Goal: Information Seeking & Learning: Learn about a topic

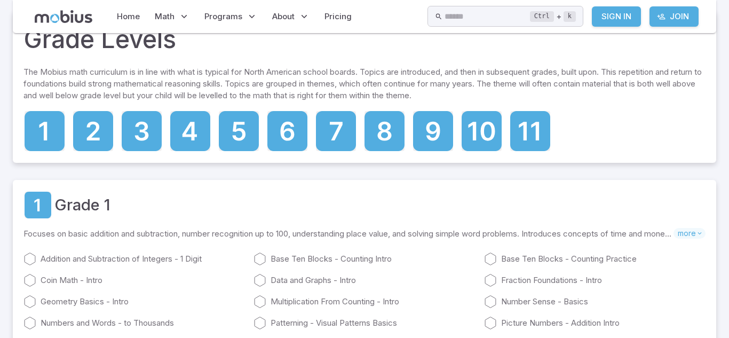
scroll to position [35, 0]
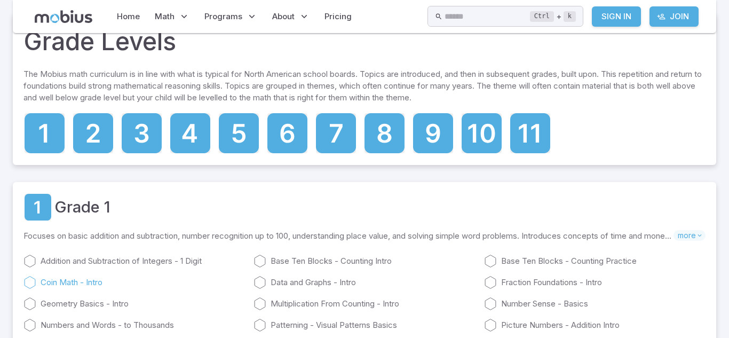
click at [33, 286] on icon at bounding box center [29, 282] width 13 height 13
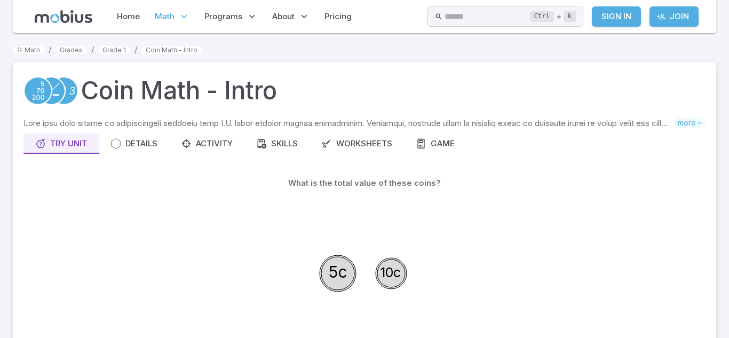
scroll to position [137, 0]
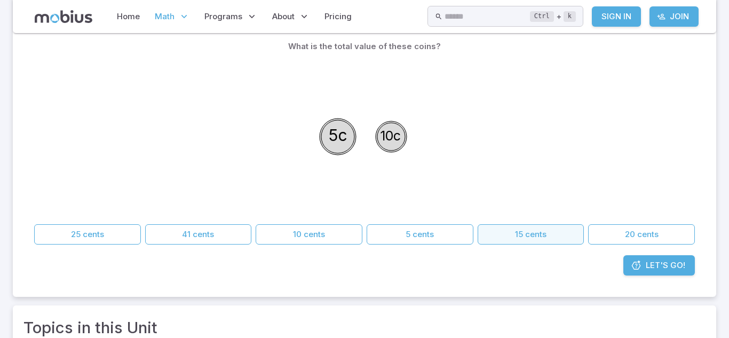
click at [541, 233] on button "15 cents" at bounding box center [530, 234] width 107 height 20
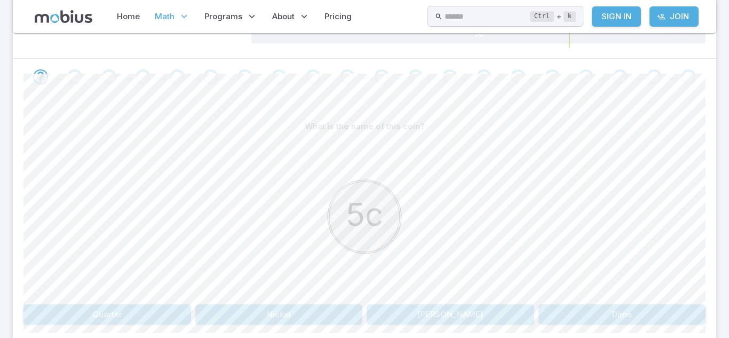
scroll to position [196, 0]
click at [276, 311] on button "Nickel" at bounding box center [279, 315] width 168 height 20
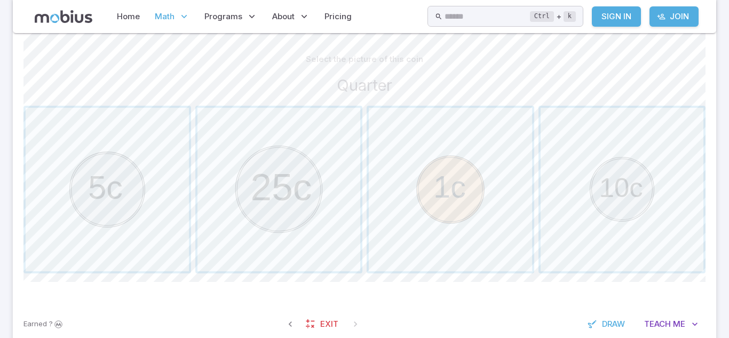
scroll to position [269, 0]
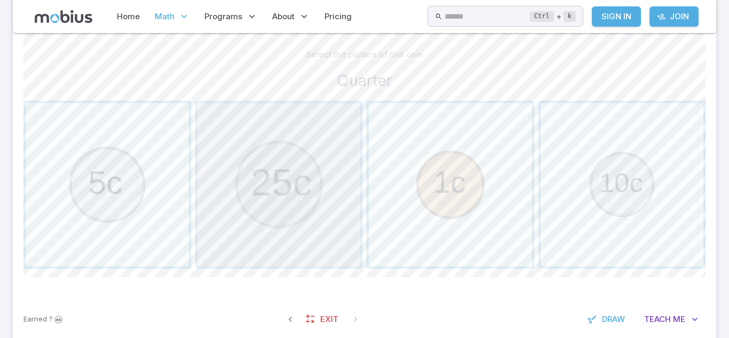
click at [338, 154] on span "button" at bounding box center [278, 184] width 163 height 163
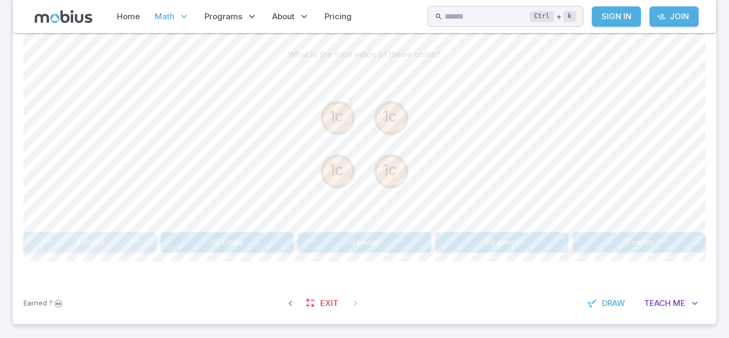
click at [115, 248] on button "4 cents" at bounding box center [89, 242] width 133 height 20
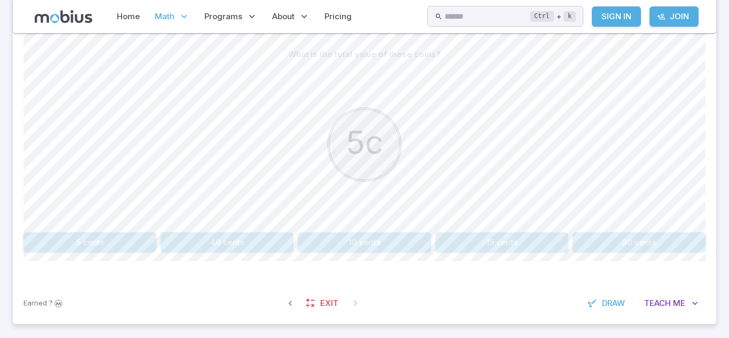
click at [84, 238] on button "5 cents" at bounding box center [89, 242] width 133 height 20
click at [172, 233] on button "40 cents" at bounding box center [193, 242] width 110 height 20
click at [666, 249] on button "100 cents" at bounding box center [622, 242] width 168 height 20
click at [117, 235] on button "31 cents" at bounding box center [78, 242] width 110 height 20
click at [347, 243] on button "60 cents" at bounding box center [307, 242] width 110 height 20
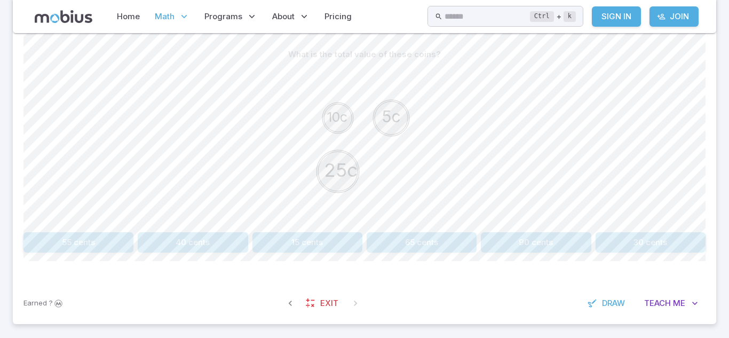
click at [179, 243] on button "40 cents" at bounding box center [193, 242] width 110 height 20
click at [295, 235] on button "36 cents" at bounding box center [307, 242] width 110 height 20
click at [210, 242] on button "56 cents" at bounding box center [193, 242] width 110 height 20
click at [156, 238] on button "26 cents" at bounding box center [193, 242] width 110 height 20
click at [447, 240] on button "65 cents" at bounding box center [422, 242] width 110 height 20
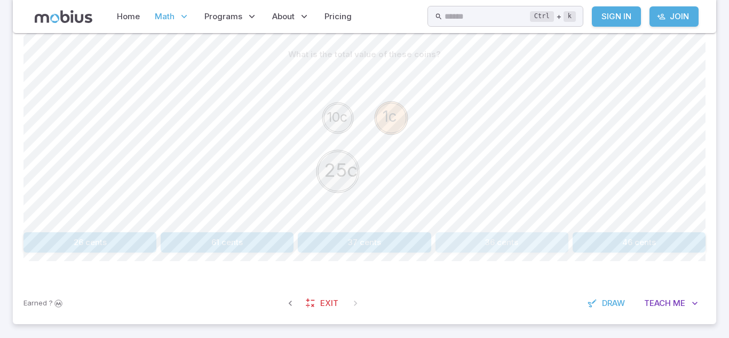
click at [492, 233] on button "36 cents" at bounding box center [501, 242] width 133 height 20
click at [105, 248] on button "56 cents" at bounding box center [78, 242] width 110 height 20
click at [443, 240] on button "70 cents" at bounding box center [422, 242] width 110 height 20
click at [552, 238] on button "31 cents" at bounding box center [536, 242] width 110 height 20
click at [78, 240] on button "36 cents" at bounding box center [78, 242] width 110 height 20
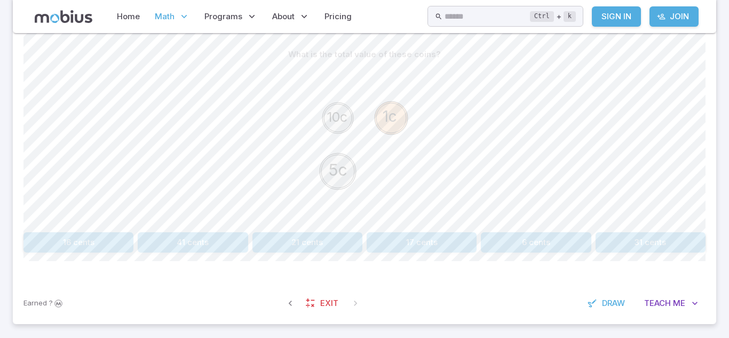
click at [59, 238] on button "16 cents" at bounding box center [78, 242] width 110 height 20
click at [461, 238] on button "61 cents" at bounding box center [422, 242] width 110 height 20
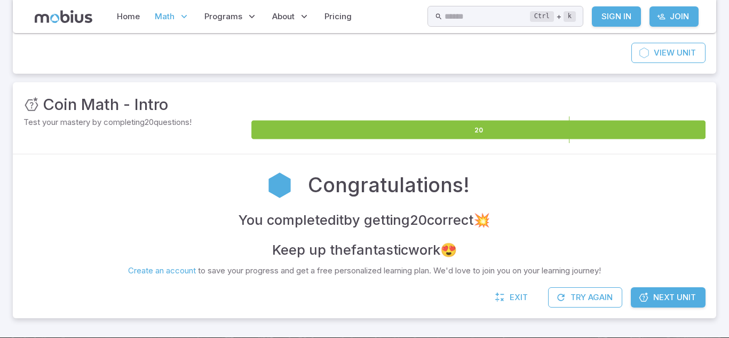
scroll to position [101, 0]
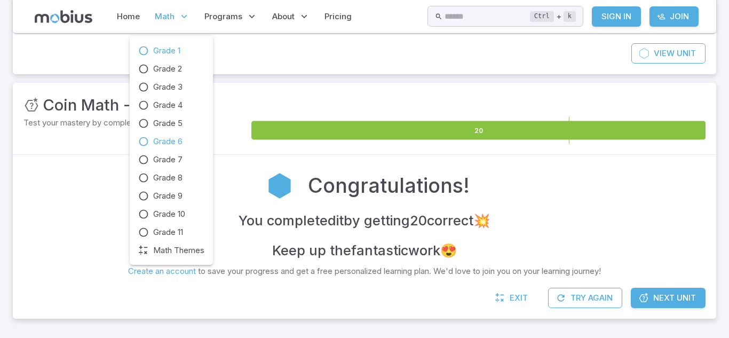
click at [142, 137] on icon at bounding box center [143, 141] width 11 height 11
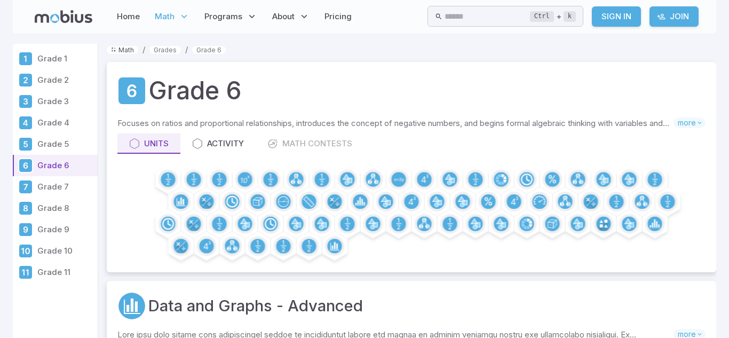
click at [126, 49] on link "Math" at bounding box center [122, 50] width 31 height 8
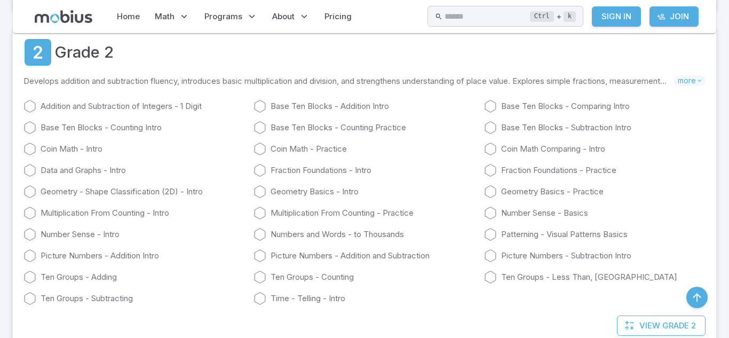
scroll to position [426, 0]
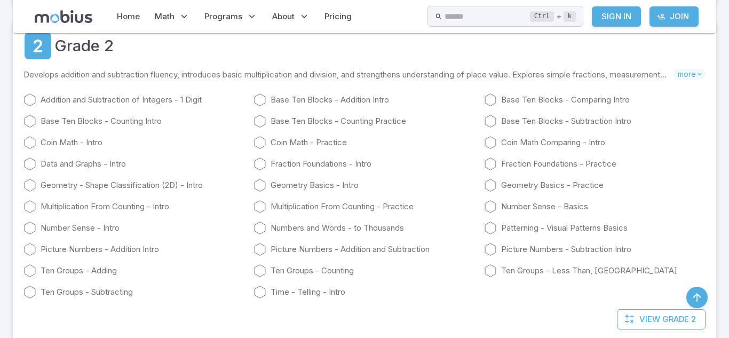
click at [132, 95] on link "Addition and Subtraction of Integers - 1 Digit" at bounding box center [133, 99] width 221 height 13
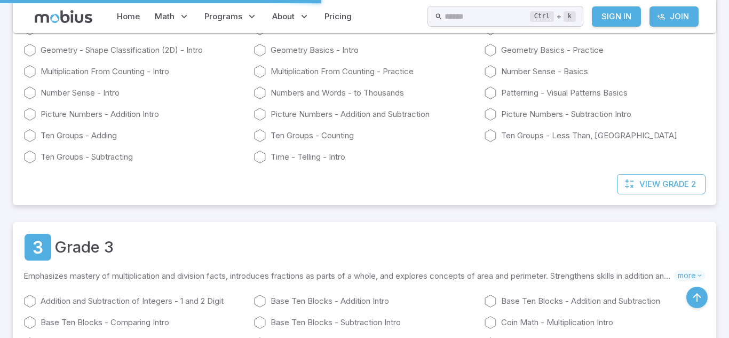
scroll to position [593, 0]
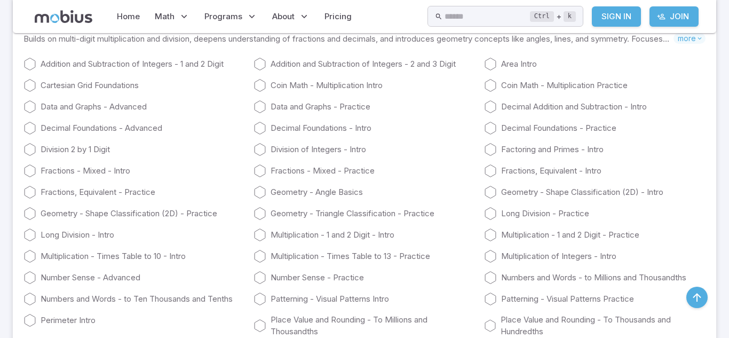
scroll to position [1188, 0]
click at [227, 120] on div "Addition and Subtraction of Integers - 1 and 2 Digit Addition and Subtraction o…" at bounding box center [364, 203] width 682 height 309
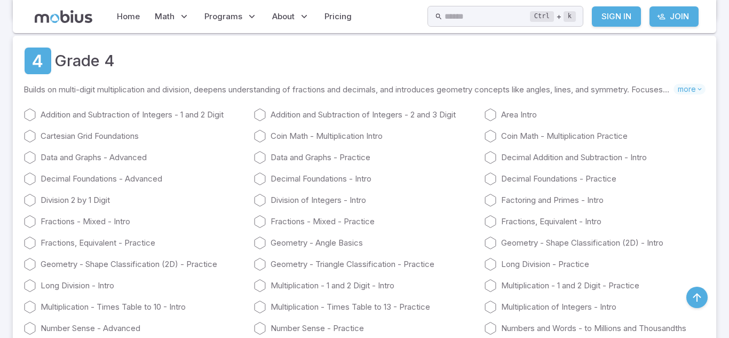
scroll to position [1135, 0]
click at [32, 183] on icon at bounding box center [29, 179] width 13 height 13
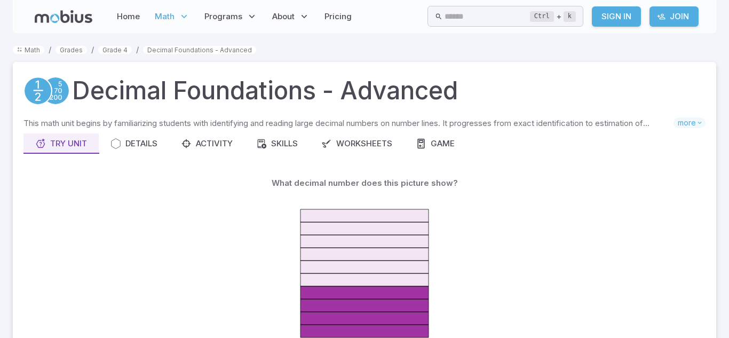
click at [230, 218] on div at bounding box center [364, 274] width 660 height 163
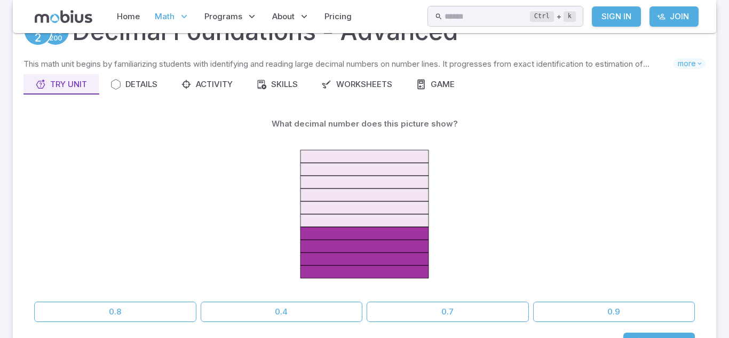
scroll to position [63, 0]
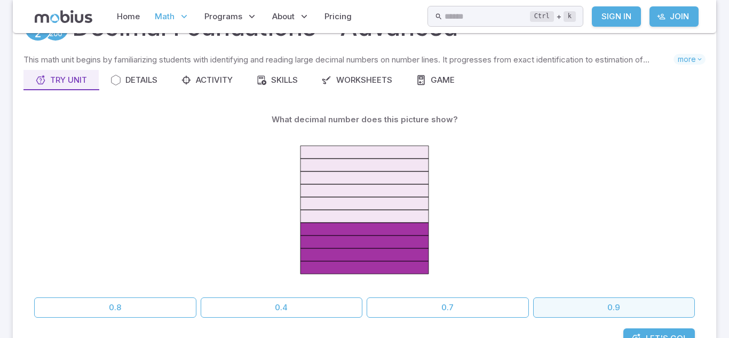
click at [537, 302] on button "0.9" at bounding box center [614, 307] width 162 height 20
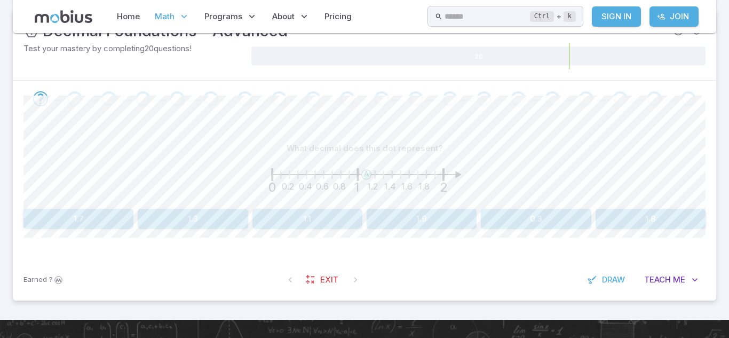
scroll to position [174, 0]
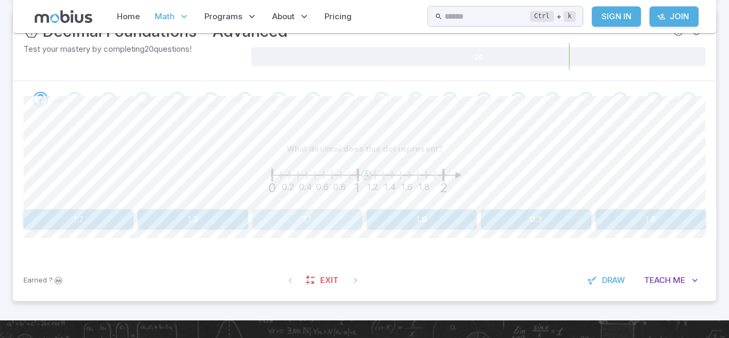
click at [322, 226] on button "1.1" at bounding box center [307, 219] width 110 height 20
click at [439, 212] on button "1.2" at bounding box center [422, 219] width 110 height 20
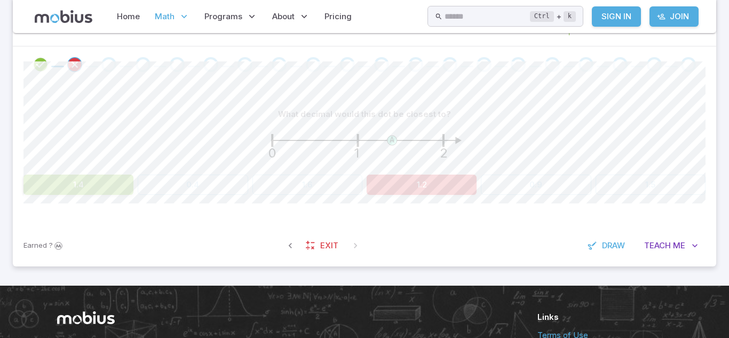
scroll to position [210, 0]
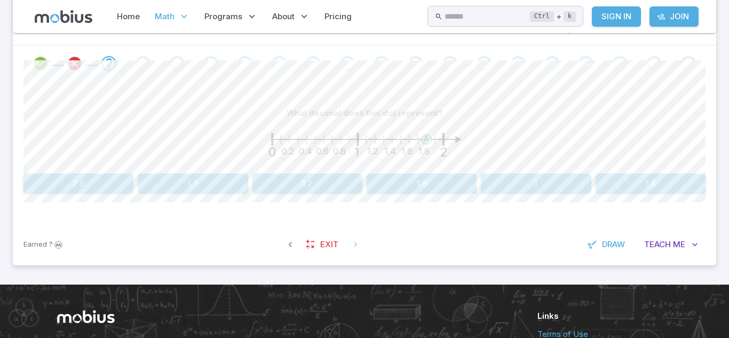
click at [420, 184] on button "1.8" at bounding box center [422, 183] width 110 height 20
click at [570, 187] on button "1.4" at bounding box center [536, 183] width 110 height 20
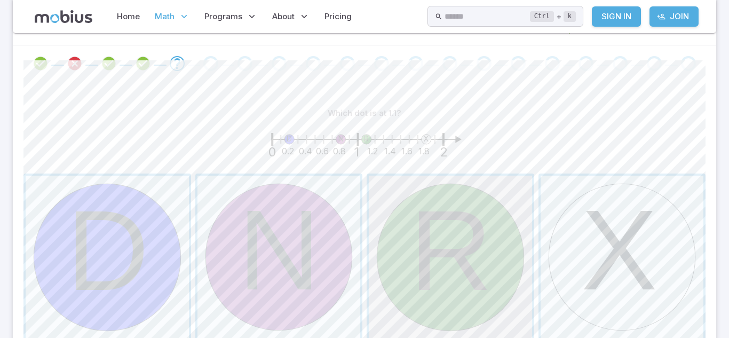
click at [434, 214] on span "button" at bounding box center [450, 257] width 163 height 163
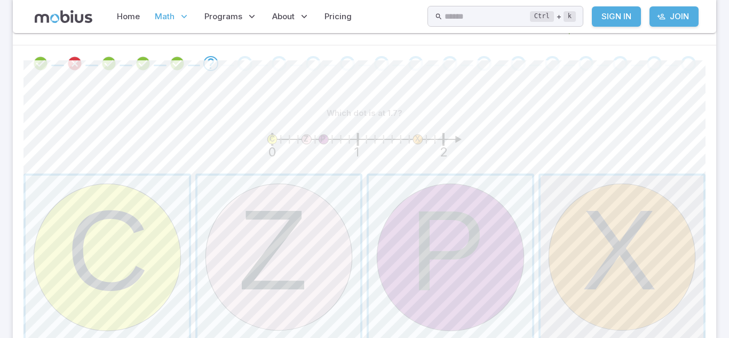
click at [618, 255] on span "button" at bounding box center [621, 257] width 163 height 163
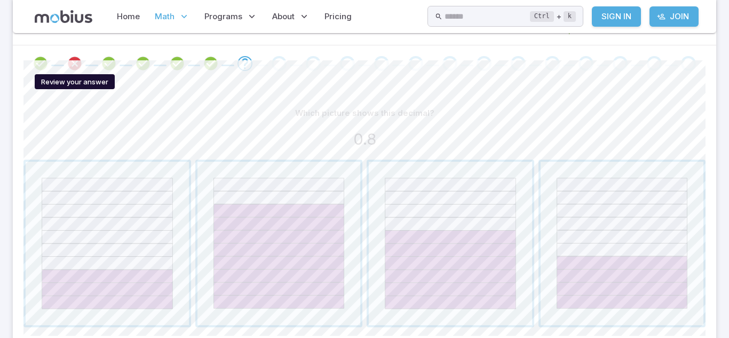
click at [78, 71] on div "Review your answer" at bounding box center [75, 80] width 82 height 19
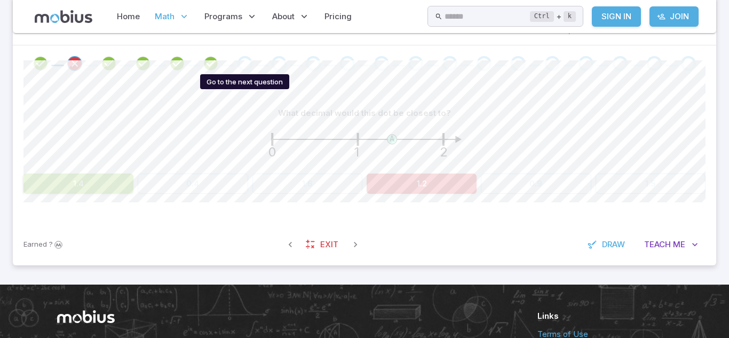
click at [248, 64] on div "Go to the next question" at bounding box center [244, 63] width 15 height 15
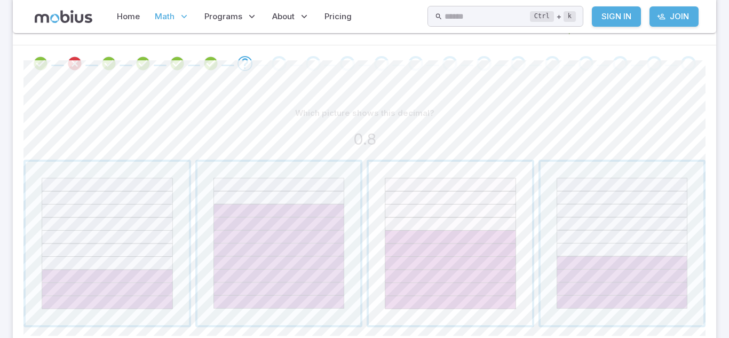
click at [425, 245] on span "button" at bounding box center [450, 243] width 163 height 163
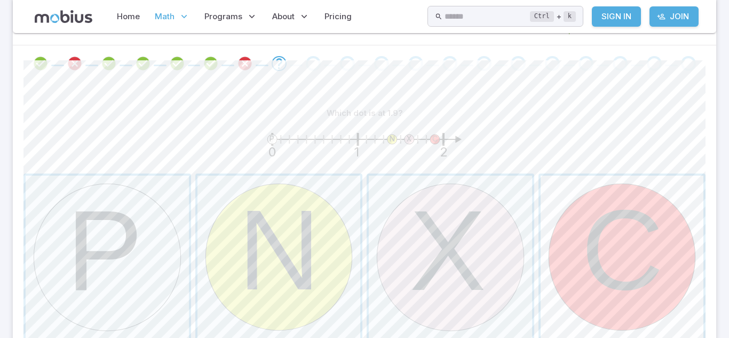
click at [671, 313] on span "button" at bounding box center [621, 257] width 163 height 163
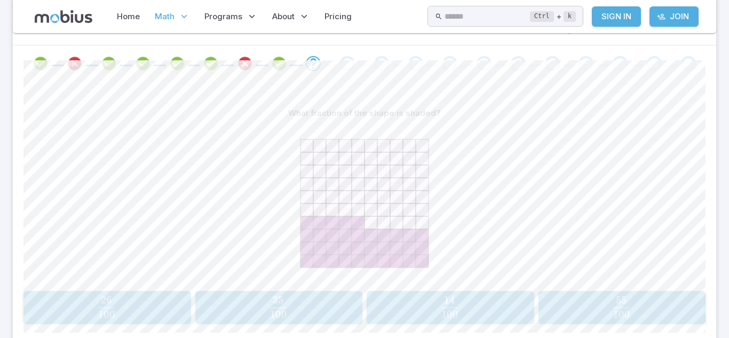
click at [300, 295] on div "35 100 \frac{35}{100} 100 35 ​" at bounding box center [278, 307] width 161 height 25
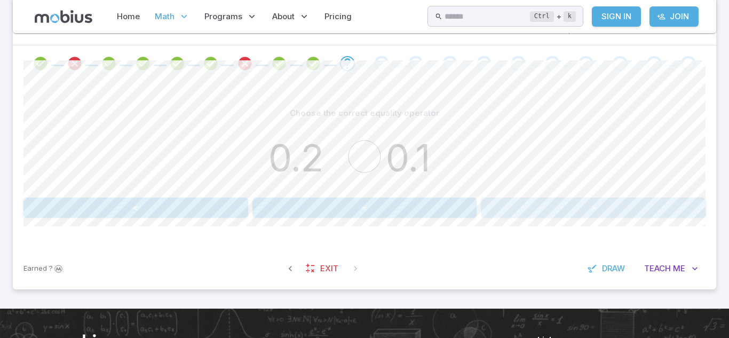
click at [482, 216] on button ">" at bounding box center [593, 207] width 225 height 20
click at [421, 204] on button "=" at bounding box center [364, 207] width 225 height 20
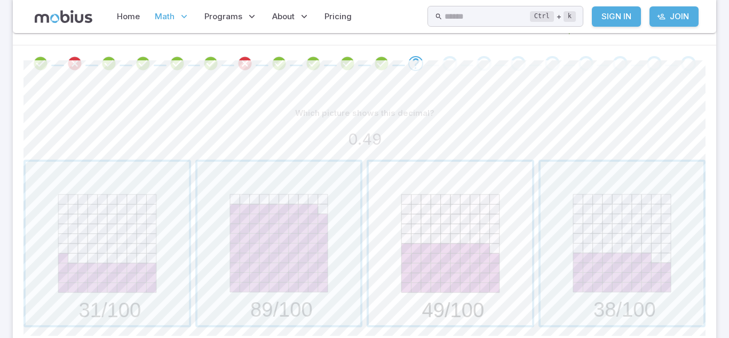
click at [445, 273] on span "button" at bounding box center [450, 243] width 163 height 163
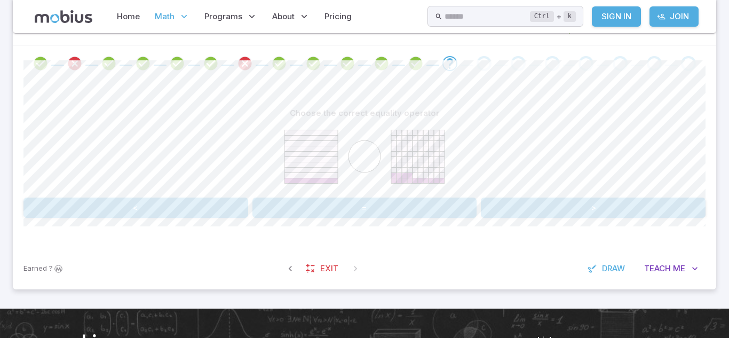
click at [188, 206] on button "<" at bounding box center [135, 207] width 225 height 20
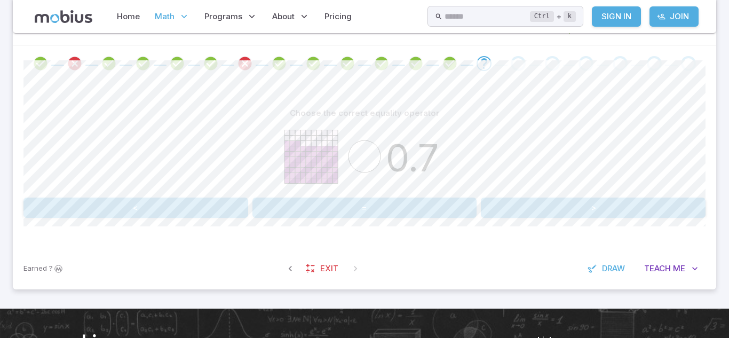
click at [340, 208] on button "=" at bounding box center [364, 207] width 225 height 20
click at [554, 208] on button ">" at bounding box center [593, 207] width 225 height 20
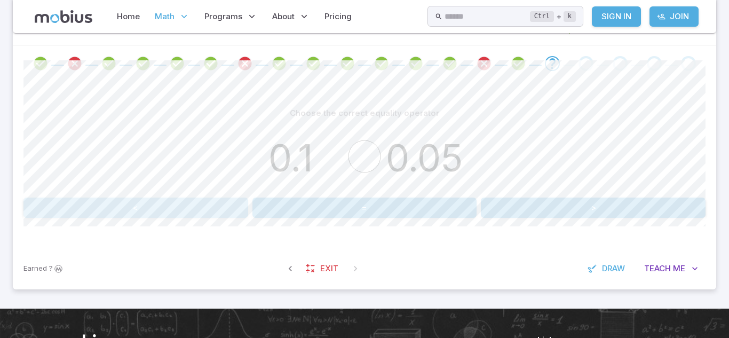
click at [205, 206] on button "<" at bounding box center [135, 207] width 225 height 20
click at [228, 209] on button "<" at bounding box center [135, 207] width 225 height 20
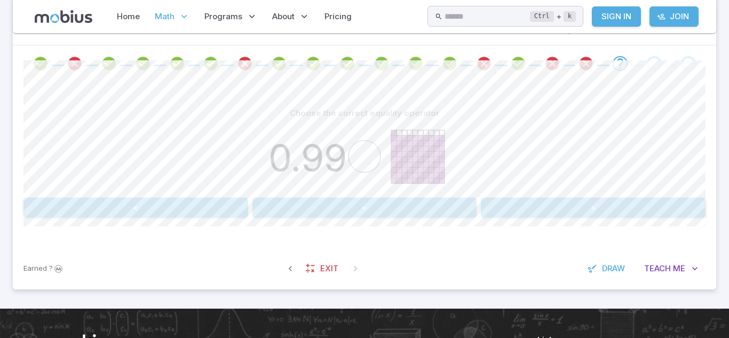
click at [641, 222] on div "Choose the correct equality operator 0.99 < = > Canvas actions 100 % Exit zen m…" at bounding box center [364, 165] width 682 height 166
click at [141, 205] on button "<" at bounding box center [135, 207] width 225 height 20
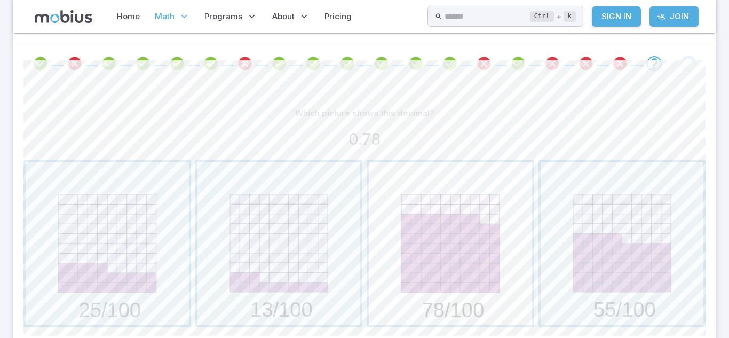
click at [432, 260] on span "button" at bounding box center [450, 243] width 163 height 163
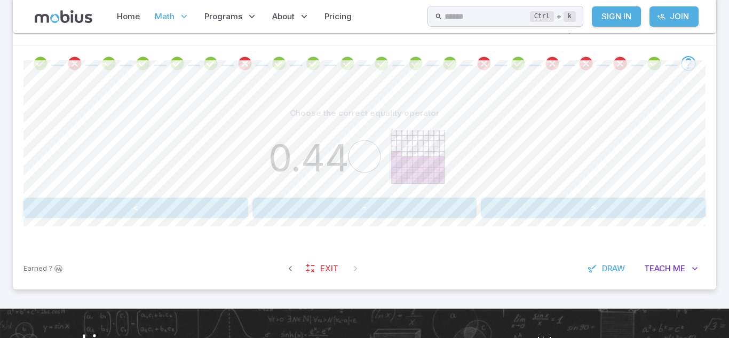
click at [194, 197] on button "<" at bounding box center [135, 207] width 225 height 20
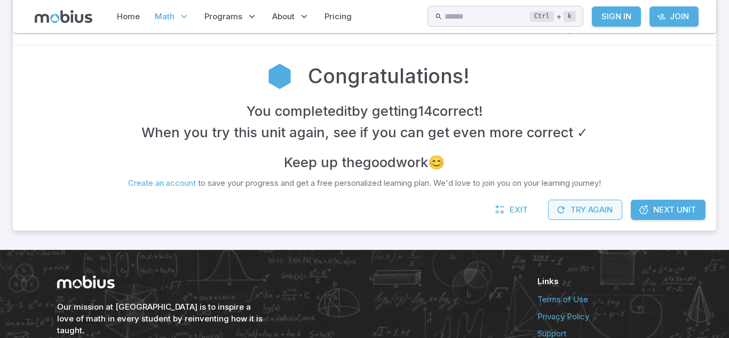
click at [567, 203] on button "Try Again" at bounding box center [585, 210] width 74 height 20
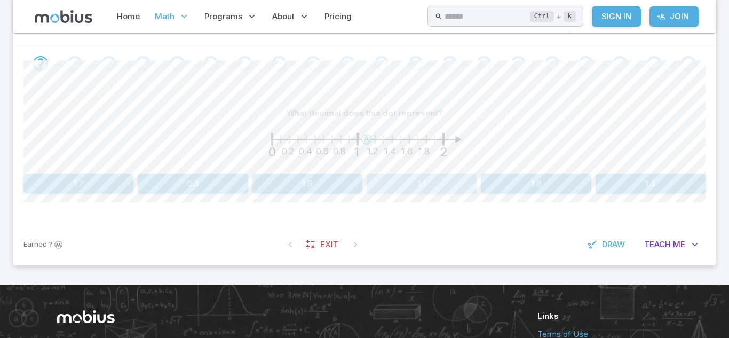
click at [391, 185] on button "1.1" at bounding box center [422, 183] width 110 height 20
click at [254, 162] on div "A 0 1 2" at bounding box center [364, 146] width 682 height 46
click at [544, 176] on button "1.7" at bounding box center [536, 183] width 110 height 20
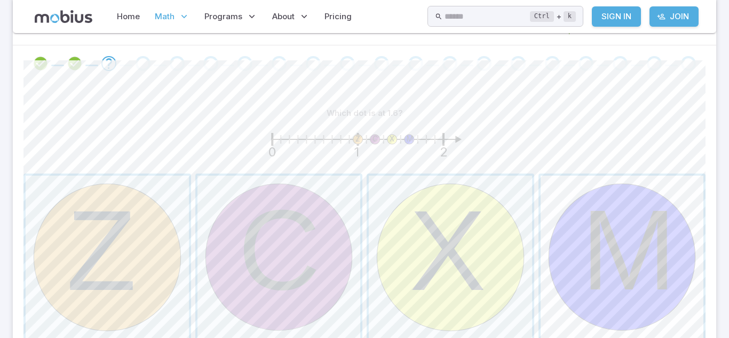
click at [649, 286] on span "button" at bounding box center [621, 257] width 163 height 163
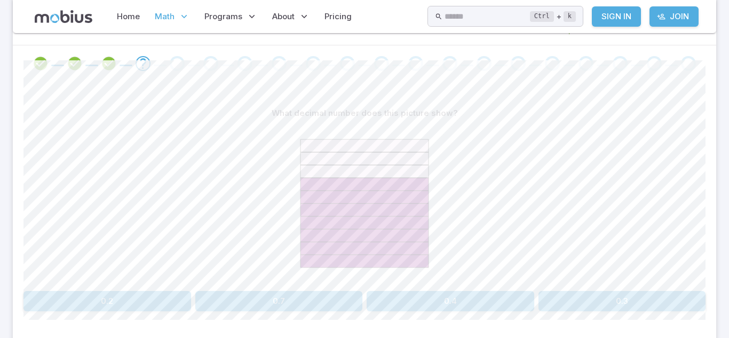
click at [225, 294] on button "0.7" at bounding box center [279, 301] width 168 height 20
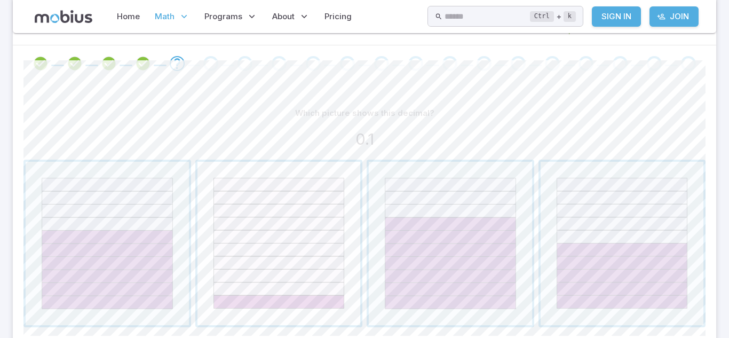
click at [226, 304] on span "button" at bounding box center [278, 243] width 163 height 163
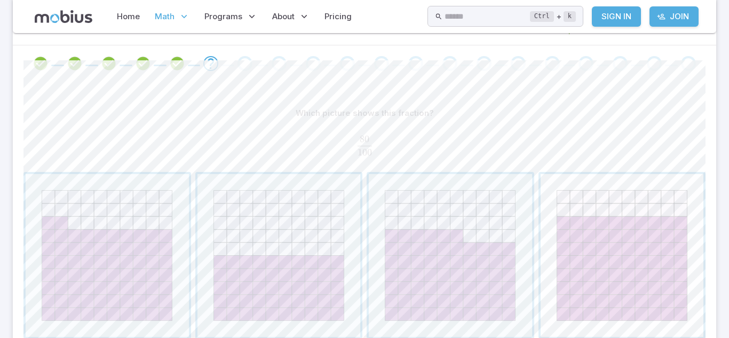
click at [561, 226] on span "button" at bounding box center [621, 255] width 163 height 163
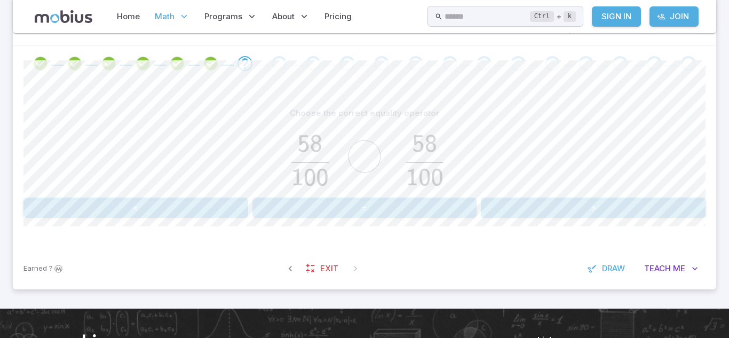
click at [451, 209] on button "=" at bounding box center [364, 207] width 225 height 20
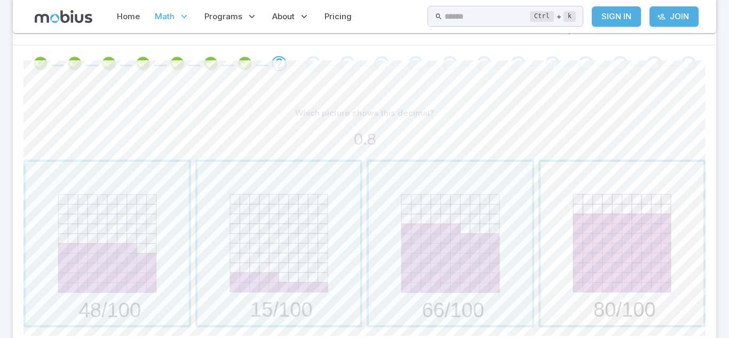
click at [631, 232] on span "button" at bounding box center [621, 243] width 163 height 163
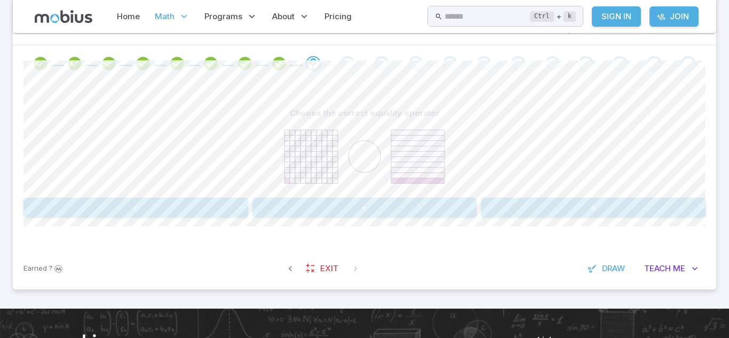
click at [219, 211] on button "<" at bounding box center [135, 207] width 225 height 20
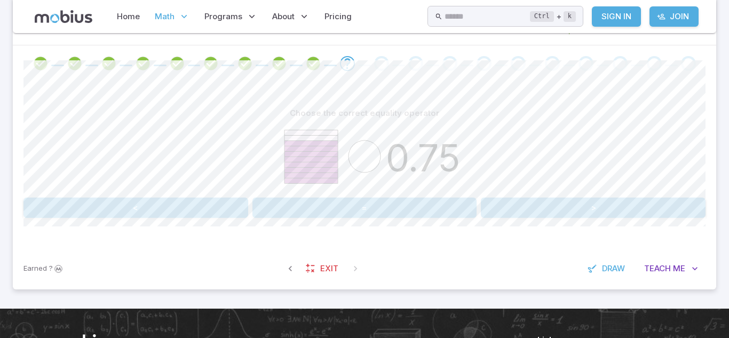
click at [219, 211] on button "<" at bounding box center [135, 207] width 225 height 20
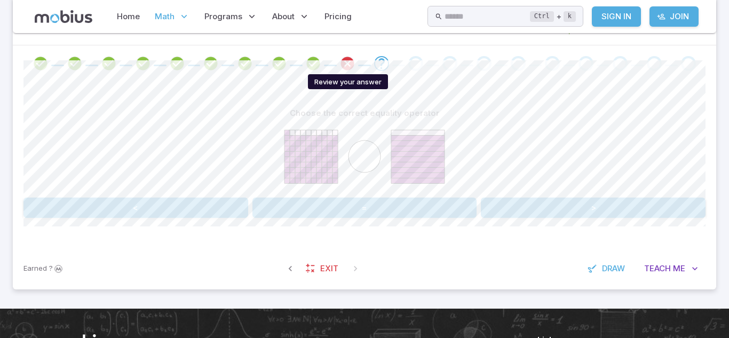
click at [343, 59] on icon "Review your answer" at bounding box center [347, 63] width 16 height 16
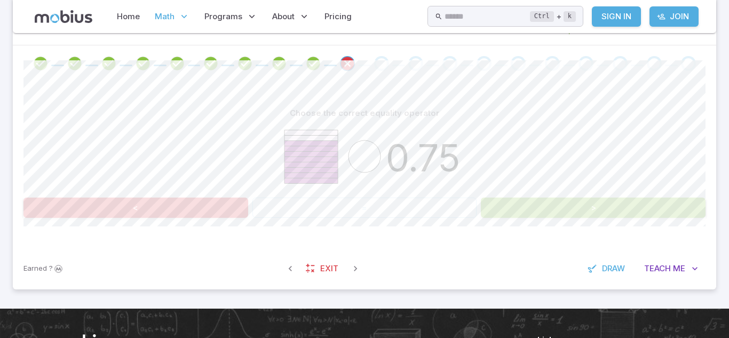
click at [515, 216] on button ">" at bounding box center [593, 207] width 225 height 20
click at [378, 62] on div "Go to the next question" at bounding box center [381, 63] width 15 height 15
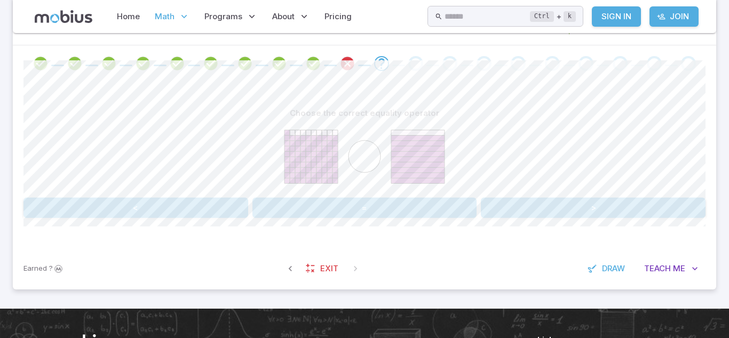
click at [205, 217] on button "<" at bounding box center [135, 207] width 225 height 20
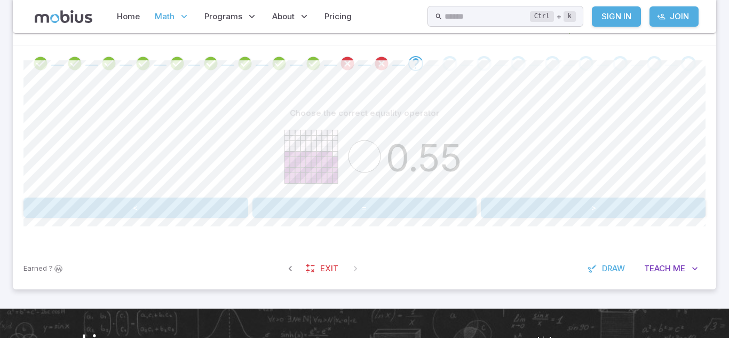
click at [525, 200] on button ">" at bounding box center [593, 207] width 225 height 20
click at [189, 202] on button "<" at bounding box center [135, 207] width 225 height 20
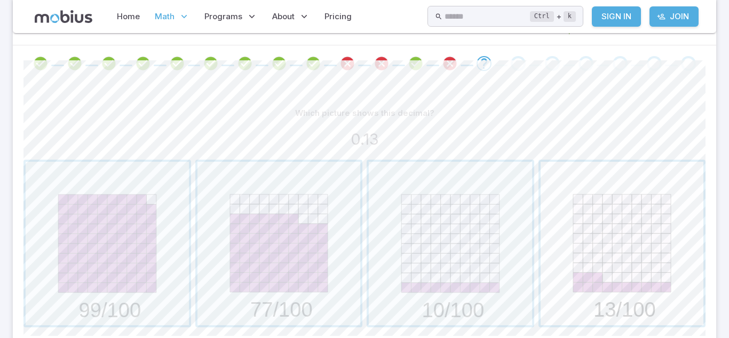
click at [578, 218] on span "button" at bounding box center [621, 243] width 163 height 163
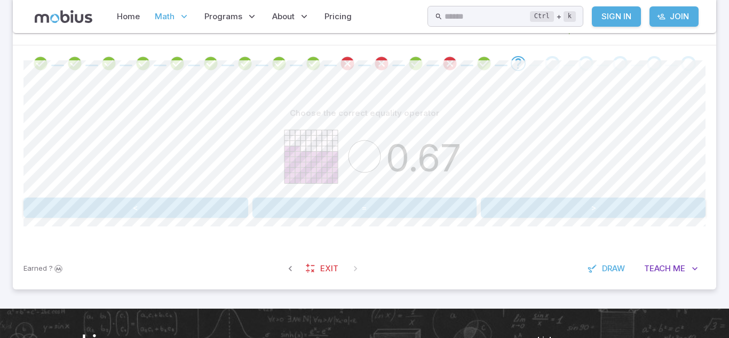
click at [578, 218] on div "< = >" at bounding box center [364, 207] width 682 height 20
drag, startPoint x: 418, startPoint y: 158, endPoint x: 491, endPoint y: 173, distance: 74.1
click at [491, 173] on div "0.67" at bounding box center [364, 158] width 682 height 70
click at [532, 201] on button ">" at bounding box center [593, 207] width 225 height 20
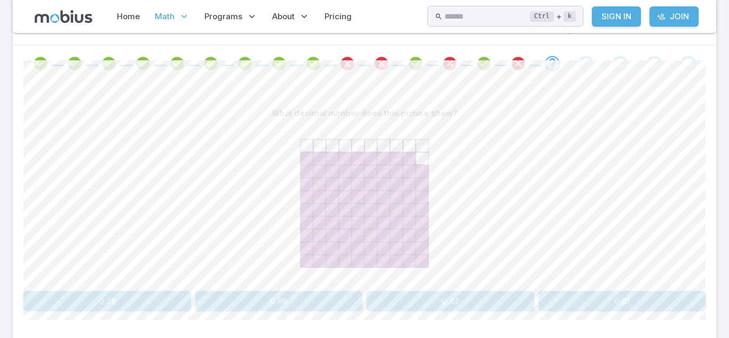
click at [331, 304] on button "0.89" at bounding box center [279, 301] width 168 height 20
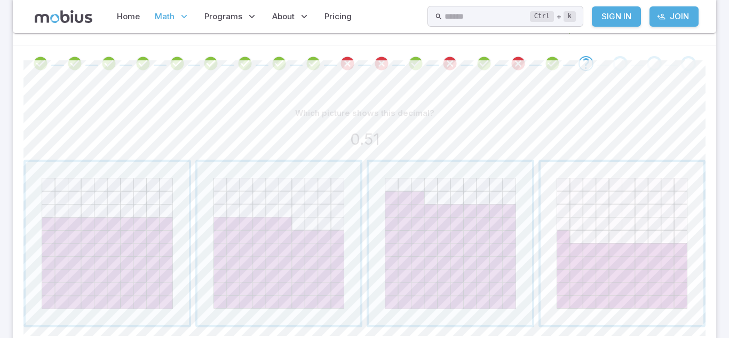
click at [599, 248] on span "button" at bounding box center [621, 243] width 163 height 163
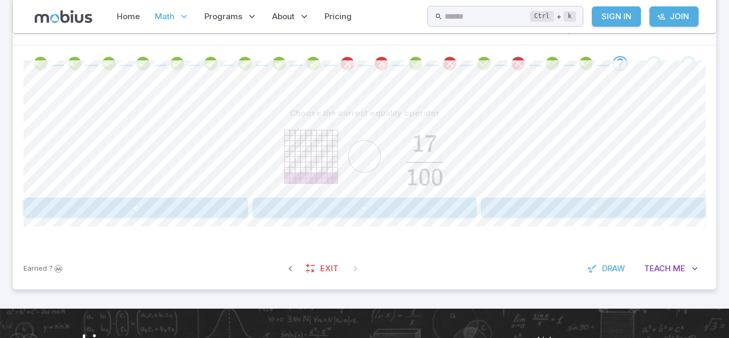
click at [496, 209] on button ">" at bounding box center [593, 207] width 225 height 20
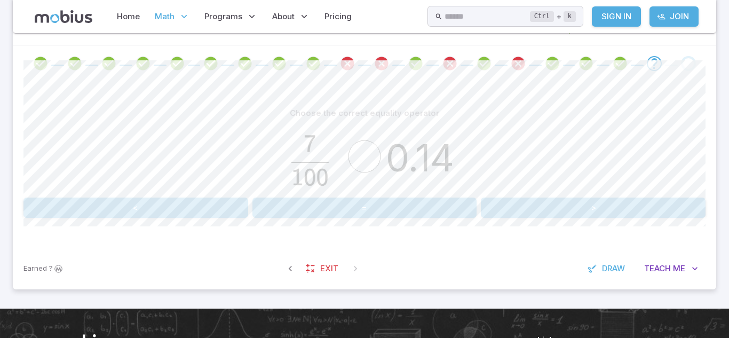
click at [140, 199] on button "<" at bounding box center [135, 207] width 225 height 20
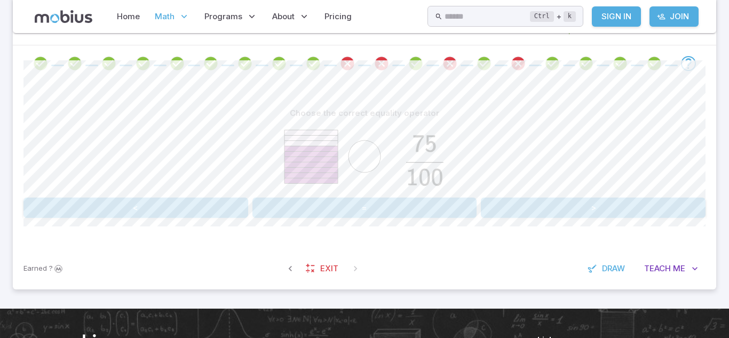
click at [569, 216] on button ">" at bounding box center [593, 207] width 225 height 20
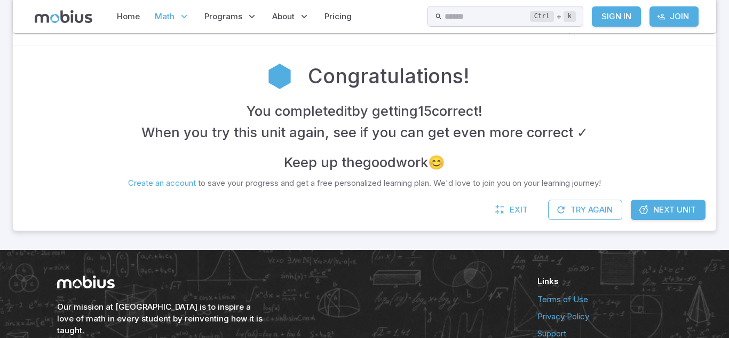
drag, startPoint x: 414, startPoint y: 106, endPoint x: 542, endPoint y: 116, distance: 128.4
click at [542, 116] on div "You completed it by getting 15 correct ! When you try this unit again, see if y…" at bounding box center [364, 136] width 682 height 73
click at [672, 208] on span "Next Unit" at bounding box center [674, 210] width 43 height 12
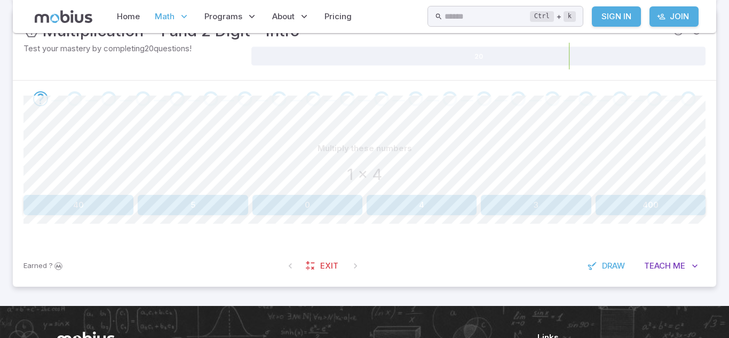
scroll to position [179, 0]
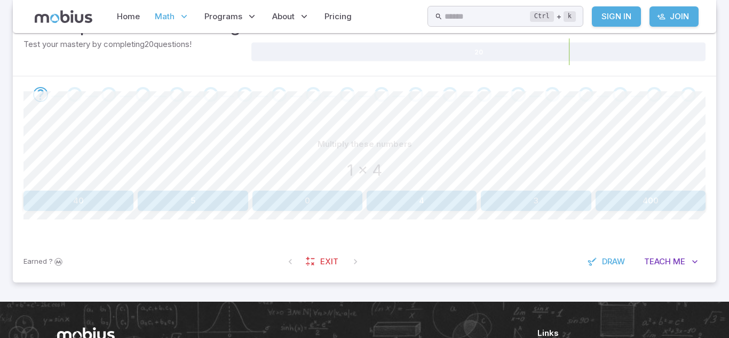
click at [427, 204] on button "4" at bounding box center [422, 200] width 110 height 20
click at [638, 197] on button "14" at bounding box center [650, 200] width 110 height 20
click at [421, 200] on button "9" at bounding box center [422, 200] width 110 height 20
click at [219, 198] on button "20" at bounding box center [193, 200] width 110 height 20
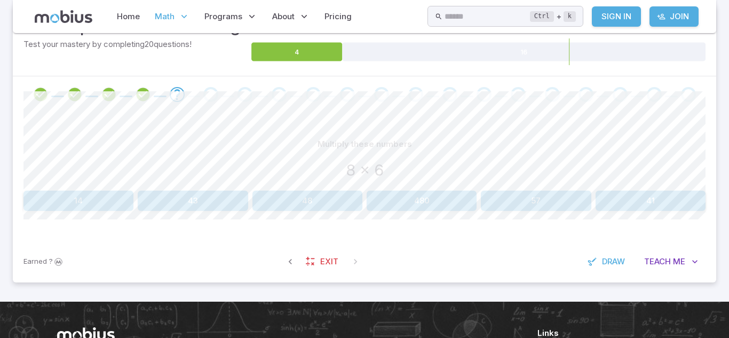
click at [328, 205] on button "48" at bounding box center [307, 200] width 110 height 20
click at [338, 199] on button "64" at bounding box center [307, 200] width 110 height 20
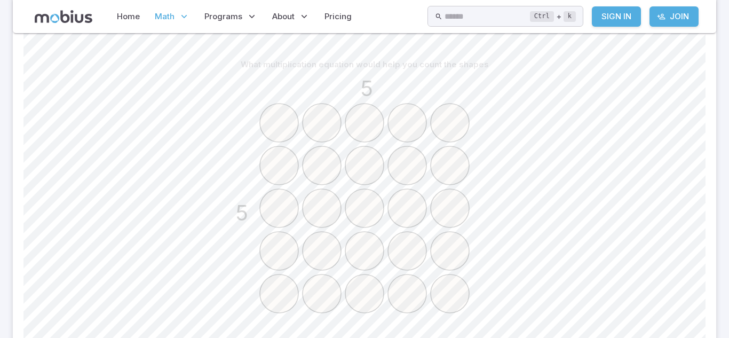
scroll to position [260, 0]
click at [318, 144] on icon "5 5" at bounding box center [364, 207] width 267 height 267
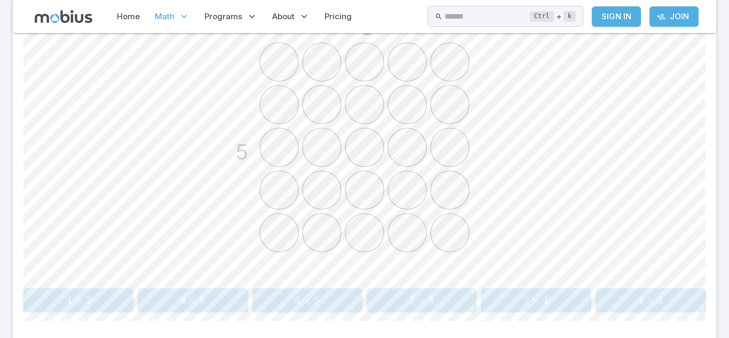
scroll to position [315, 0]
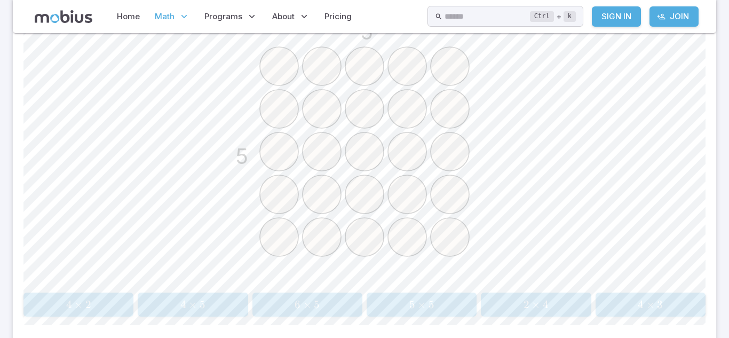
click at [397, 311] on span "5 × 5" at bounding box center [422, 304] width 104 height 13
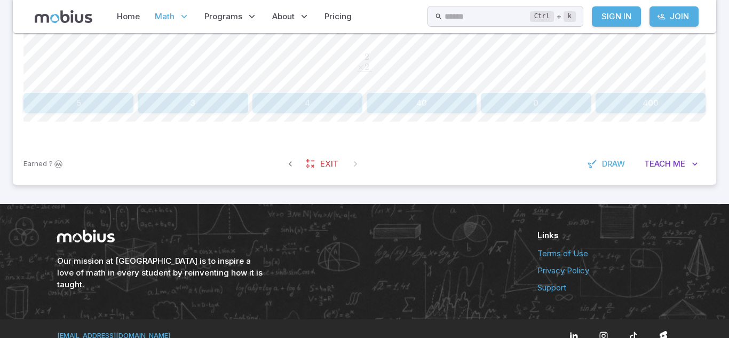
scroll to position [274, 0]
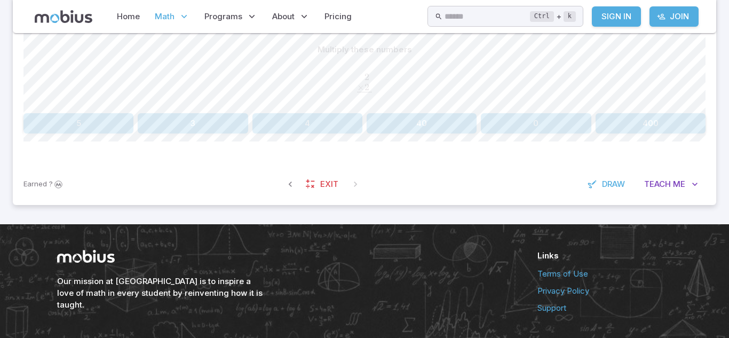
click at [316, 129] on button "4" at bounding box center [307, 123] width 110 height 20
click at [612, 127] on button "27" at bounding box center [650, 123] width 110 height 20
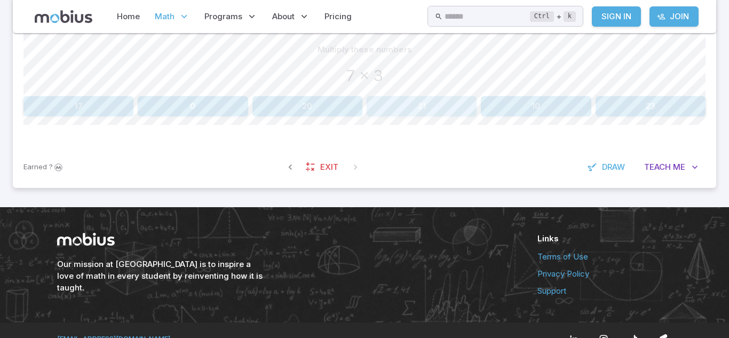
click at [402, 108] on button "21" at bounding box center [422, 106] width 110 height 20
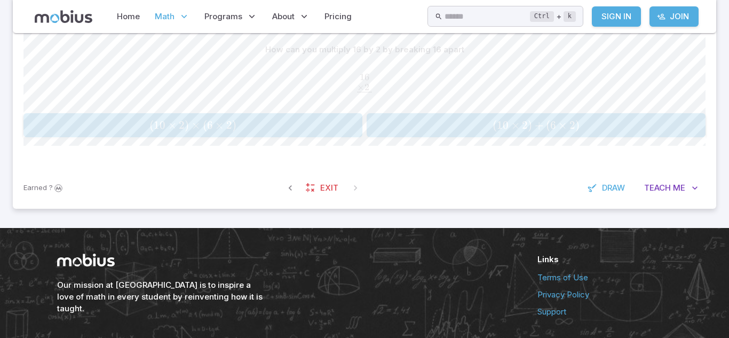
click at [535, 131] on span "+" at bounding box center [539, 124] width 9 height 13
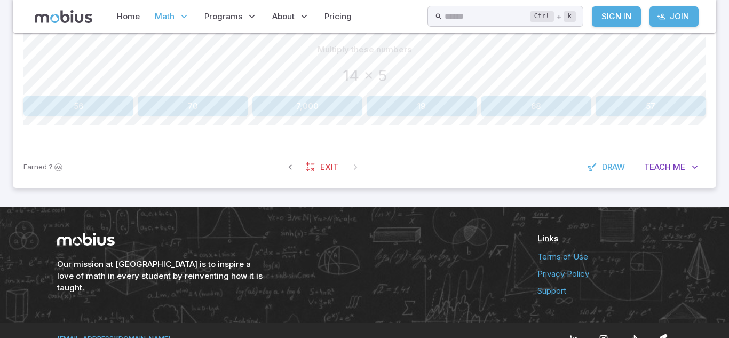
click at [198, 100] on button "70" at bounding box center [193, 106] width 110 height 20
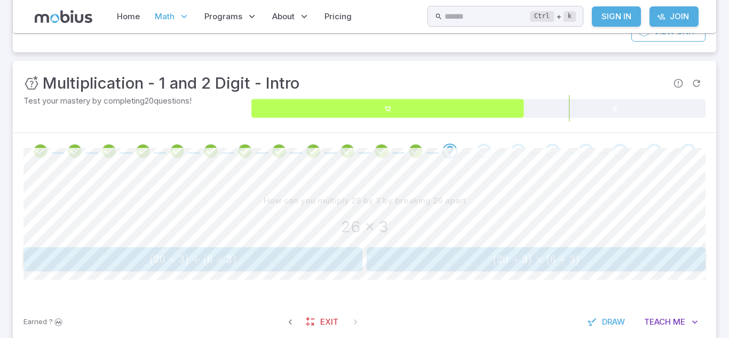
scroll to position [125, 0]
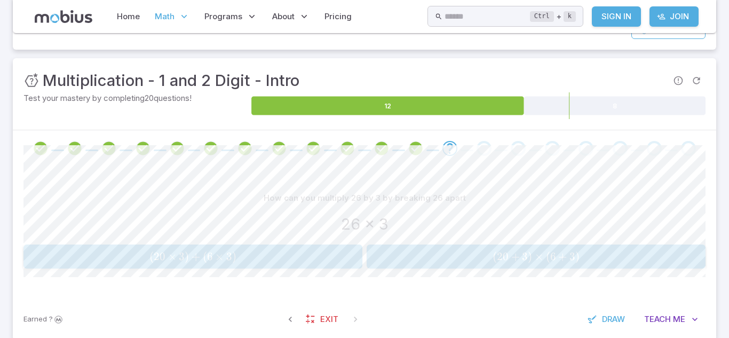
click at [449, 254] on span "( 20 + 3 ) × ( 6 + 3 )" at bounding box center [536, 256] width 332 height 13
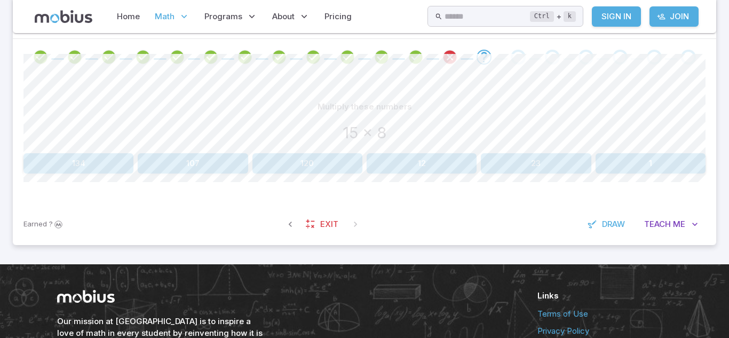
scroll to position [164, 0]
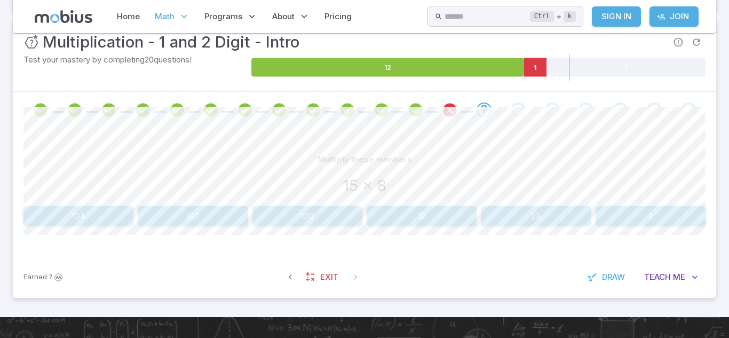
click at [316, 212] on button "120" at bounding box center [307, 216] width 110 height 20
click at [670, 216] on button "119" at bounding box center [650, 216] width 110 height 20
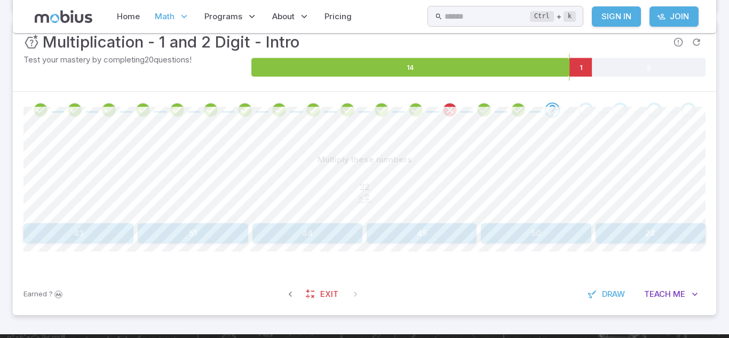
click at [310, 225] on button "44" at bounding box center [307, 233] width 110 height 20
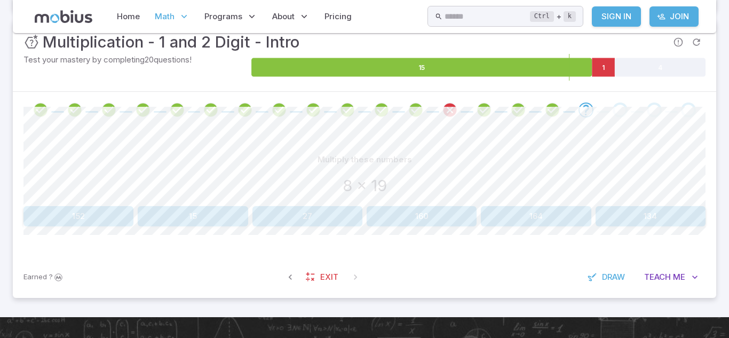
click at [68, 221] on button "152" at bounding box center [78, 216] width 110 height 20
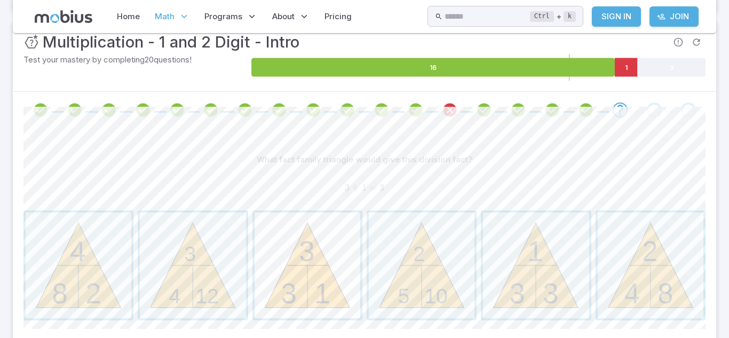
click at [321, 277] on span "button" at bounding box center [307, 265] width 106 height 106
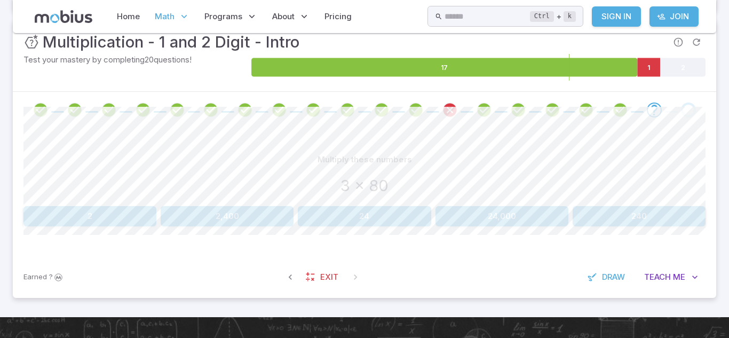
click at [629, 230] on div "Multiply these numbers 3 x 80 2 2,400 24 24,000 240 Canvas actions 100 % Exit z…" at bounding box center [364, 192] width 682 height 128
click at [625, 213] on button "240" at bounding box center [638, 216] width 133 height 20
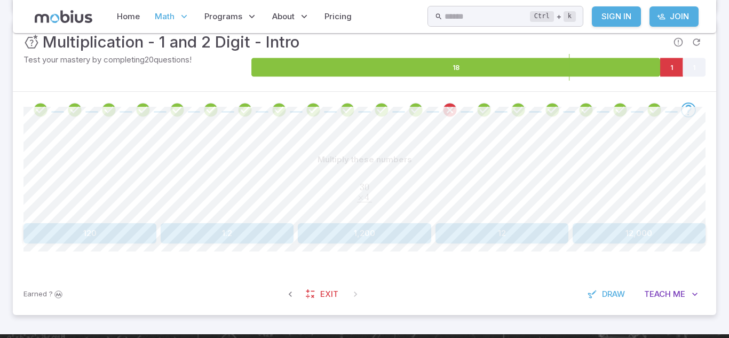
click at [52, 226] on button "120" at bounding box center [89, 233] width 133 height 20
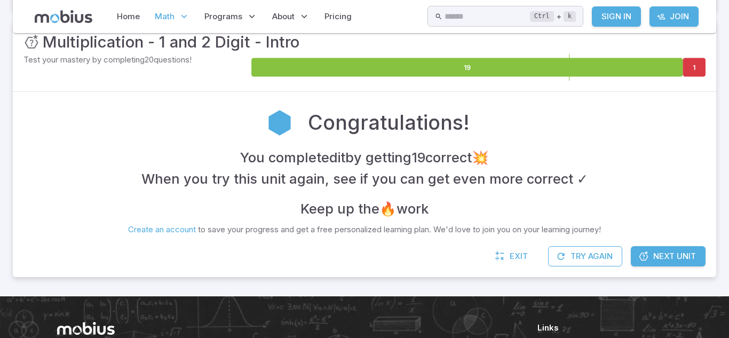
click at [640, 267] on div "Exit Try Again Next Unit" at bounding box center [364, 261] width 703 height 31
click at [640, 266] on link "Next Unit" at bounding box center [668, 256] width 75 height 20
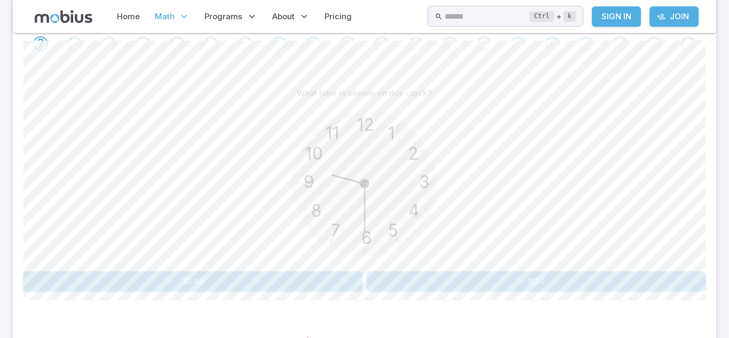
scroll to position [232, 0]
click at [400, 279] on button "9:30" at bounding box center [536, 279] width 339 height 20
click at [324, 276] on button "9:30" at bounding box center [192, 279] width 339 height 20
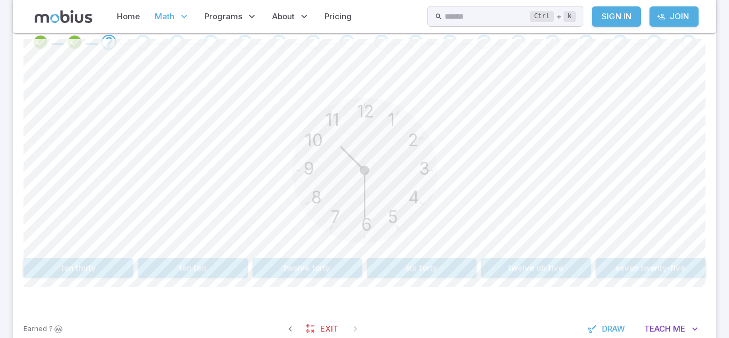
click at [87, 270] on button "ten thirty" at bounding box center [78, 268] width 110 height 20
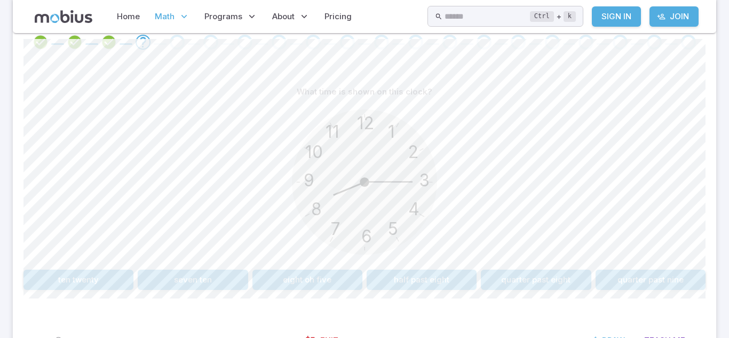
click at [538, 285] on button "quarter past eight" at bounding box center [536, 279] width 110 height 20
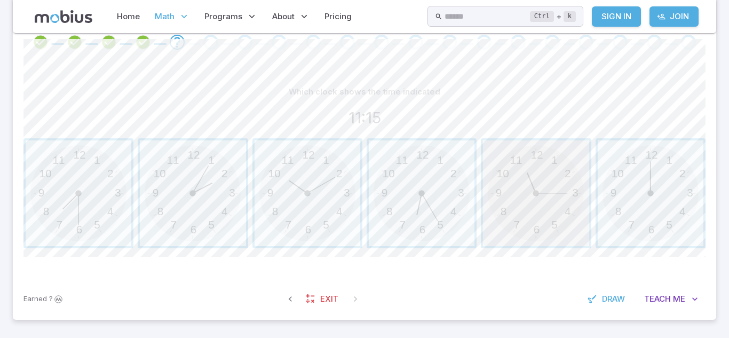
click at [556, 184] on span "button" at bounding box center [536, 193] width 106 height 106
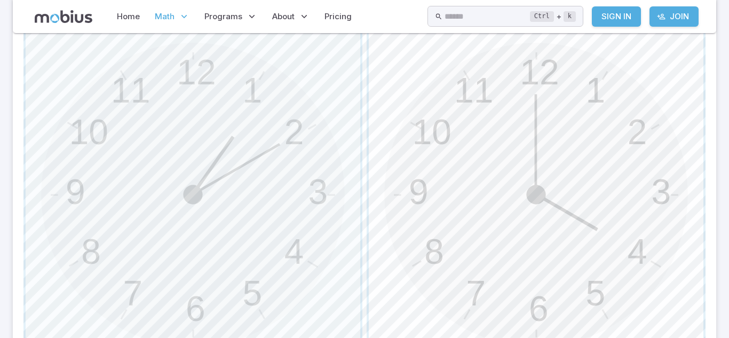
scroll to position [345, 0]
click at [555, 182] on span "button" at bounding box center [536, 194] width 335 height 335
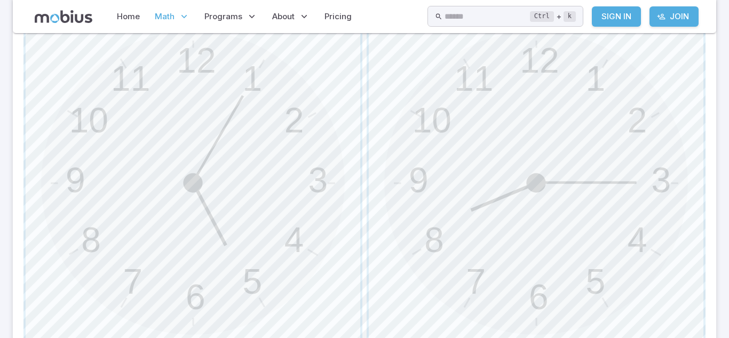
scroll to position [357, 0]
click at [555, 182] on span "button" at bounding box center [536, 181] width 335 height 335
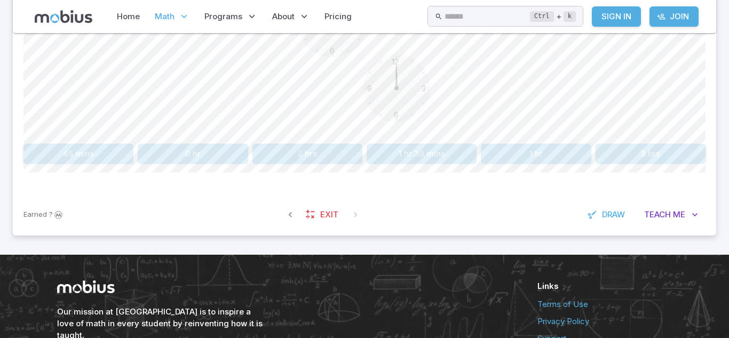
scroll to position [258, 0]
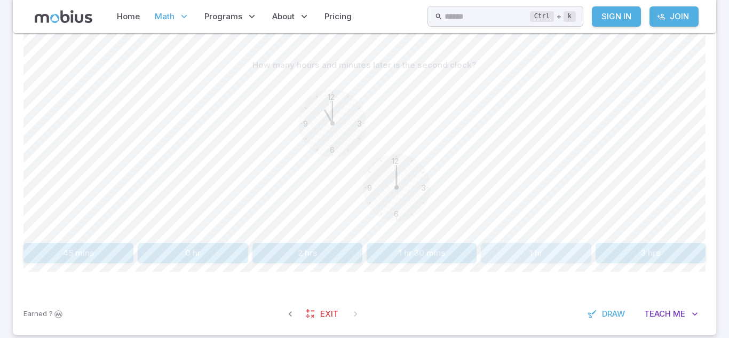
click at [523, 258] on button "1 hr" at bounding box center [536, 253] width 110 height 20
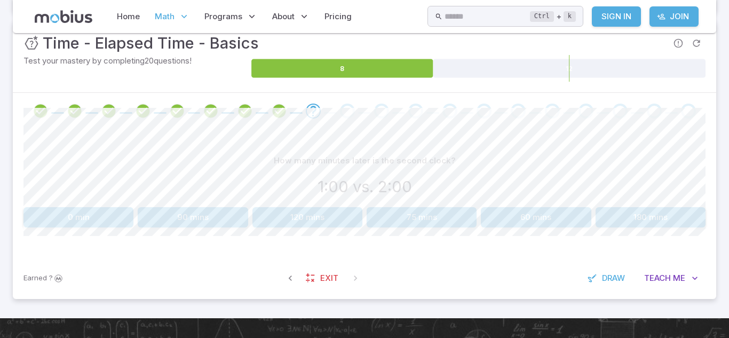
scroll to position [155, 0]
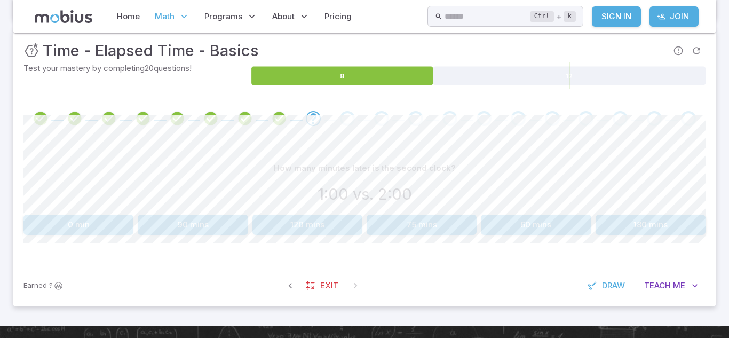
click at [352, 181] on div "How many minutes later is the second clock? 1:00 vs. 2:00" at bounding box center [364, 184] width 682 height 52
click at [495, 225] on button "60 mins" at bounding box center [536, 224] width 110 height 20
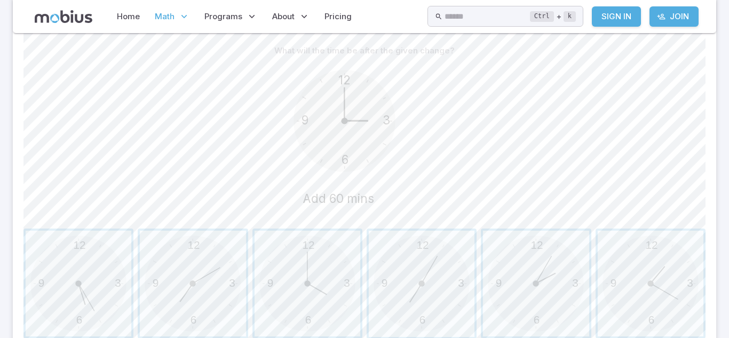
scroll to position [272, 0]
click at [342, 301] on span "button" at bounding box center [307, 284] width 106 height 106
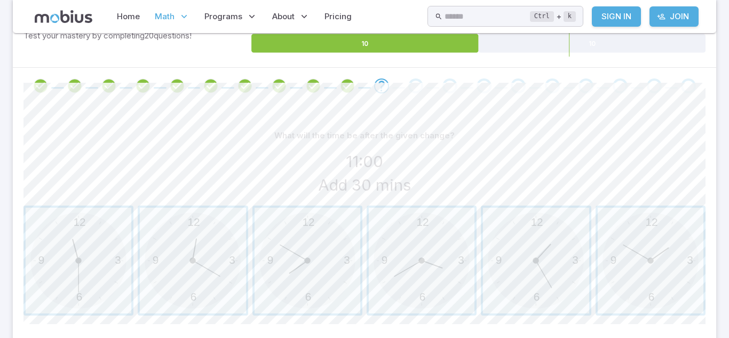
scroll to position [189, 0]
click at [75, 277] on span "button" at bounding box center [79, 259] width 106 height 106
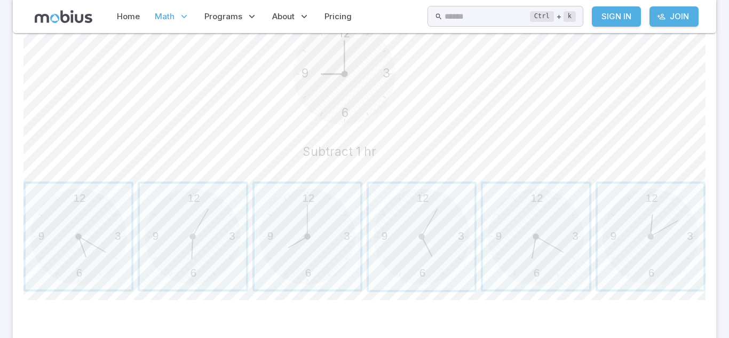
scroll to position [321, 0]
click at [308, 243] on span "button" at bounding box center [307, 235] width 106 height 106
click at [182, 227] on span "button" at bounding box center [193, 233] width 106 height 106
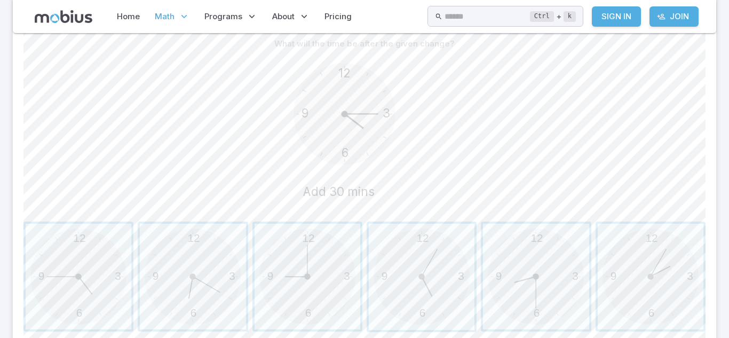
scroll to position [280, 0]
click at [96, 295] on span "button" at bounding box center [79, 276] width 106 height 106
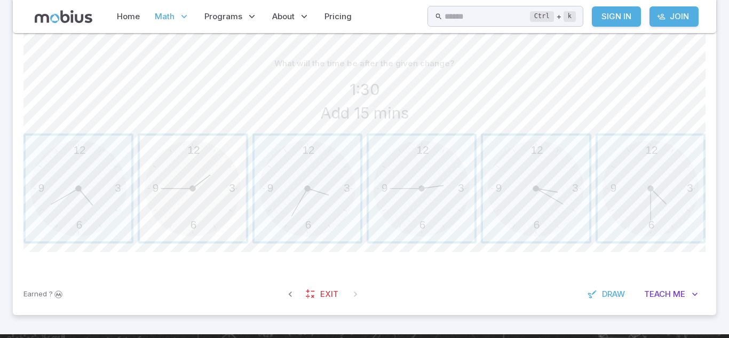
scroll to position [262, 0]
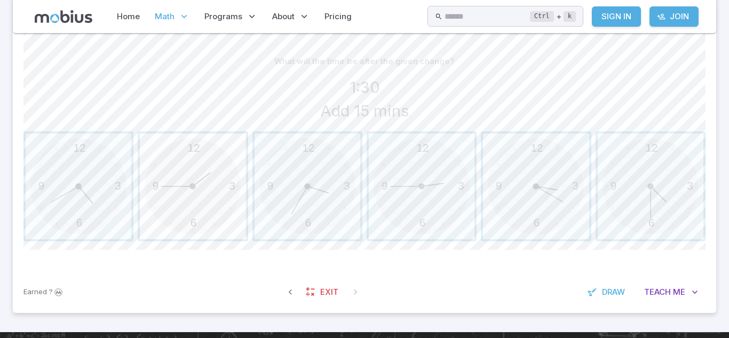
click at [228, 160] on span "button" at bounding box center [193, 186] width 106 height 106
click at [682, 210] on span "button" at bounding box center [651, 186] width 106 height 106
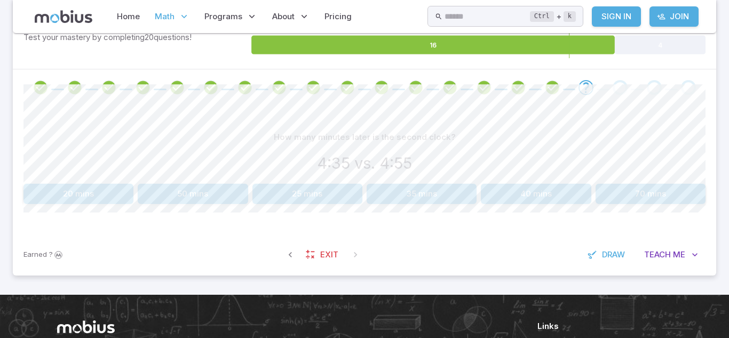
scroll to position [186, 0]
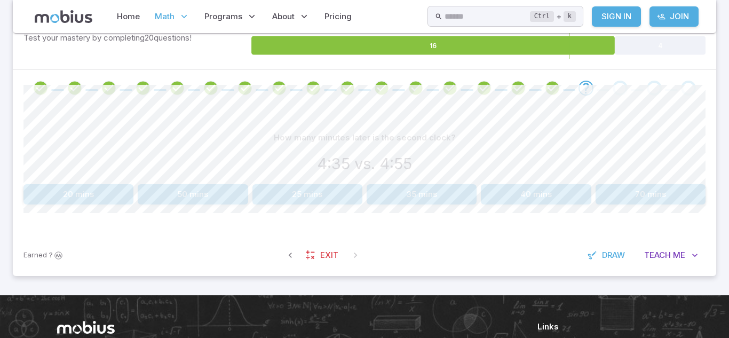
click at [98, 185] on button "20 mins" at bounding box center [78, 194] width 110 height 20
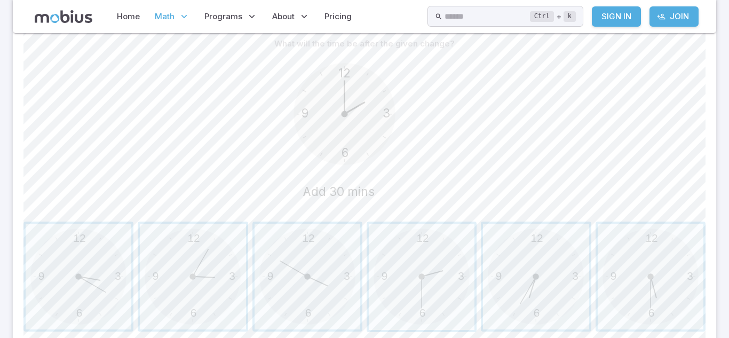
scroll to position [281, 0]
click at [233, 292] on span "button" at bounding box center [193, 275] width 106 height 106
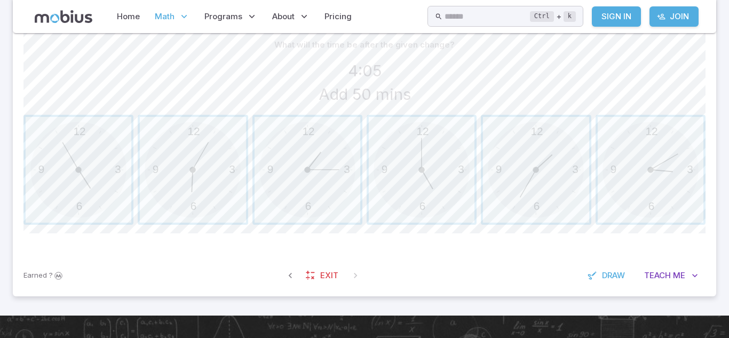
scroll to position [280, 0]
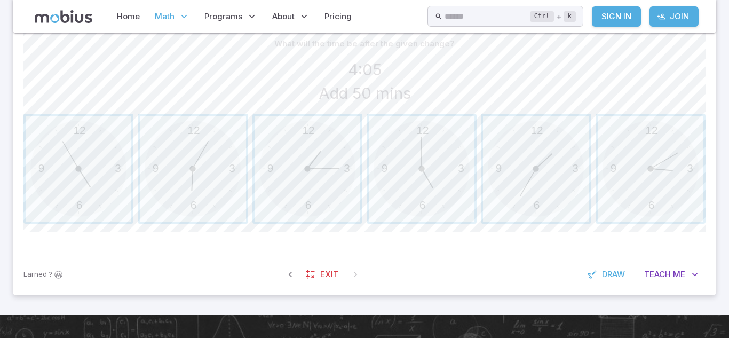
click at [233, 292] on div "Earned ? Exit Draw Teach Me" at bounding box center [364, 274] width 703 height 42
click at [101, 137] on span "button" at bounding box center [79, 169] width 106 height 106
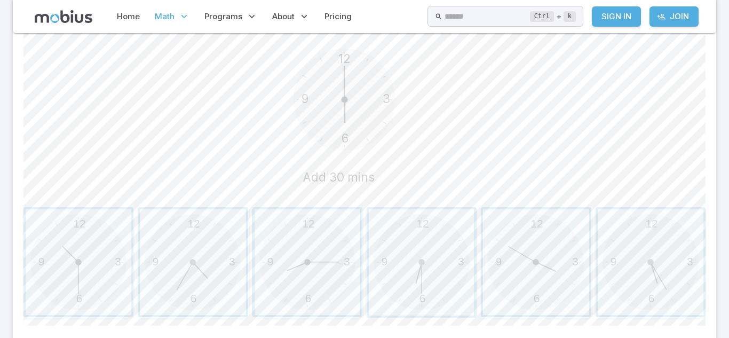
scroll to position [296, 0]
click at [420, 259] on span "button" at bounding box center [422, 261] width 106 height 106
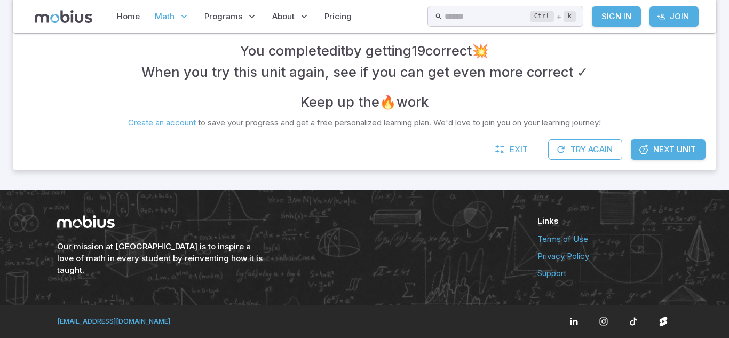
scroll to position [242, 0]
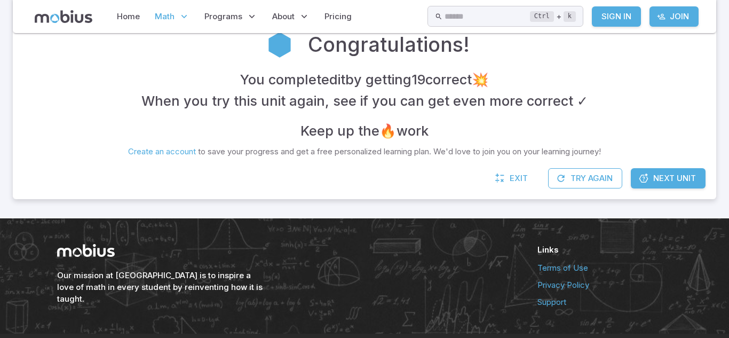
click at [639, 90] on div "You completed it by getting 19 correct 💥 When you try this unit again, see if y…" at bounding box center [364, 105] width 682 height 73
click at [412, 70] on h4 "You completed it by getting 19 correct 💥" at bounding box center [364, 79] width 249 height 21
drag, startPoint x: 413, startPoint y: 74, endPoint x: 428, endPoint y: 77, distance: 15.9
click at [428, 77] on h4 "You completed it by getting 19 correct 💥" at bounding box center [364, 79] width 249 height 21
click at [658, 188] on link "Next Unit" at bounding box center [668, 178] width 75 height 20
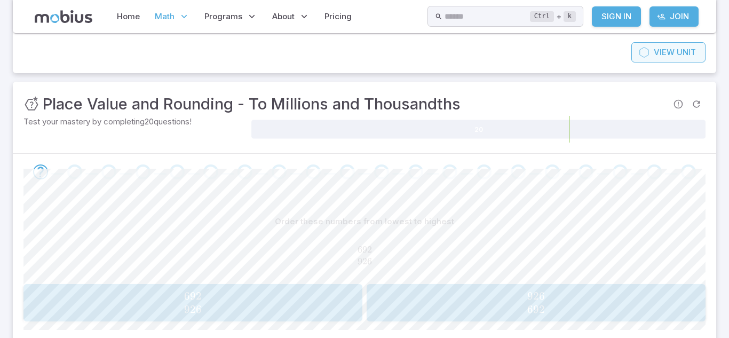
scroll to position [139, 0]
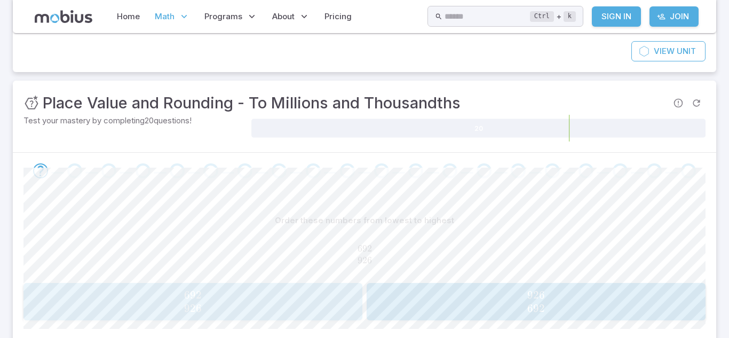
click at [324, 304] on span "692 926" at bounding box center [193, 301] width 332 height 27
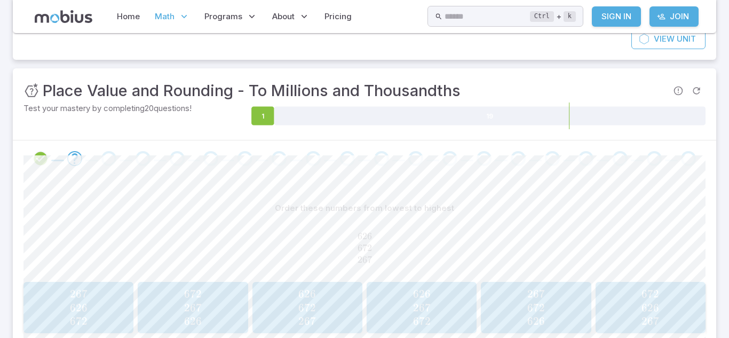
scroll to position [146, 0]
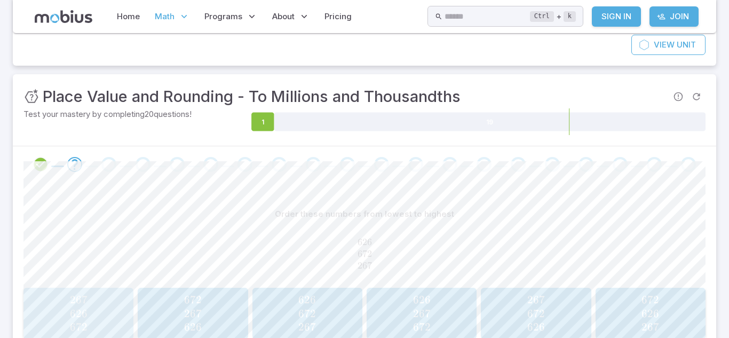
click at [90, 322] on span "267 626 672" at bounding box center [79, 313] width 104 height 41
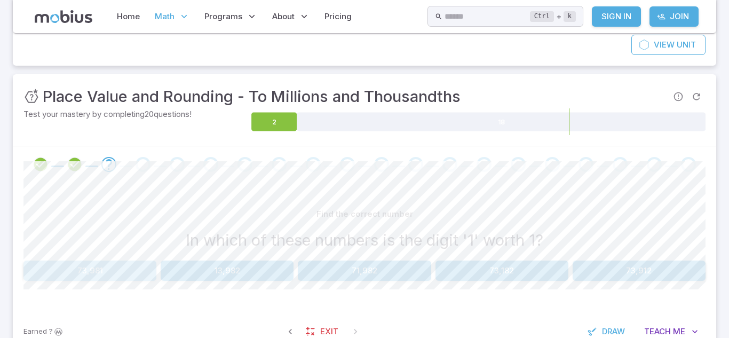
click at [98, 261] on button "73,981" at bounding box center [89, 270] width 133 height 20
click at [633, 283] on div "What is the digit '4' worth in this number? 95,264 4 40,000 40 400 4,000 Canvas…" at bounding box center [364, 246] width 682 height 128
click at [618, 267] on button "4,000" at bounding box center [638, 270] width 133 height 20
click at [112, 277] on button "61,692" at bounding box center [89, 270] width 133 height 20
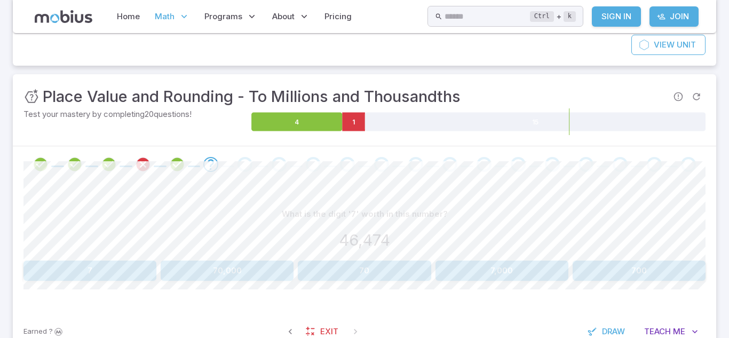
click at [311, 281] on div "What is the digit '7' worth in this number? 46,474 7 70,000 70 7,000 700 Canvas…" at bounding box center [364, 246] width 682 height 128
click at [308, 276] on button "70" at bounding box center [364, 270] width 133 height 20
click at [530, 277] on button "9" at bounding box center [536, 270] width 110 height 20
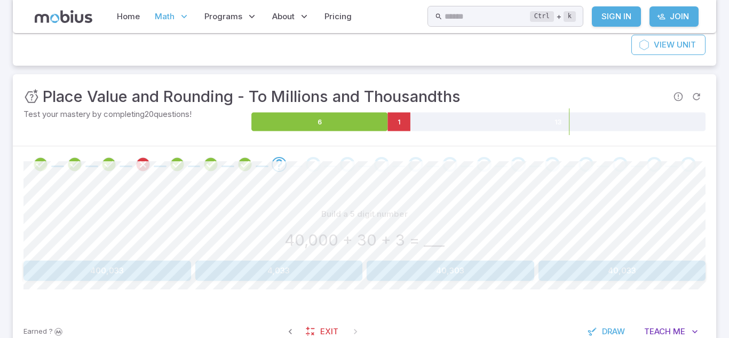
click at [322, 257] on div "Build a 5 digit number 40,000 + 30 + 3 = ___ 400,033 4,033 40,303 40,033" at bounding box center [364, 242] width 682 height 77
click at [324, 260] on button "4,033" at bounding box center [279, 270] width 168 height 20
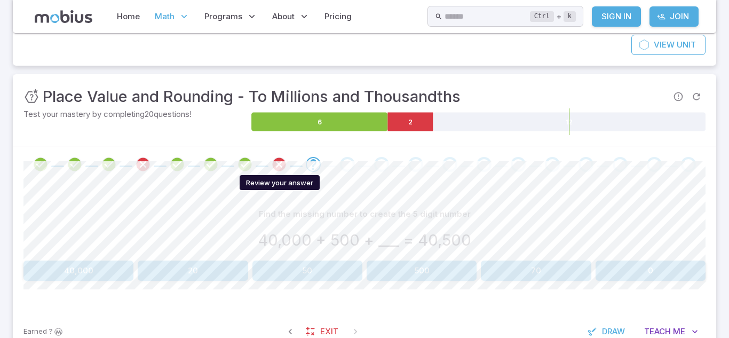
click at [274, 165] on icon "Review your answer" at bounding box center [279, 164] width 16 height 16
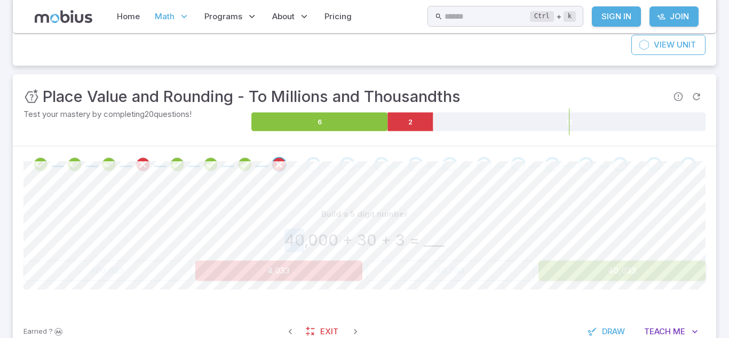
drag, startPoint x: 279, startPoint y: 238, endPoint x: 302, endPoint y: 240, distance: 23.0
click at [302, 240] on div "40,000 + 30 + 3 = ___" at bounding box center [364, 239] width 682 height 23
click at [270, 269] on button "4,033" at bounding box center [279, 270] width 168 height 20
click at [289, 252] on div "Build a 5 digit number 40,000 + 30 + 3 = ___" at bounding box center [364, 230] width 682 height 52
click at [313, 160] on div "Go to the next question" at bounding box center [313, 164] width 15 height 15
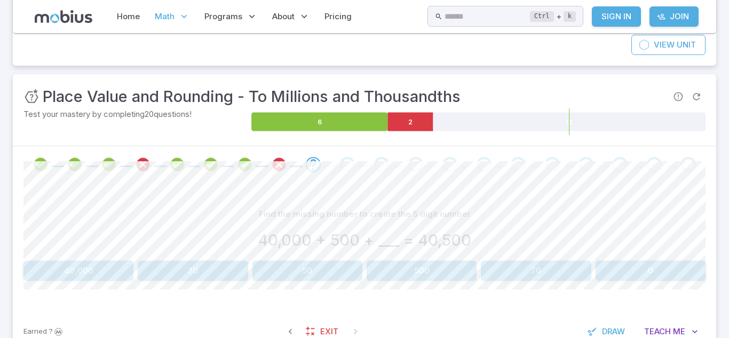
click at [662, 282] on div "Find the missing number to create the 5 digit number 40,000 + 500 + ___ = 40,50…" at bounding box center [364, 246] width 682 height 128
click at [648, 272] on button "0" at bounding box center [650, 270] width 110 height 20
click at [505, 273] on button "20,310" at bounding box center [536, 270] width 110 height 20
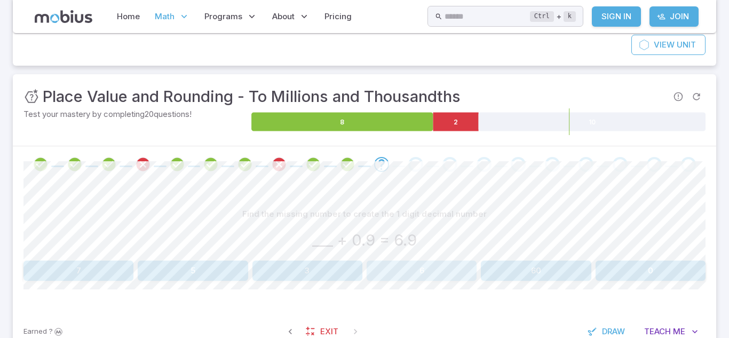
click at [464, 269] on button "6" at bounding box center [422, 270] width 110 height 20
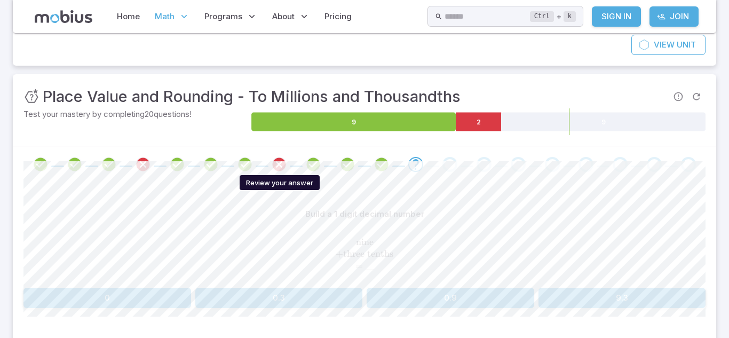
click at [279, 167] on icon "Review your answer" at bounding box center [279, 164] width 16 height 16
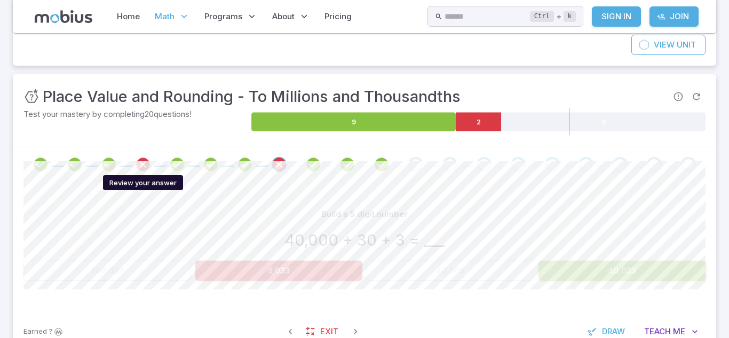
click at [141, 168] on icon "Review your answer" at bounding box center [143, 164] width 16 height 16
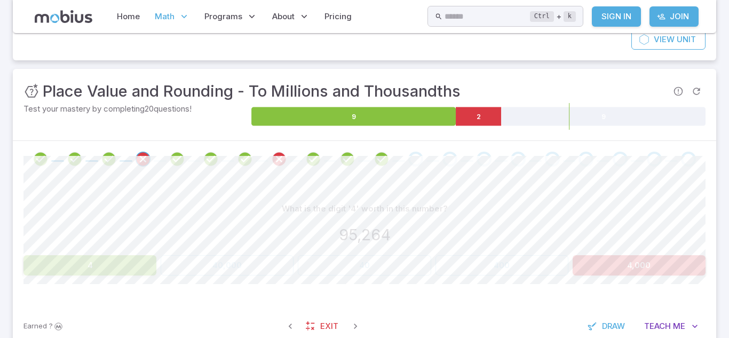
scroll to position [150, 0]
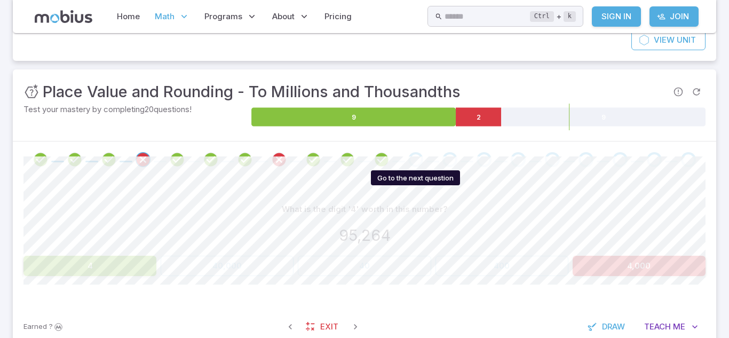
click at [415, 162] on div "Go to the next question" at bounding box center [415, 159] width 15 height 15
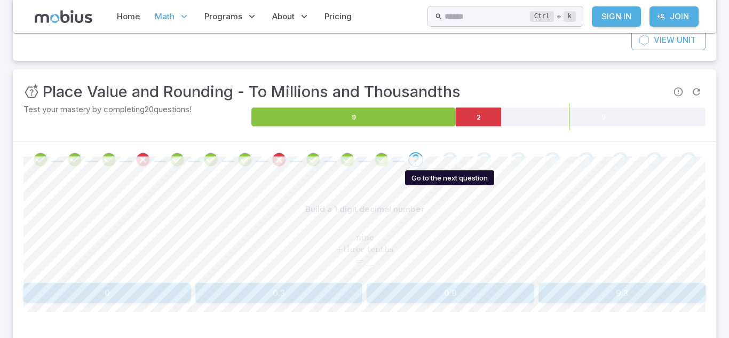
click at [443, 158] on div "Go to the next question" at bounding box center [449, 159] width 15 height 15
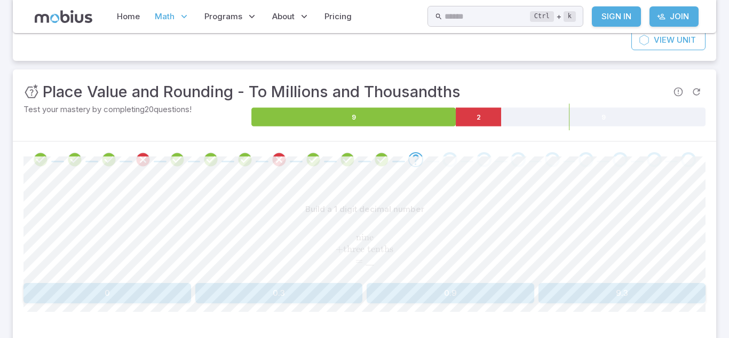
click at [564, 160] on span at bounding box center [552, 159] width 26 height 15
click at [553, 158] on div "Go to the next question" at bounding box center [552, 159] width 15 height 15
click at [587, 298] on button "9.3" at bounding box center [622, 293] width 168 height 20
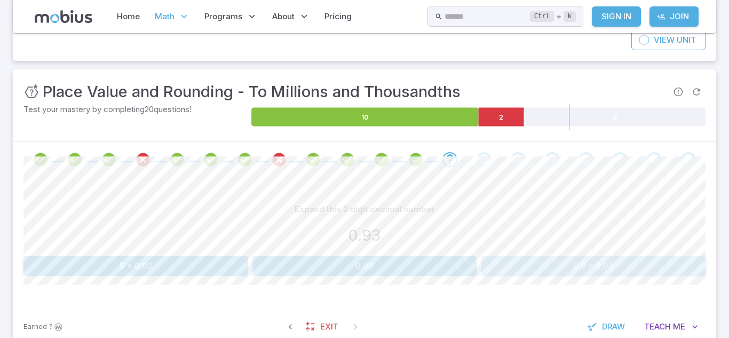
click at [560, 270] on button "0.9 + 0.03" at bounding box center [593, 266] width 225 height 20
click at [116, 274] on button "0" at bounding box center [78, 266] width 110 height 20
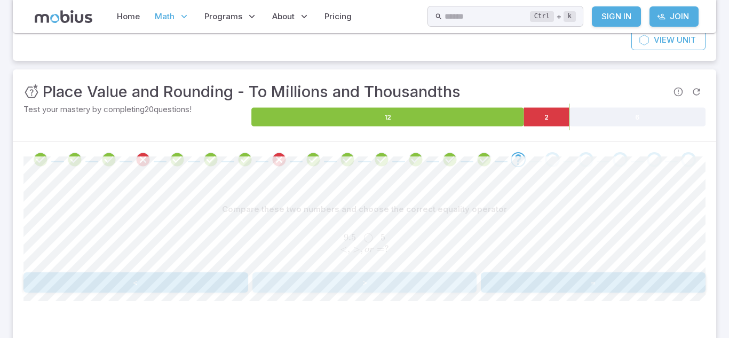
click at [314, 290] on button ">" at bounding box center [364, 282] width 225 height 20
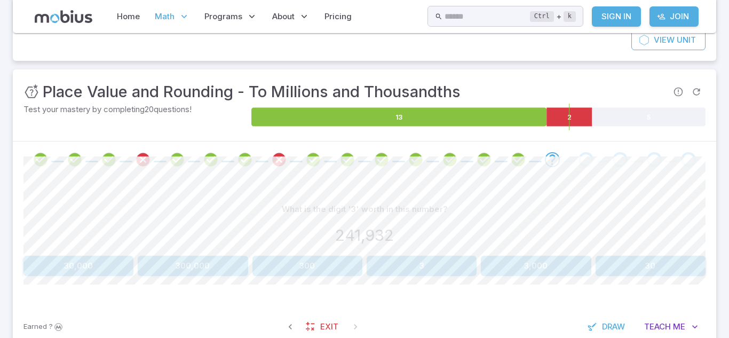
click at [650, 270] on button "30" at bounding box center [650, 266] width 110 height 20
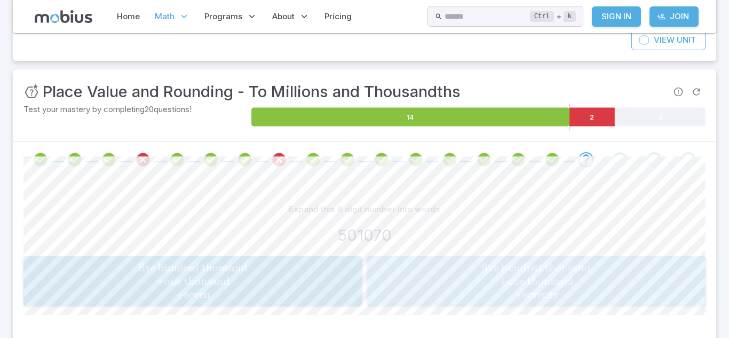
click at [650, 270] on span "five hundred thousand + one thousand + seventy" at bounding box center [536, 281] width 332 height 41
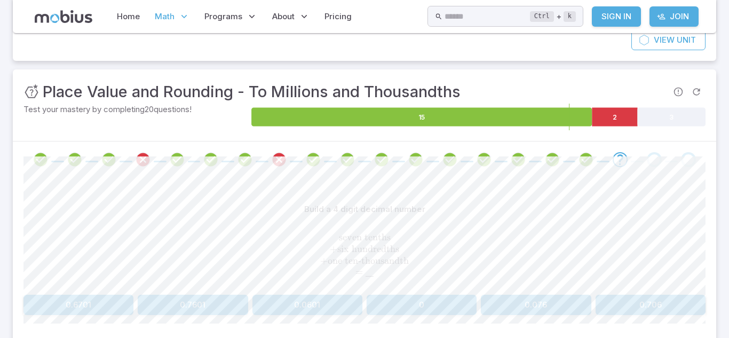
click at [114, 297] on button "0.6701" at bounding box center [78, 305] width 110 height 20
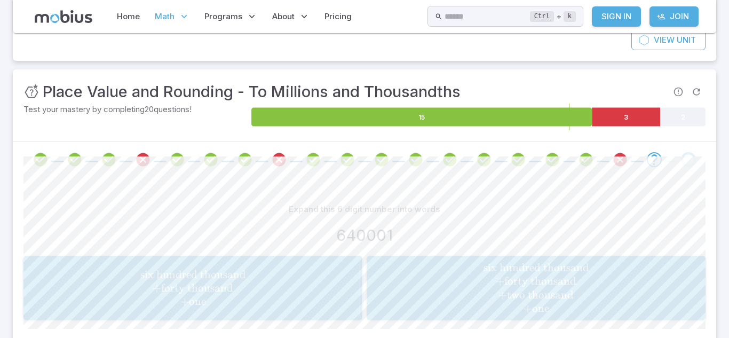
click at [243, 296] on span "six hundred thousand + forty thousand + one" at bounding box center [193, 288] width 332 height 41
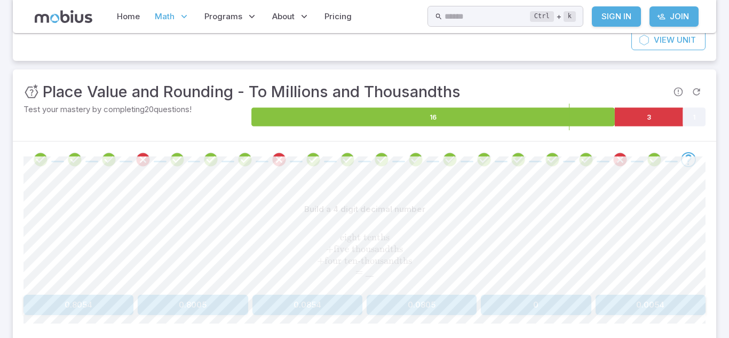
click at [154, 304] on button "0.8005" at bounding box center [193, 305] width 110 height 20
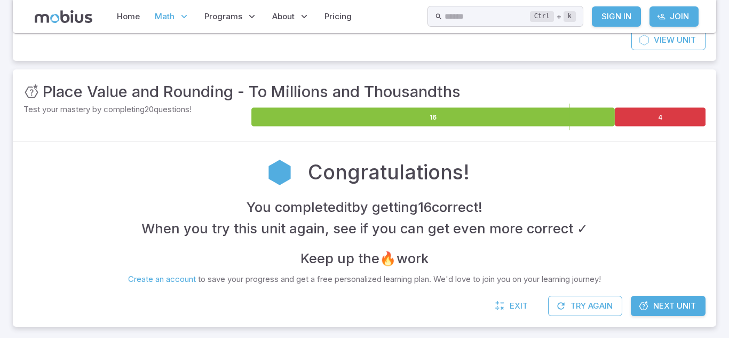
drag, startPoint x: 262, startPoint y: 254, endPoint x: 433, endPoint y: 255, distance: 170.7
click at [433, 255] on div "You completed it by getting 16 correct ! When you try this unit again, see if y…" at bounding box center [364, 232] width 682 height 73
drag, startPoint x: 379, startPoint y: 251, endPoint x: 396, endPoint y: 259, distance: 19.6
click at [396, 259] on h4 "Keep up the 🔥 work" at bounding box center [364, 258] width 128 height 21
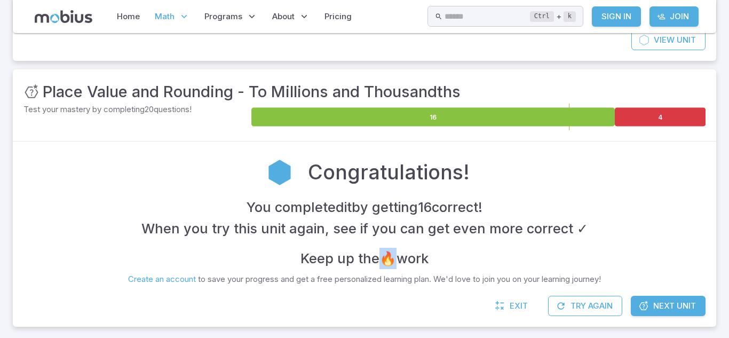
click at [702, 309] on link "Next Unit" at bounding box center [668, 306] width 75 height 20
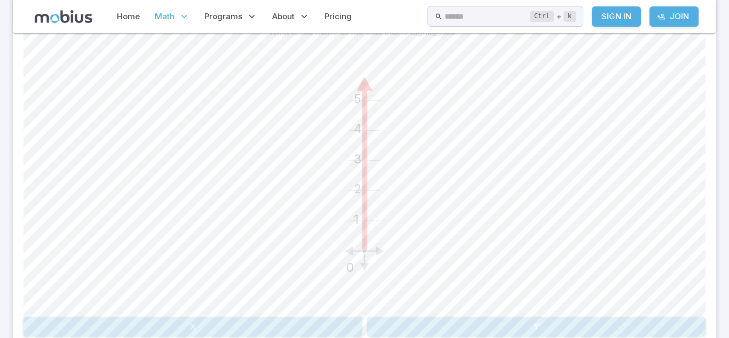
scroll to position [290, 0]
click at [666, 320] on button "Y" at bounding box center [536, 327] width 339 height 20
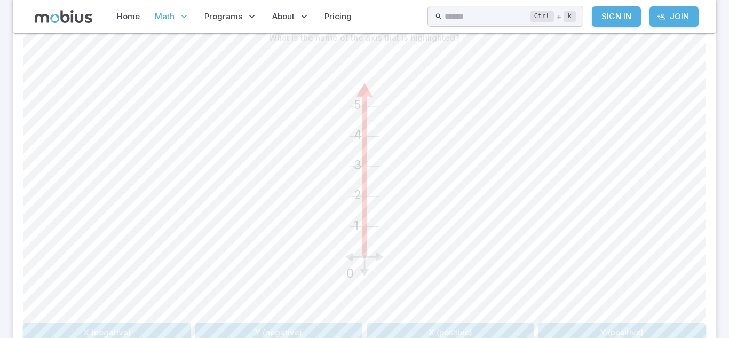
scroll to position [286, 0]
click at [480, 99] on icon "1 2 3 4 5 0" at bounding box center [364, 180] width 267 height 267
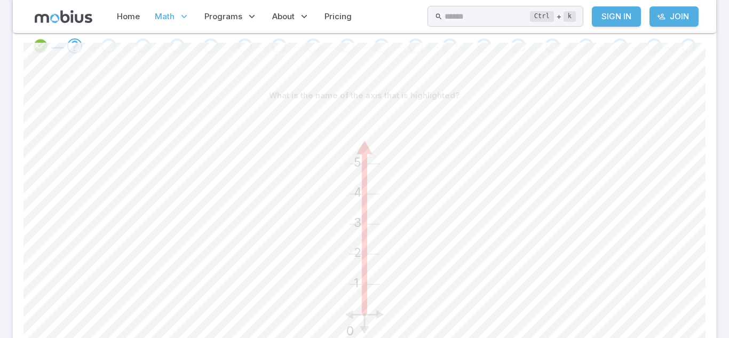
scroll to position [529, 0]
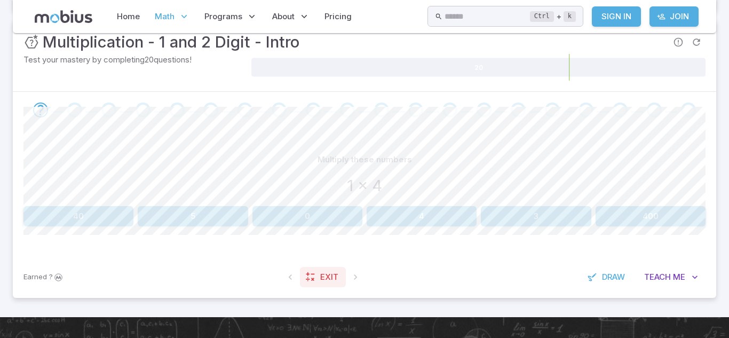
click at [315, 277] on link "Exit" at bounding box center [323, 277] width 46 height 20
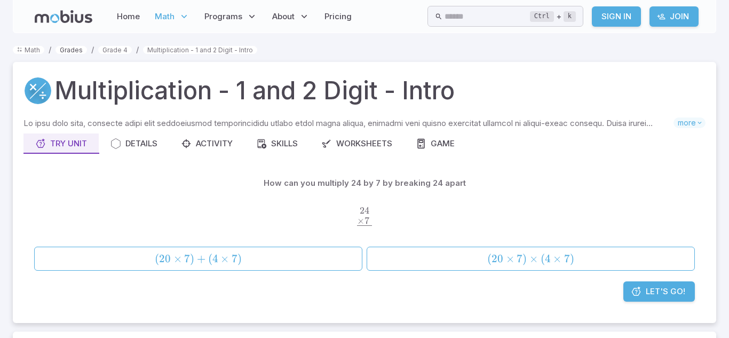
click at [69, 50] on link "Grades" at bounding box center [70, 50] width 31 height 8
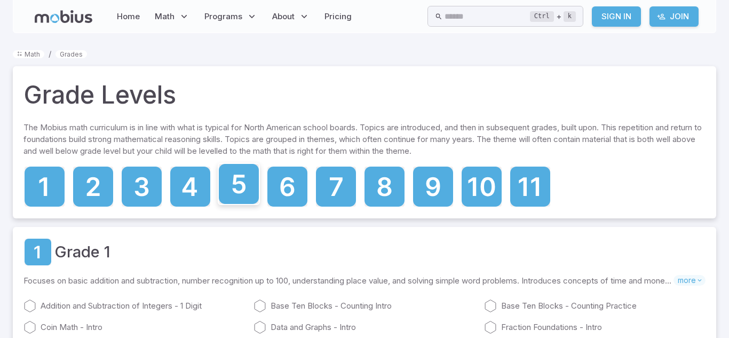
click at [242, 185] on icon at bounding box center [238, 183] width 13 height 19
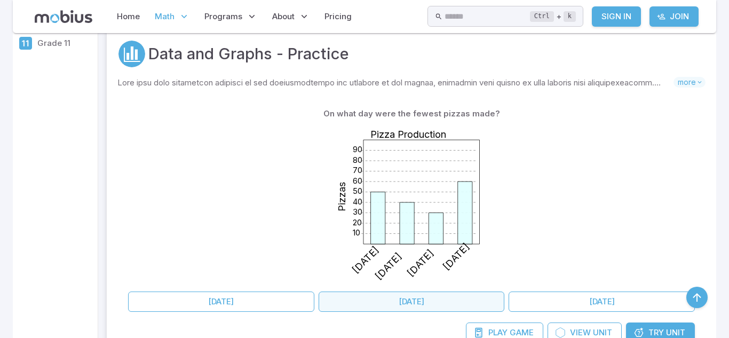
click at [439, 299] on button "Thursday" at bounding box center [412, 301] width 186 height 20
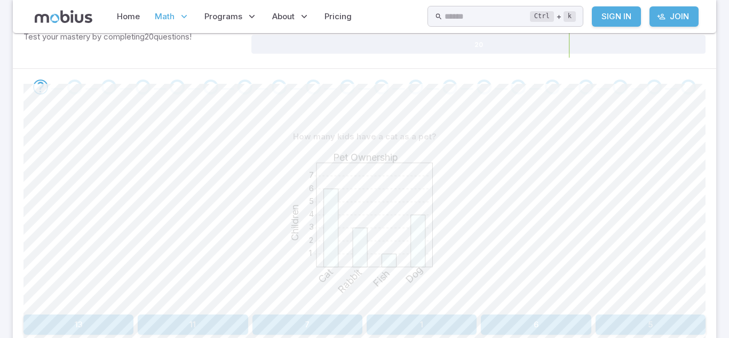
scroll to position [185, 0]
click at [527, 329] on button "6" at bounding box center [536, 326] width 110 height 20
click at [131, 320] on button "Fish" at bounding box center [107, 326] width 168 height 20
click at [429, 323] on button "Soccer" at bounding box center [451, 326] width 168 height 20
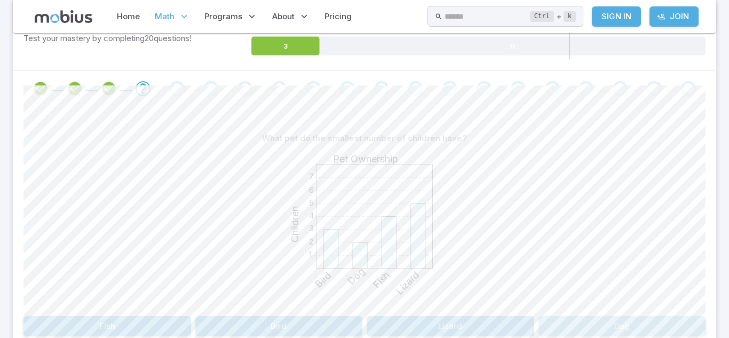
click at [617, 318] on button "Dog" at bounding box center [622, 326] width 168 height 20
click at [451, 329] on button "Soccer" at bounding box center [364, 326] width 225 height 20
click at [133, 330] on button "Lizard" at bounding box center [135, 326] width 225 height 20
click at [107, 328] on button "30" at bounding box center [107, 326] width 168 height 20
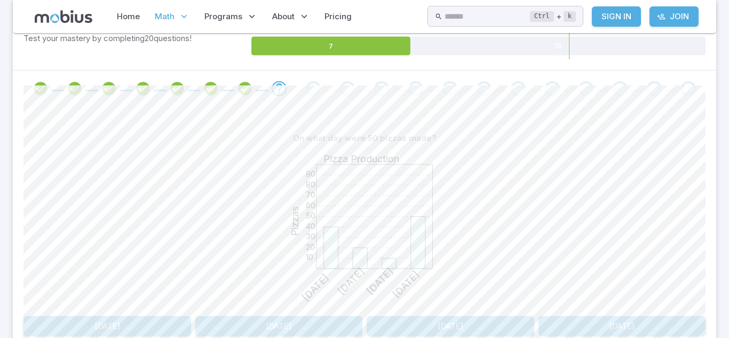
click at [632, 330] on button "[DATE]" at bounding box center [622, 326] width 168 height 20
click at [409, 222] on icon at bounding box center [374, 216] width 116 height 104
click at [407, 232] on icon at bounding box center [374, 216] width 116 height 104
click at [240, 327] on button "Thursday" at bounding box center [135, 326] width 225 height 20
click at [111, 324] on button "7" at bounding box center [78, 326] width 110 height 20
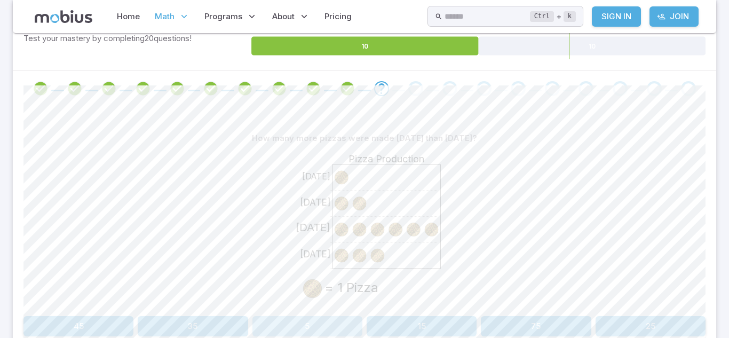
click at [284, 323] on button "5" at bounding box center [307, 326] width 110 height 20
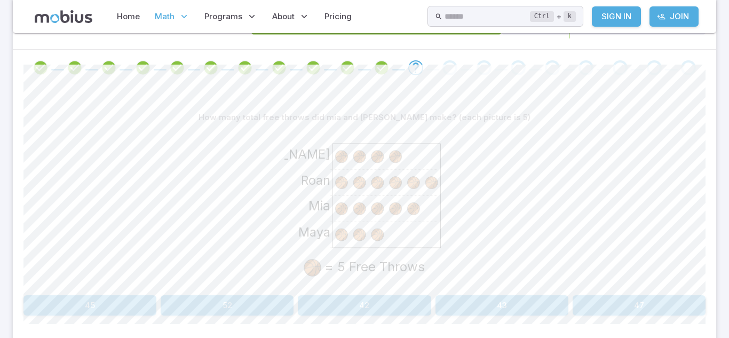
scroll to position [205, 0]
click at [463, 308] on button "43" at bounding box center [501, 306] width 133 height 20
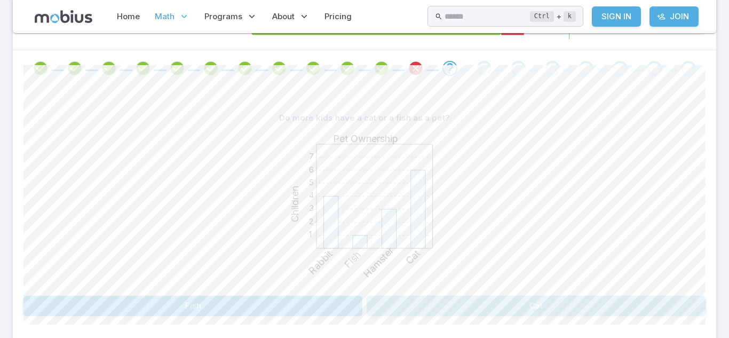
click at [437, 313] on button "Cat" at bounding box center [536, 306] width 339 height 20
click at [550, 305] on button "7" at bounding box center [536, 306] width 110 height 20
click at [507, 301] on button "Rabbit" at bounding box center [536, 306] width 339 height 20
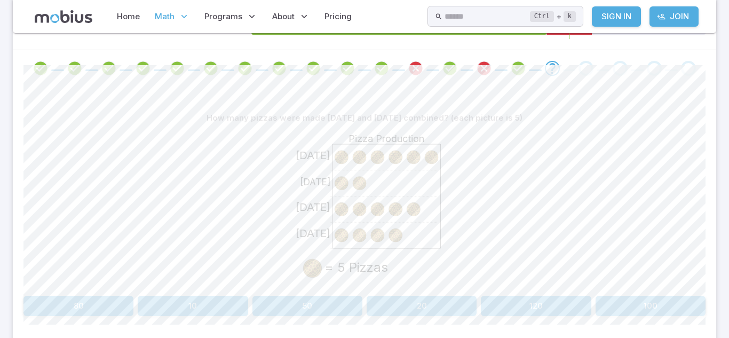
click at [395, 304] on button "20" at bounding box center [422, 306] width 110 height 20
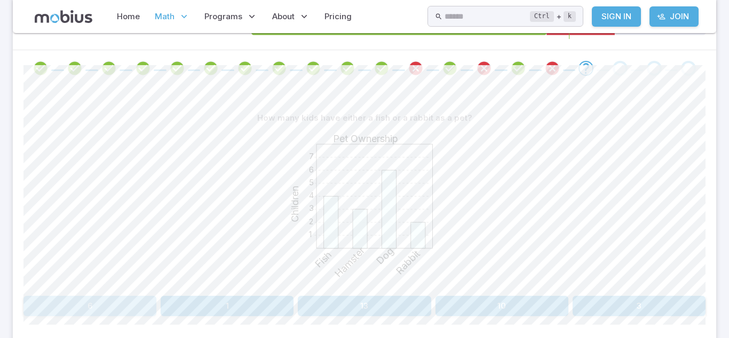
click at [110, 301] on button "6" at bounding box center [89, 306] width 133 height 20
click at [436, 224] on icon "1 2 3 4 5 6 7 Pet Ownership Children Rabbit Hamster Cat Dog" at bounding box center [364, 208] width 160 height 160
click at [452, 305] on button "10" at bounding box center [501, 306] width 133 height 20
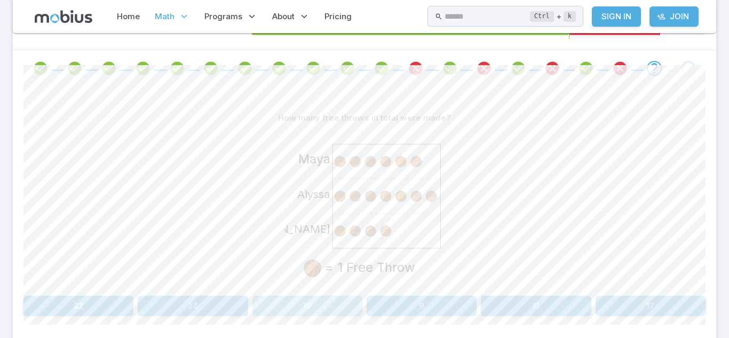
click at [343, 307] on button "19" at bounding box center [307, 306] width 110 height 20
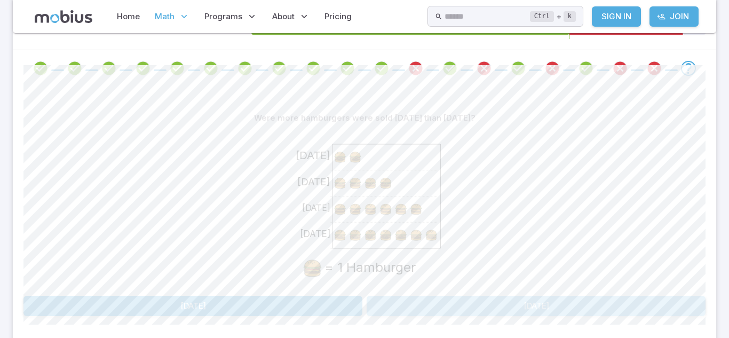
click at [420, 300] on button "Thursday" at bounding box center [536, 306] width 339 height 20
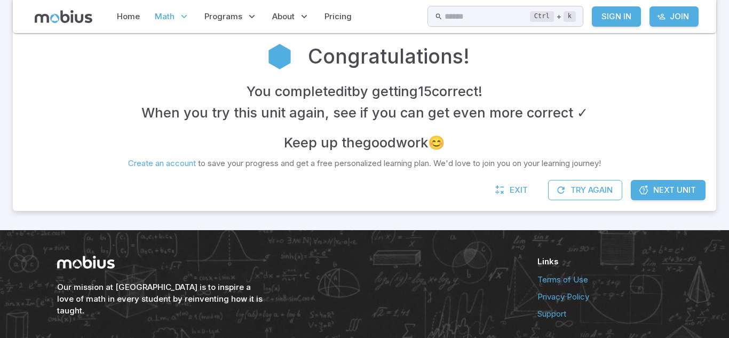
scroll to position [229, 0]
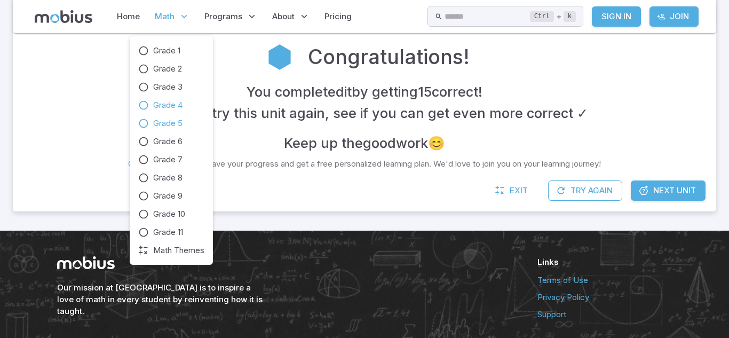
click at [165, 108] on span "Grade 4" at bounding box center [167, 105] width 29 height 12
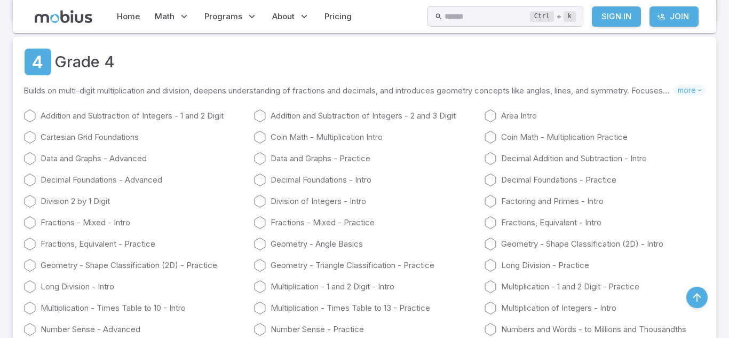
scroll to position [1137, 0]
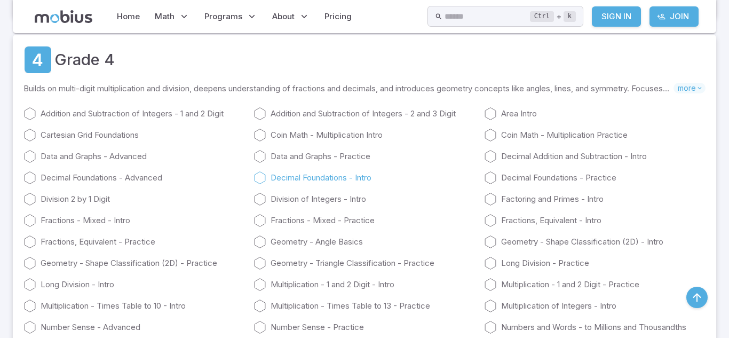
click at [253, 177] on icon at bounding box center [259, 177] width 13 height 13
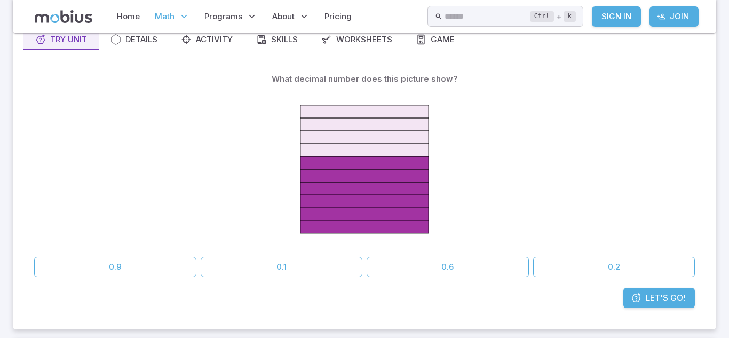
scroll to position [106, 0]
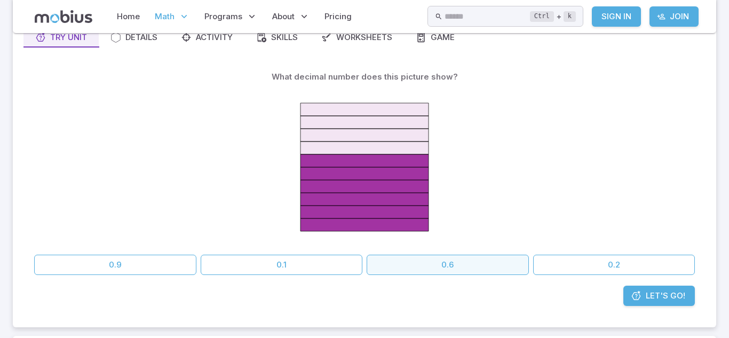
click at [471, 264] on button "0.6" at bounding box center [448, 264] width 162 height 20
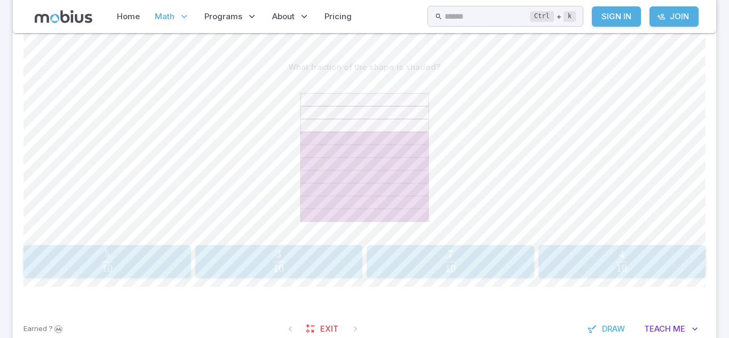
scroll to position [250, 0]
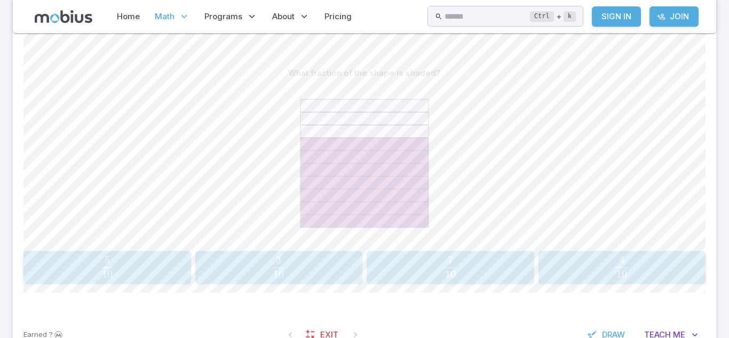
click at [470, 264] on span "10 7 ​" at bounding box center [450, 266] width 147 height 21
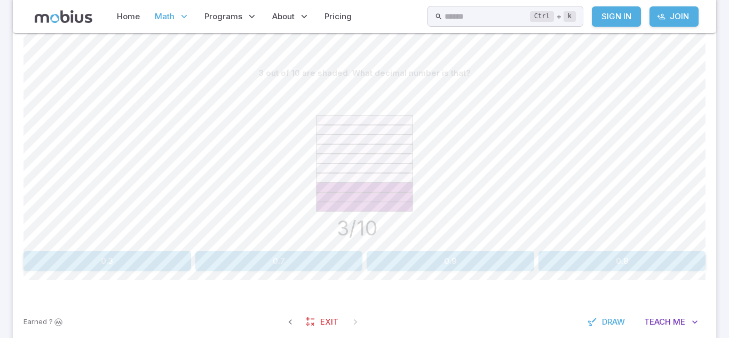
click at [124, 254] on button "0.3" at bounding box center [107, 261] width 168 height 20
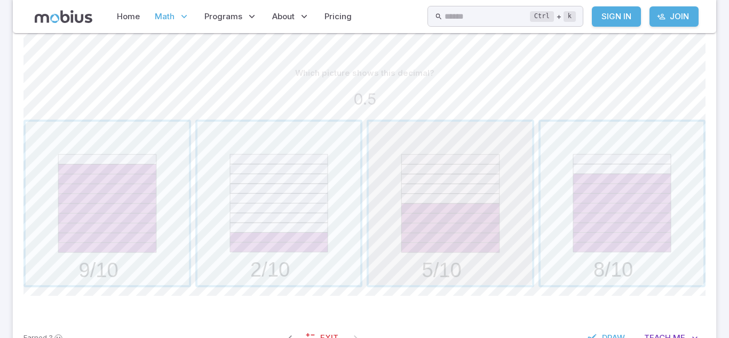
click at [399, 221] on span "button" at bounding box center [450, 203] width 163 height 163
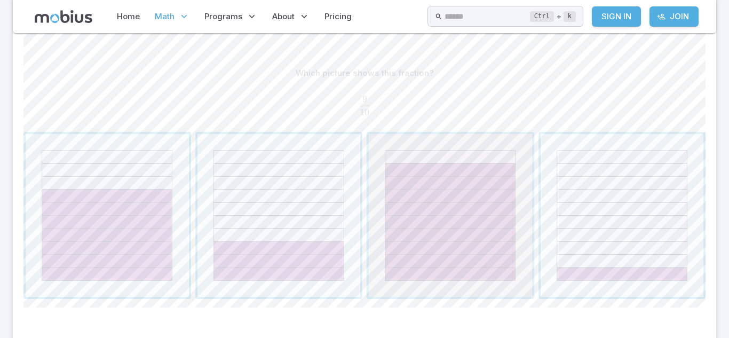
click at [406, 160] on span "button" at bounding box center [450, 215] width 163 height 163
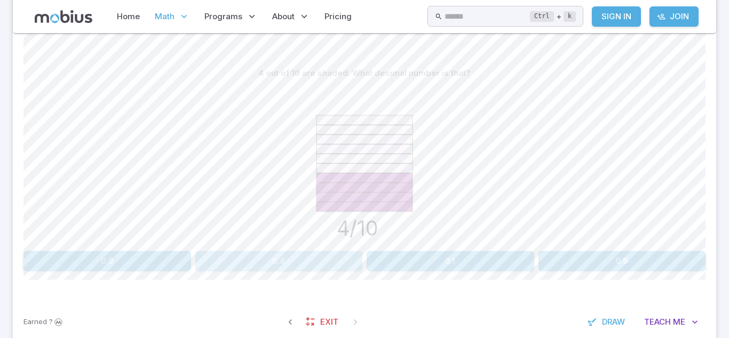
click at [252, 267] on button "0.4" at bounding box center [279, 261] width 168 height 20
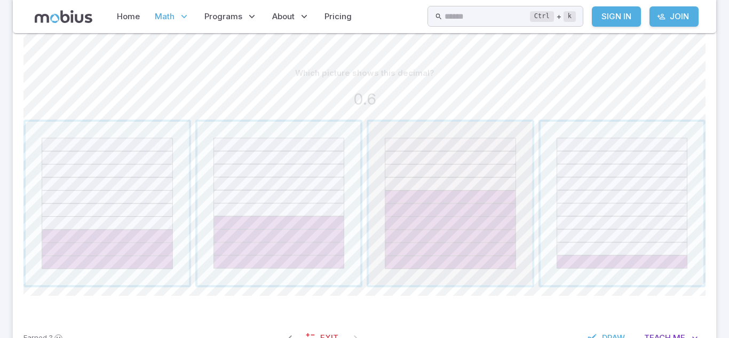
click at [483, 144] on span "button" at bounding box center [450, 203] width 163 height 163
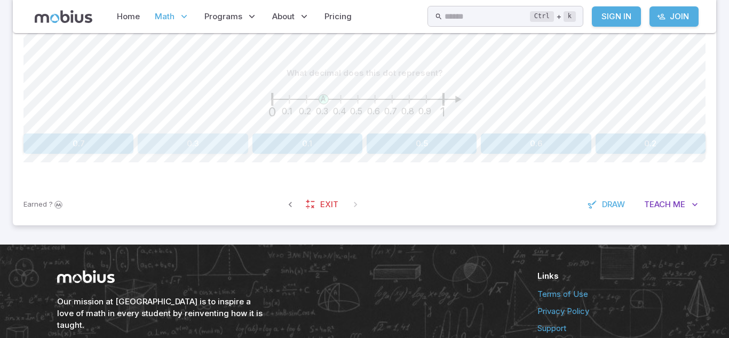
click at [210, 145] on button "0.3" at bounding box center [193, 143] width 110 height 20
click at [518, 142] on button "0.4" at bounding box center [536, 143] width 110 height 20
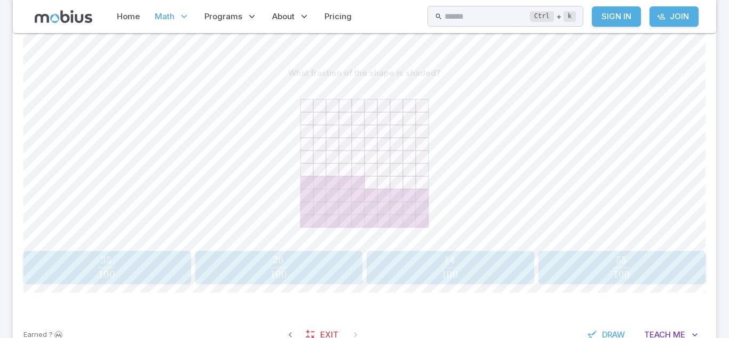
click at [169, 259] on span "100 35 ​" at bounding box center [106, 266] width 149 height 21
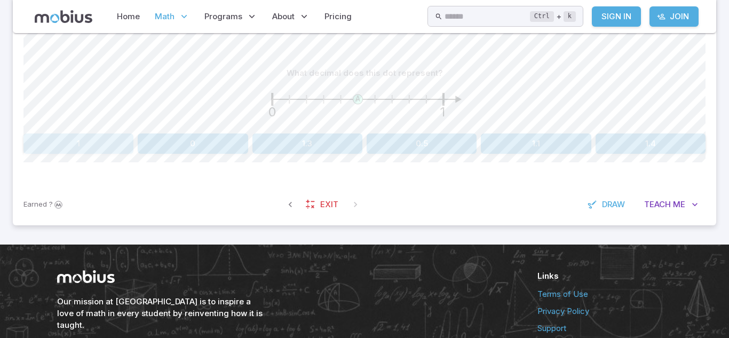
click at [115, 147] on button "1" at bounding box center [78, 143] width 110 height 20
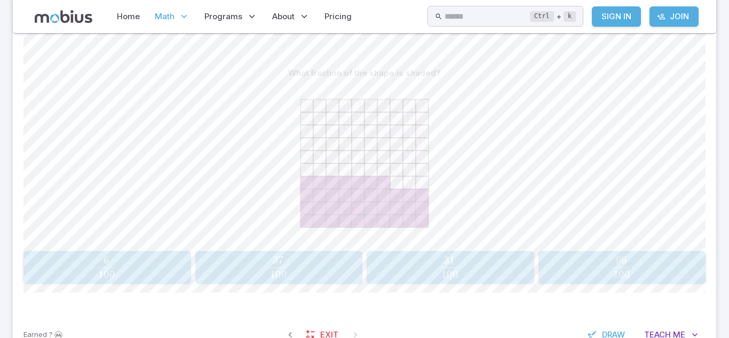
click at [450, 256] on span "31" at bounding box center [449, 259] width 11 height 13
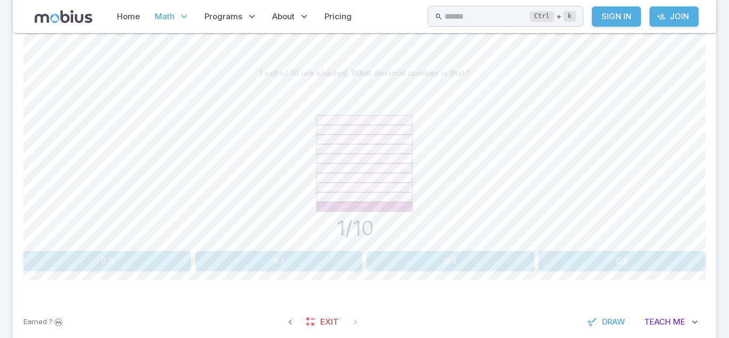
click at [314, 262] on button "0.1" at bounding box center [279, 261] width 168 height 20
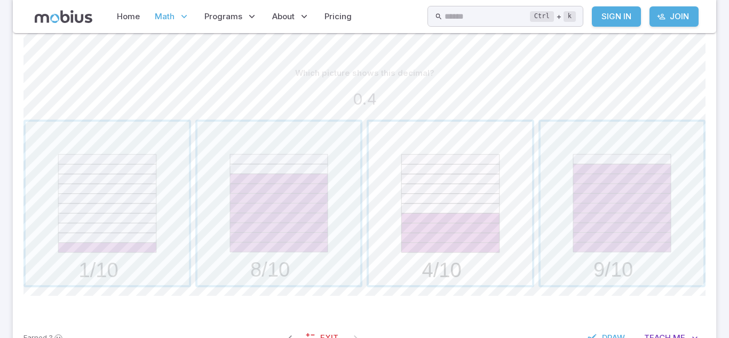
click at [448, 208] on span "button" at bounding box center [450, 203] width 163 height 163
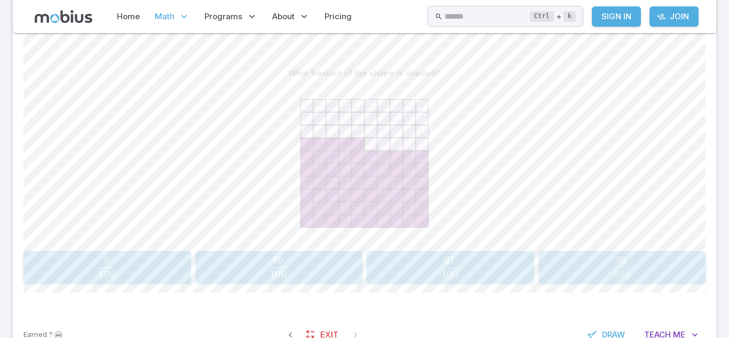
click at [468, 263] on span "100 91 ​" at bounding box center [449, 266] width 149 height 21
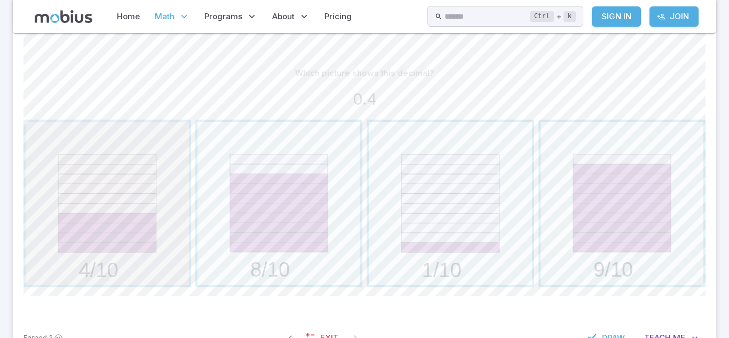
click at [105, 269] on span "button" at bounding box center [107, 203] width 163 height 163
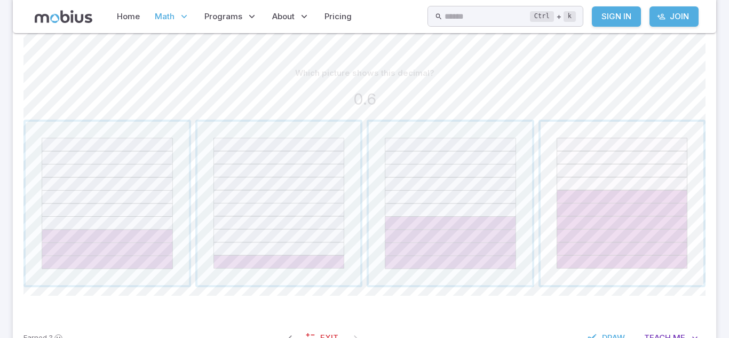
click at [577, 194] on span "button" at bounding box center [621, 203] width 163 height 163
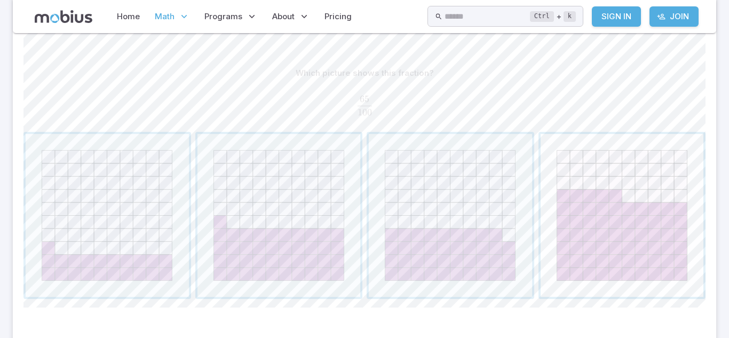
click at [602, 230] on span "button" at bounding box center [621, 215] width 163 height 163
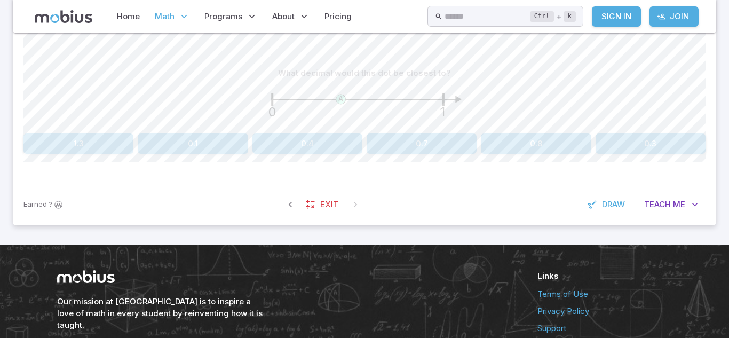
click at [305, 129] on div "What decimal would this dot be closest to? A 0 1 1.3 0.1 0.4 0.7 0.8 0.3" at bounding box center [364, 108] width 682 height 91
click at [311, 134] on button "0.4" at bounding box center [307, 143] width 110 height 20
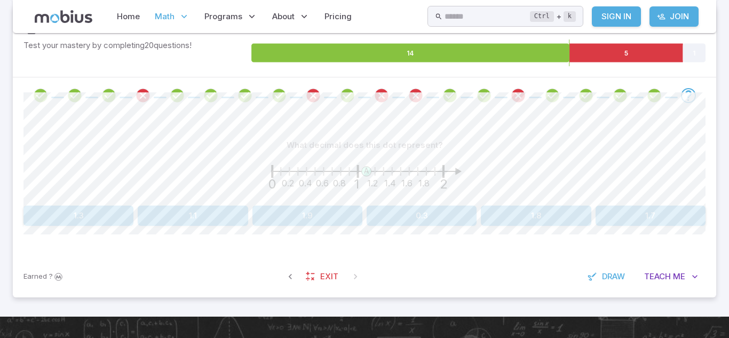
scroll to position [180, 0]
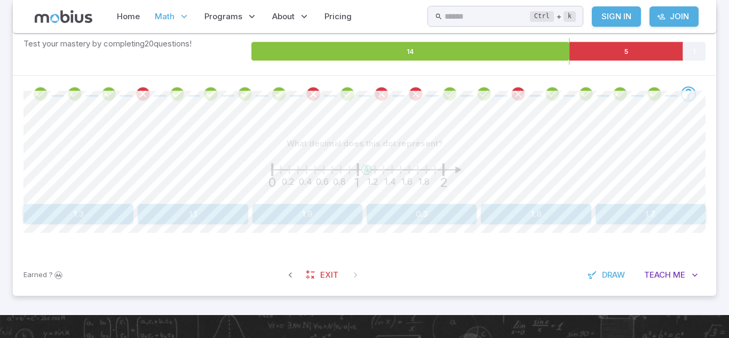
click at [229, 214] on button "1.1" at bounding box center [193, 214] width 110 height 20
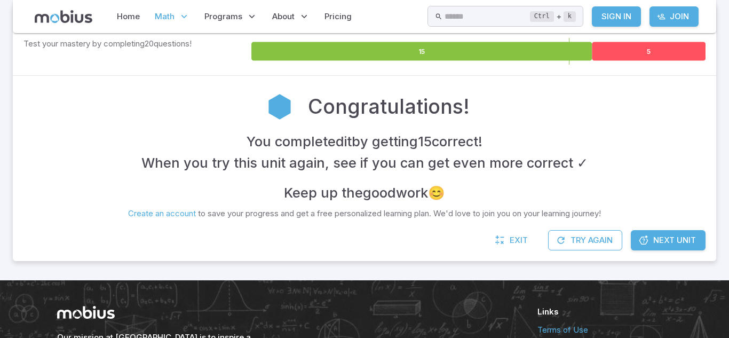
click at [660, 51] on icon at bounding box center [649, 51] width 114 height 19
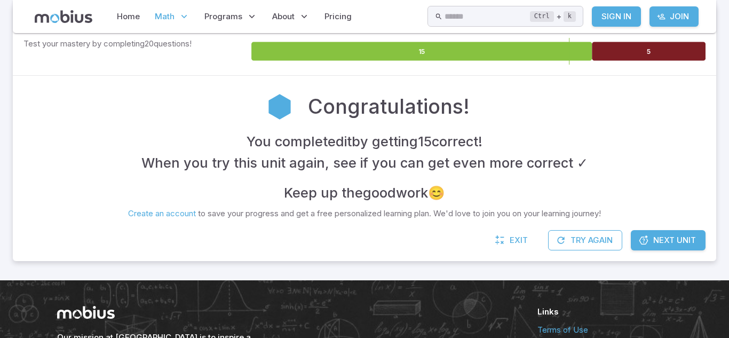
click at [660, 51] on icon at bounding box center [649, 51] width 114 height 19
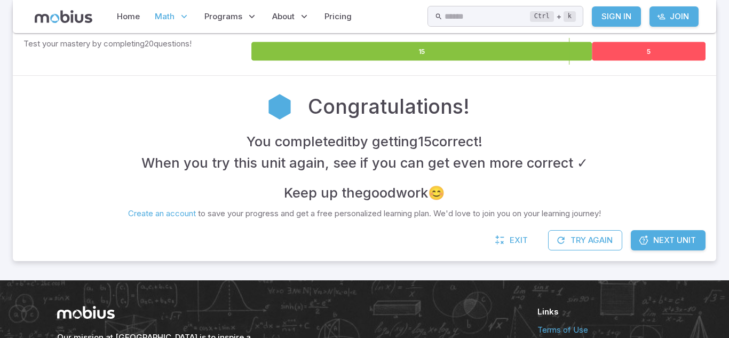
click at [650, 55] on icon at bounding box center [649, 51] width 114 height 19
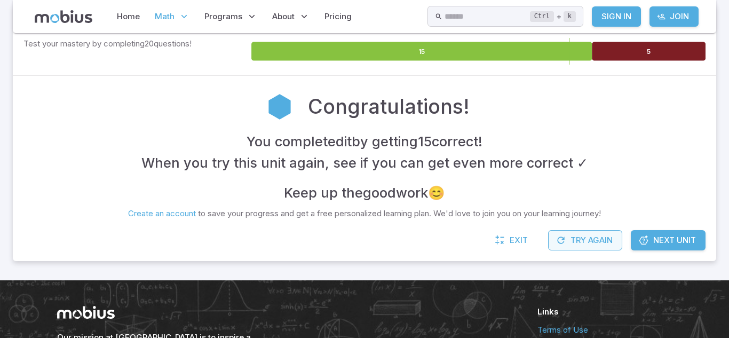
click at [582, 250] on button "Try Again" at bounding box center [585, 240] width 74 height 20
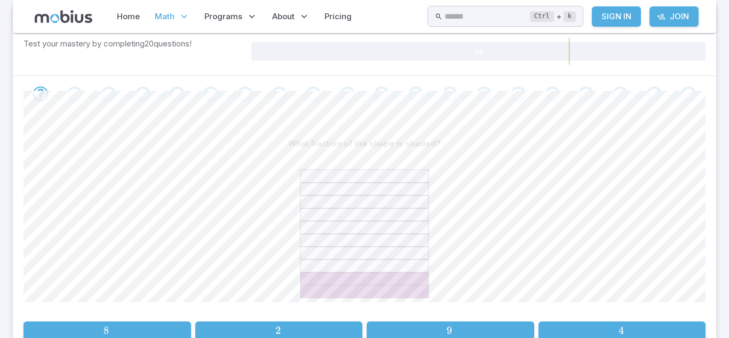
click at [578, 245] on div at bounding box center [364, 235] width 682 height 163
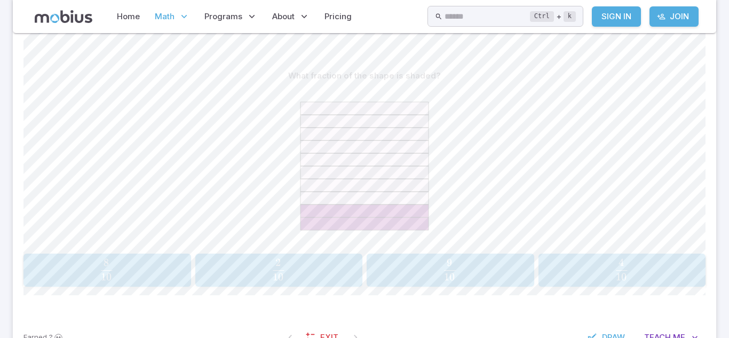
scroll to position [251, 0]
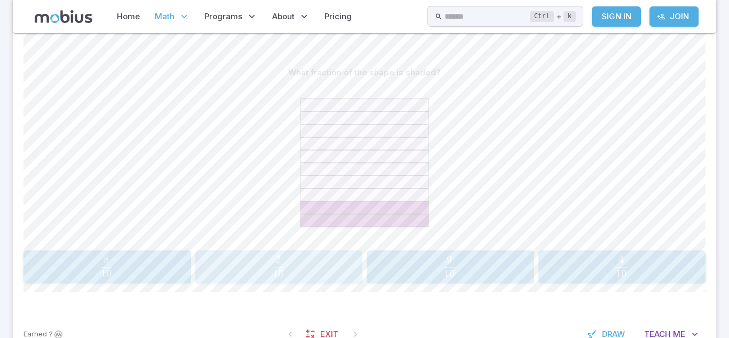
click at [328, 277] on div "2 10 \frac{2}{10} 10 2 ​" at bounding box center [278, 266] width 161 height 25
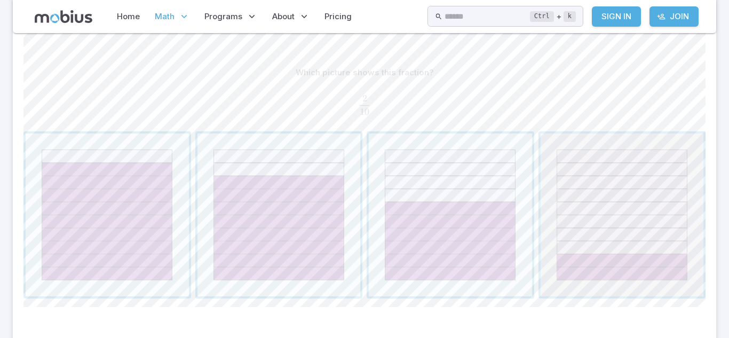
click at [586, 280] on span "button" at bounding box center [621, 214] width 163 height 163
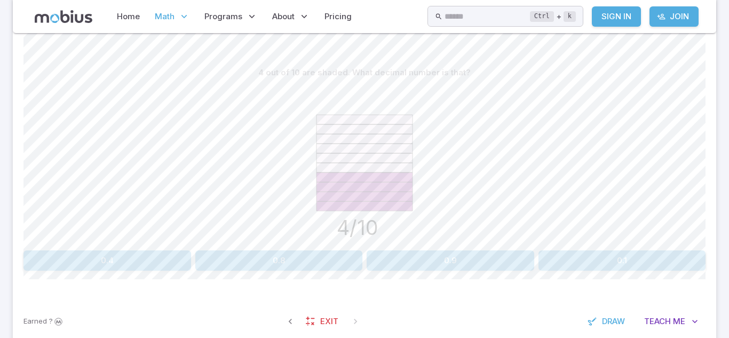
click at [521, 263] on button "0.9" at bounding box center [451, 260] width 168 height 20
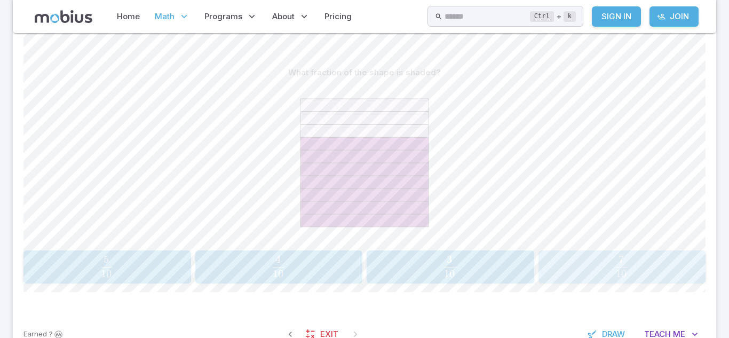
click at [610, 250] on button "7 10 \frac{7}{10} 10 7 ​" at bounding box center [622, 266] width 168 height 33
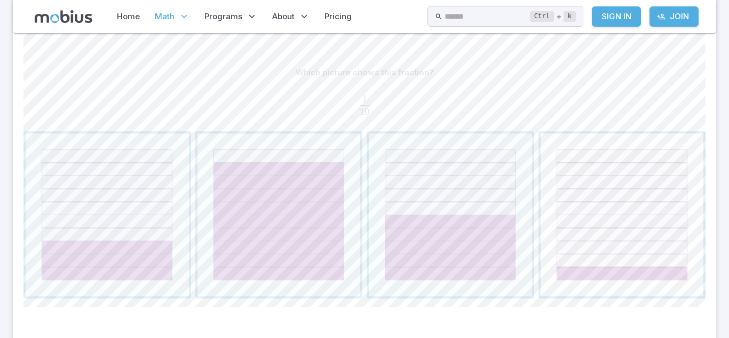
click at [615, 256] on span "button" at bounding box center [621, 214] width 163 height 163
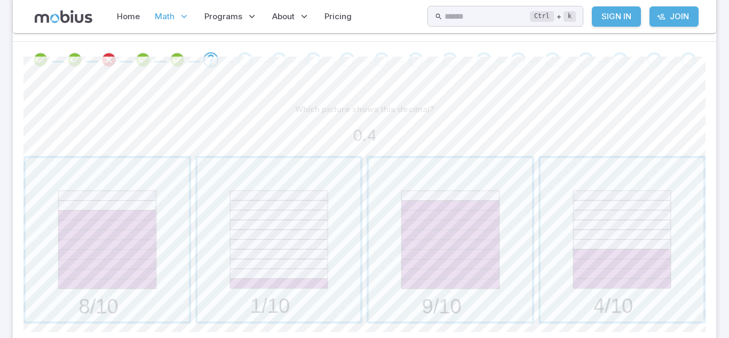
scroll to position [214, 0]
click at [615, 256] on span "button" at bounding box center [621, 238] width 163 height 163
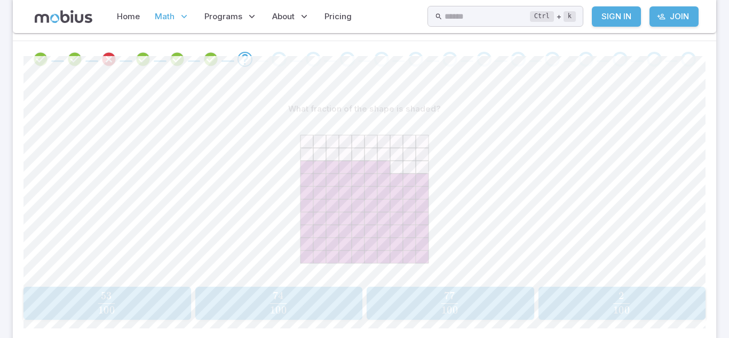
click at [406, 296] on span "100 77 ​" at bounding box center [449, 302] width 149 height 21
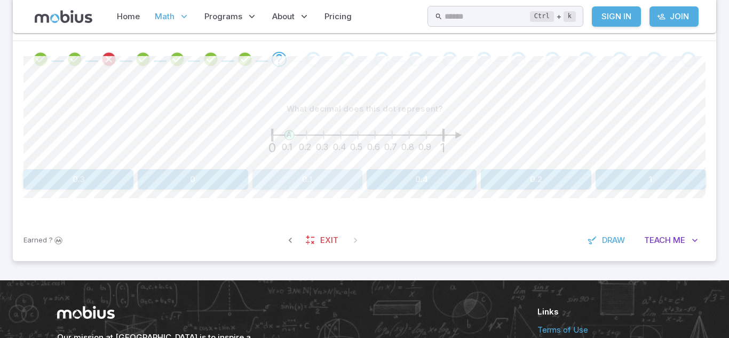
click at [297, 172] on button "0.1" at bounding box center [307, 179] width 110 height 20
click at [107, 176] on button "1.2" at bounding box center [78, 179] width 110 height 20
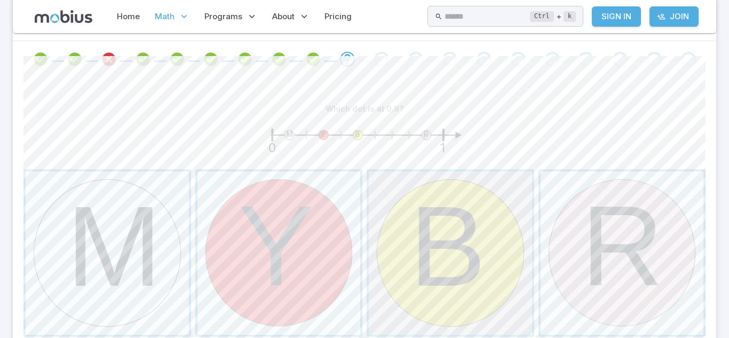
click at [490, 248] on span "button" at bounding box center [450, 252] width 163 height 163
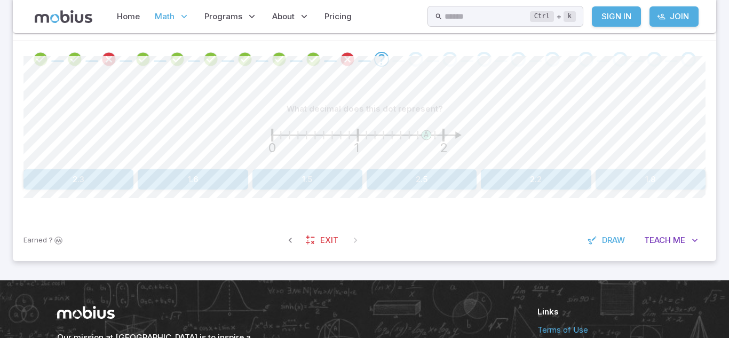
click at [643, 181] on button "1.8" at bounding box center [650, 179] width 110 height 20
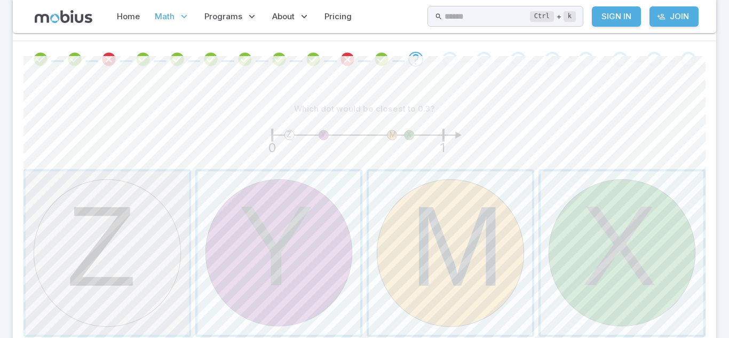
click at [144, 240] on span "button" at bounding box center [107, 252] width 163 height 163
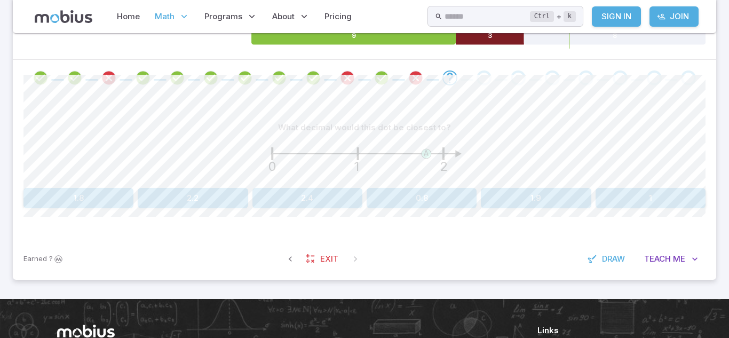
scroll to position [193, 0]
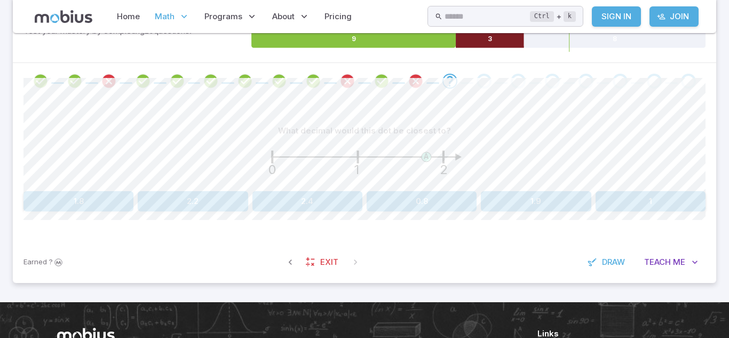
click at [427, 207] on button "0.8" at bounding box center [422, 201] width 110 height 20
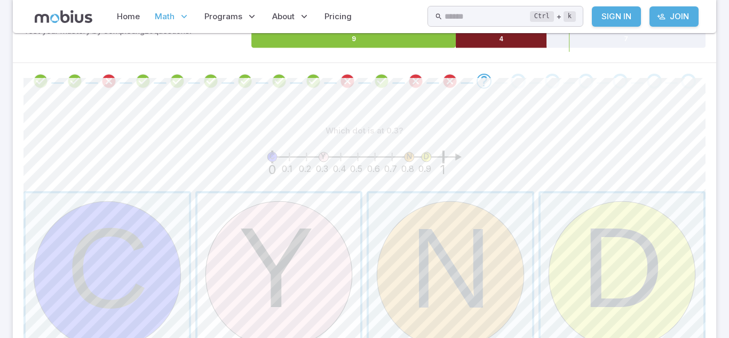
click at [300, 251] on span "button" at bounding box center [278, 274] width 163 height 163
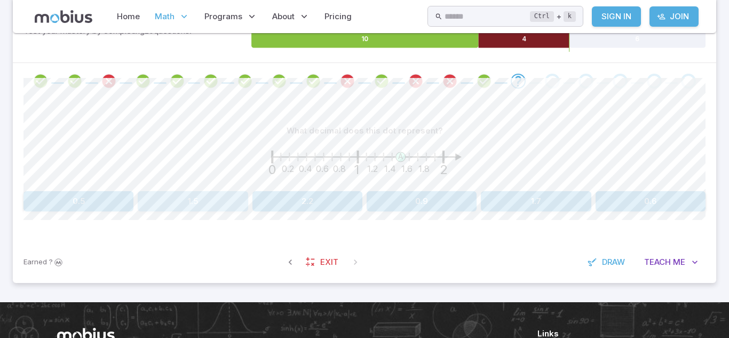
click at [227, 208] on button "1.5" at bounding box center [193, 201] width 110 height 20
click at [624, 204] on button "1.1" at bounding box center [650, 201] width 110 height 20
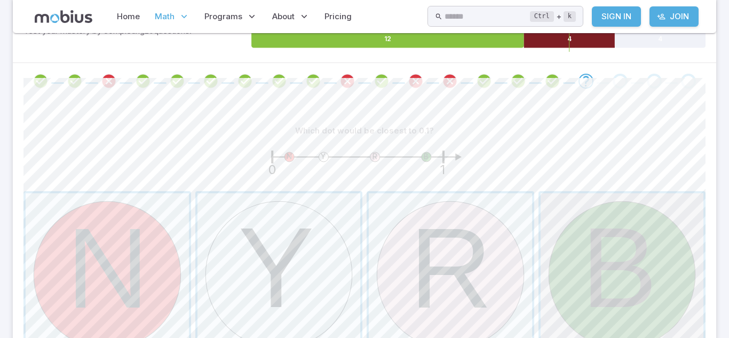
click at [630, 212] on span "button" at bounding box center [621, 274] width 163 height 163
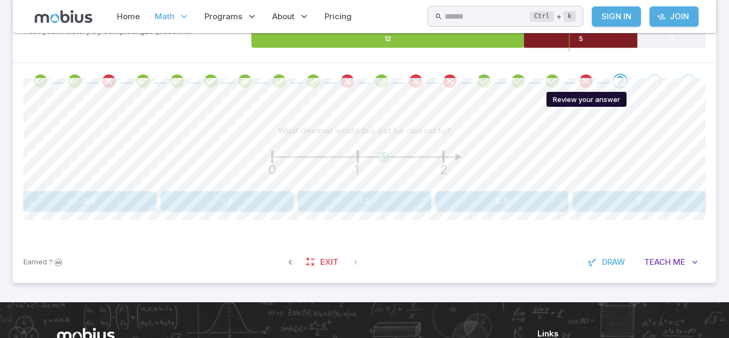
click at [591, 81] on icon "Review your answer" at bounding box center [586, 81] width 16 height 16
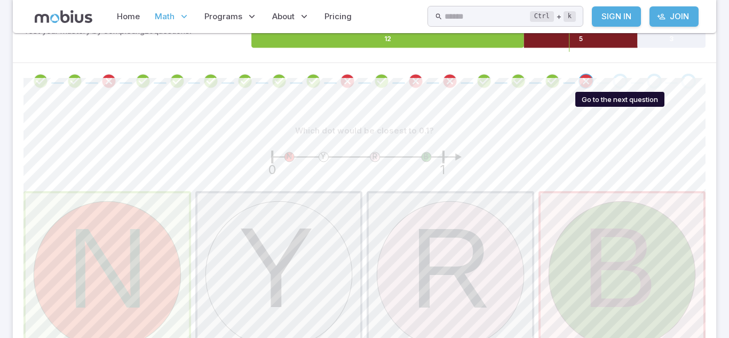
click at [616, 76] on div "Go to the next question" at bounding box center [619, 81] width 15 height 15
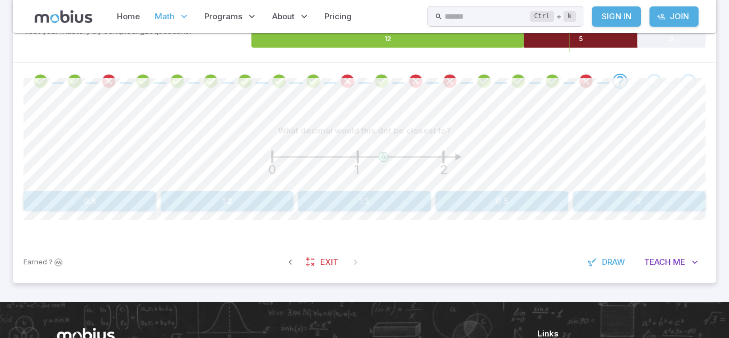
click at [367, 201] on button "1.3" at bounding box center [364, 201] width 133 height 20
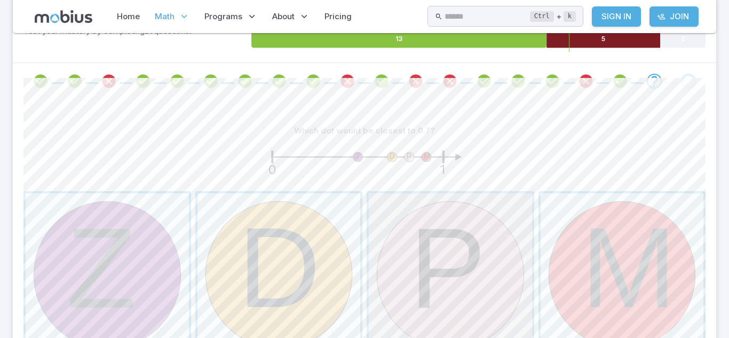
click at [499, 292] on span "button" at bounding box center [450, 274] width 163 height 163
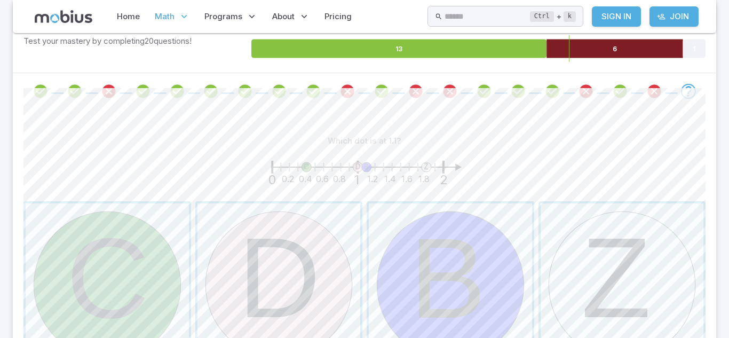
scroll to position [184, 0]
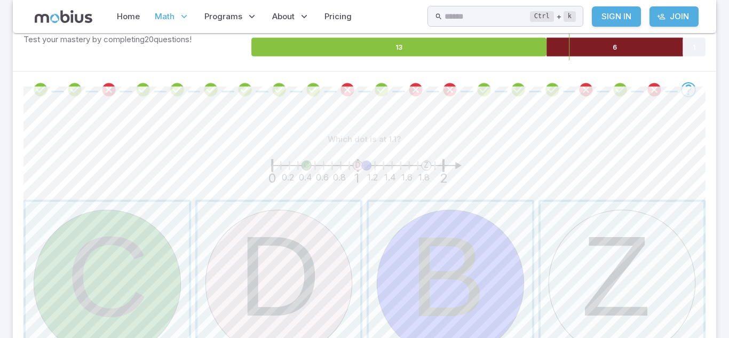
click at [499, 292] on span "button" at bounding box center [450, 283] width 163 height 163
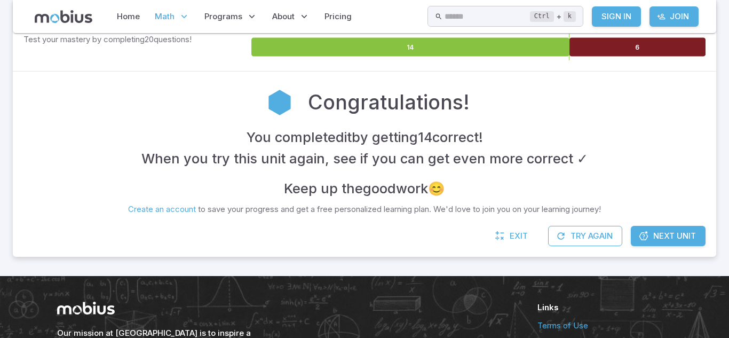
click at [678, 230] on span "Next Unit" at bounding box center [674, 236] width 43 height 12
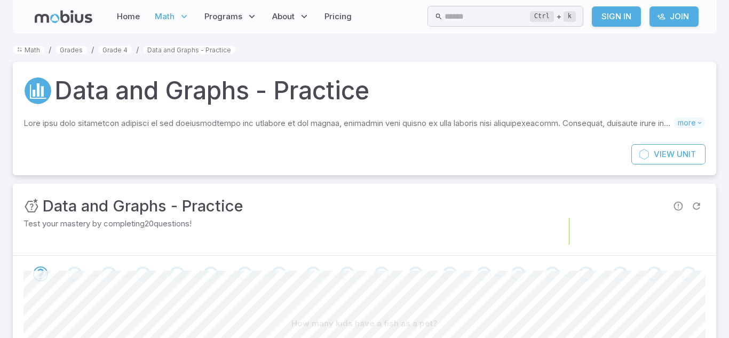
click at [678, 230] on icon at bounding box center [478, 231] width 454 height 19
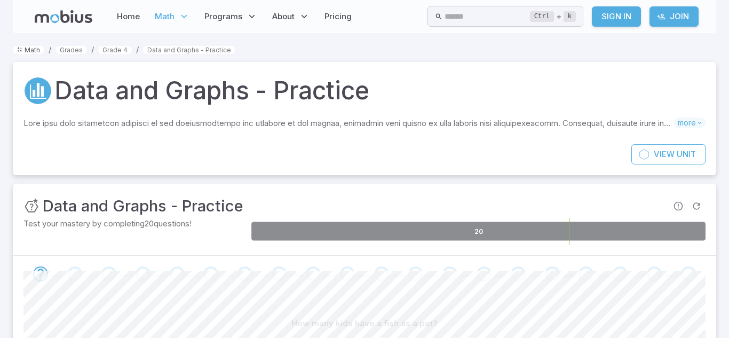
click at [35, 49] on link "Math" at bounding box center [28, 50] width 31 height 8
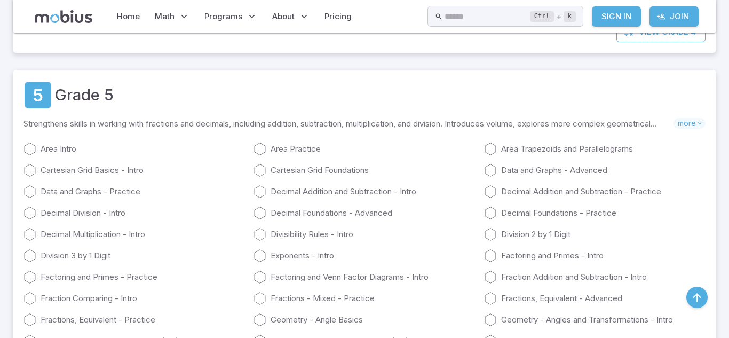
scroll to position [1538, 0]
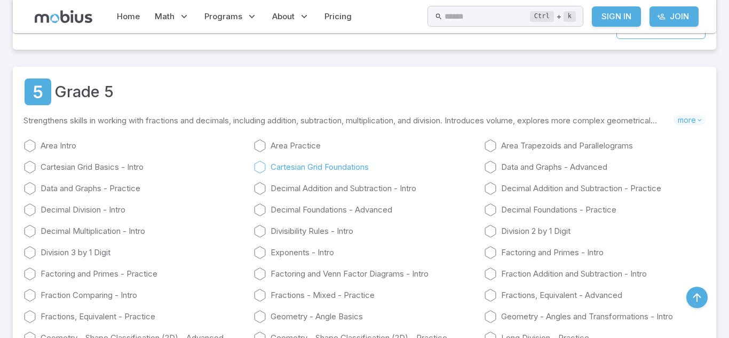
click at [296, 165] on link "Cartesian Grid Foundations" at bounding box center [363, 167] width 221 height 13
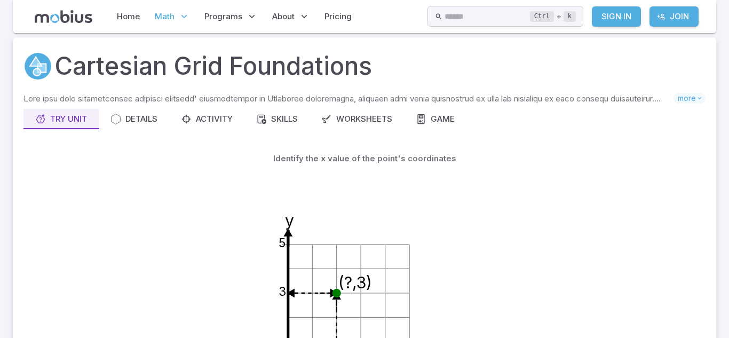
scroll to position [19, 0]
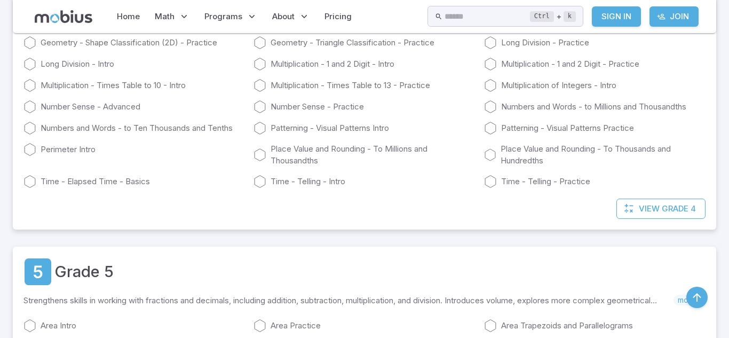
scroll to position [1359, 0]
click at [496, 180] on link "Time - Telling - Practice" at bounding box center [594, 179] width 221 height 13
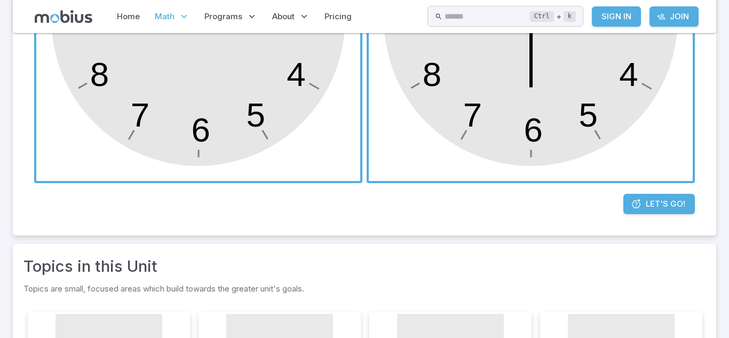
scroll to position [371, 0]
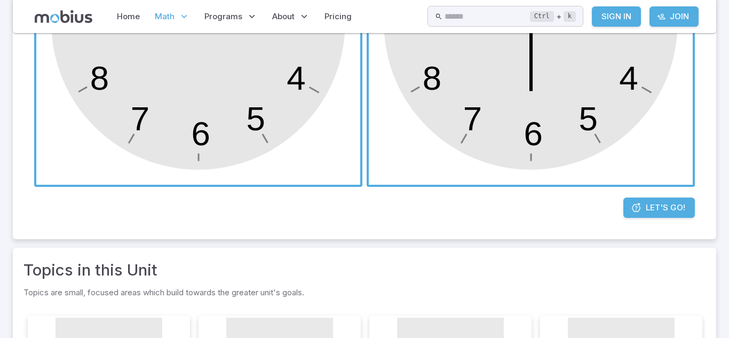
click at [415, 106] on span "button" at bounding box center [531, 23] width 324 height 324
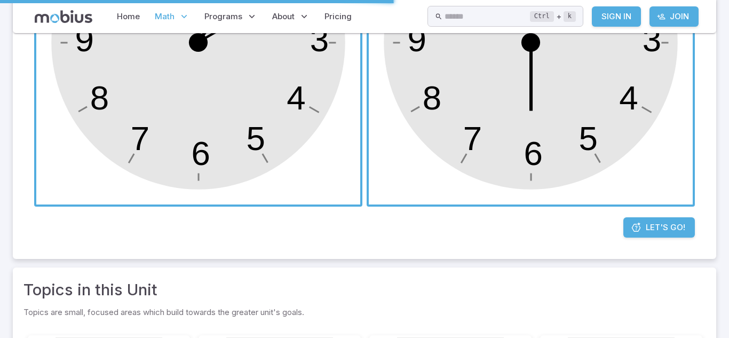
scroll to position [339, 0]
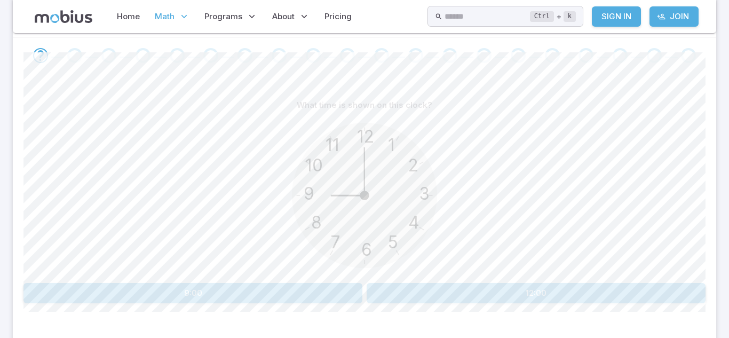
scroll to position [219, 0]
click at [162, 296] on button "9:00" at bounding box center [192, 292] width 339 height 20
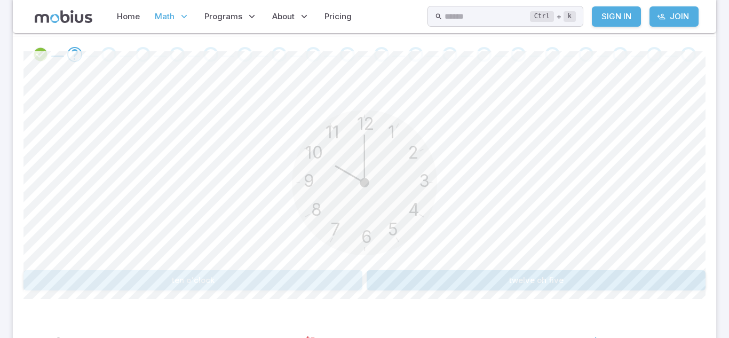
click at [211, 286] on button "ten o'clock" at bounding box center [192, 280] width 339 height 20
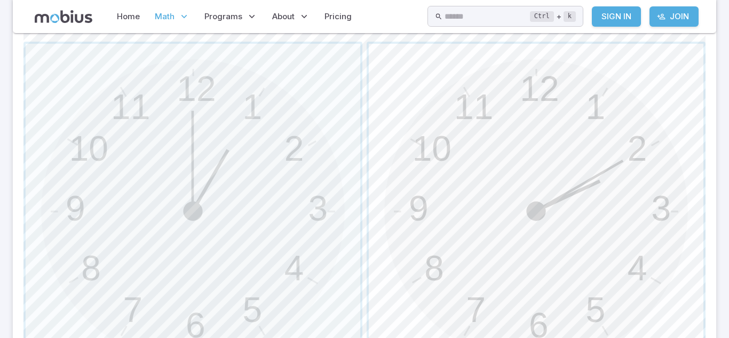
scroll to position [329, 0]
click at [218, 91] on span "button" at bounding box center [193, 210] width 335 height 335
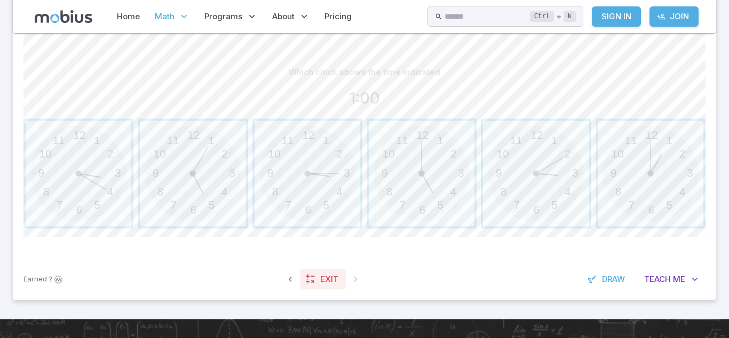
scroll to position [252, 0]
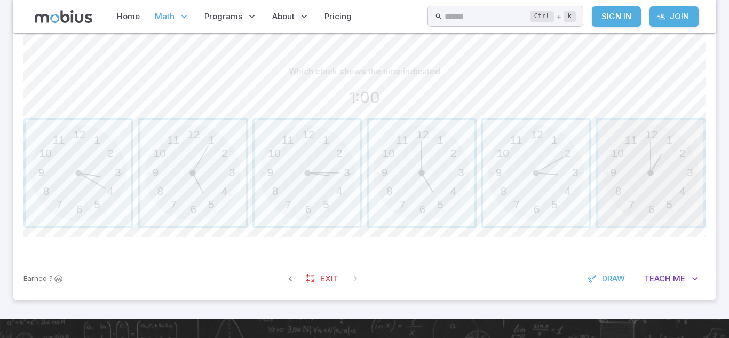
click at [672, 147] on span "button" at bounding box center [651, 173] width 106 height 106
click at [202, 148] on span "button" at bounding box center [193, 173] width 106 height 106
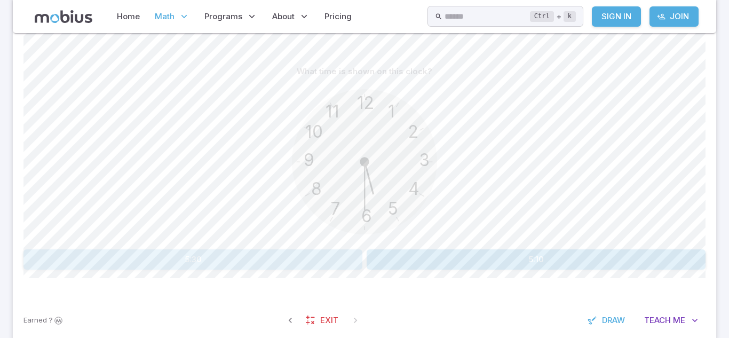
click at [305, 250] on button "5:30" at bounding box center [192, 259] width 339 height 20
click at [289, 263] on button "four o'clock" at bounding box center [192, 259] width 339 height 20
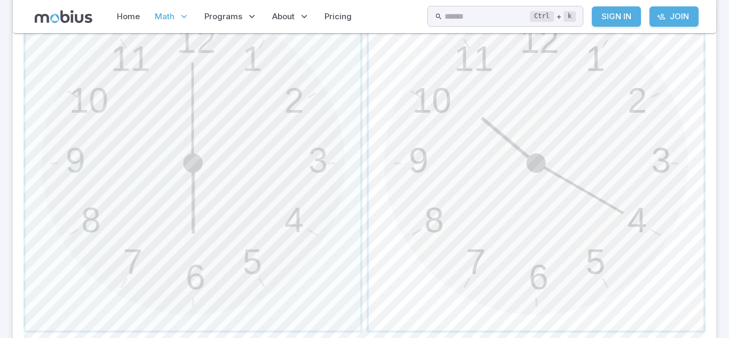
scroll to position [376, 0]
click at [284, 198] on span "button" at bounding box center [193, 163] width 335 height 335
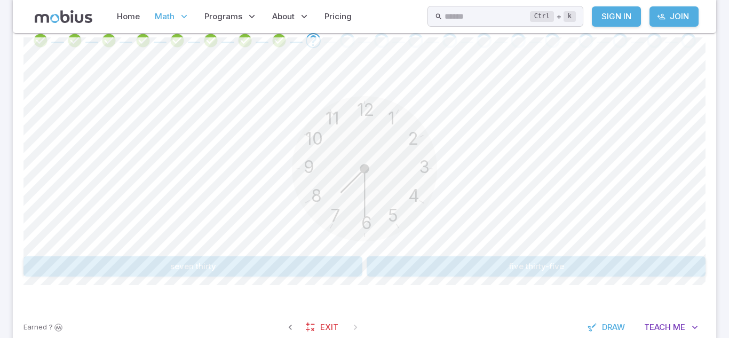
scroll to position [234, 0]
click at [288, 269] on button "seven thirty" at bounding box center [192, 266] width 339 height 20
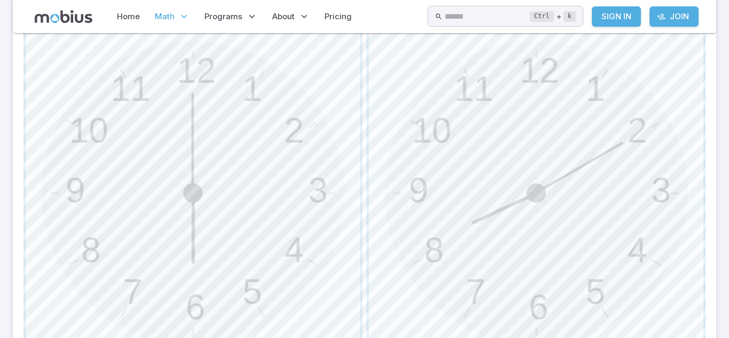
scroll to position [348, 0]
click at [329, 114] on span "button" at bounding box center [193, 190] width 335 height 335
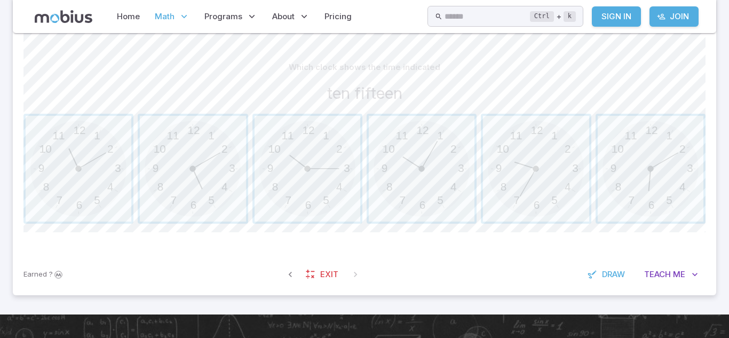
scroll to position [253, 0]
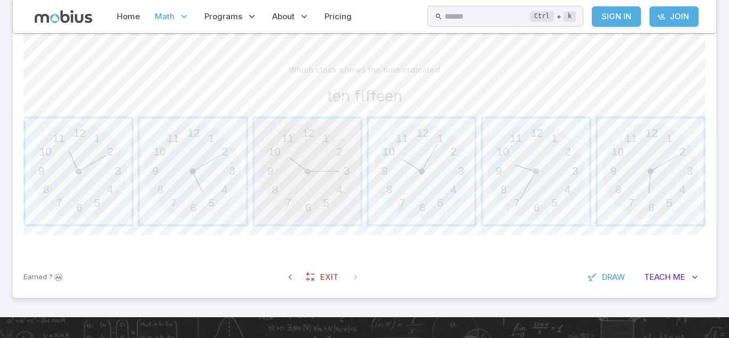
click at [294, 185] on span "button" at bounding box center [307, 171] width 106 height 106
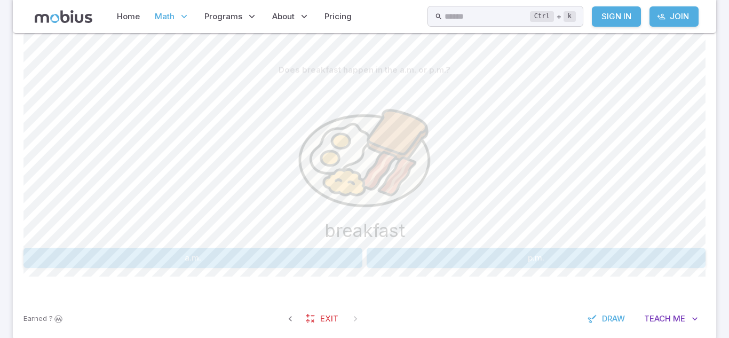
click at [233, 256] on button "a.m." at bounding box center [192, 258] width 339 height 20
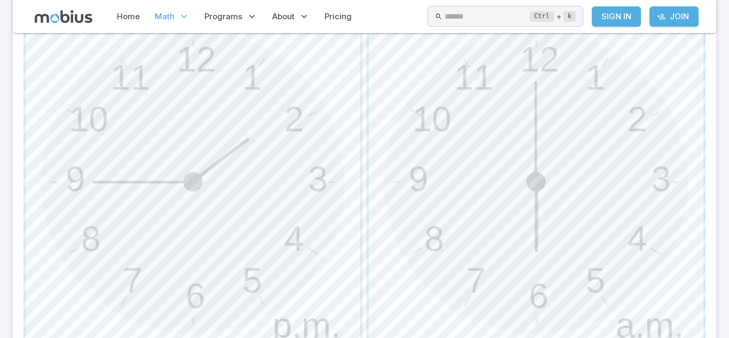
scroll to position [491, 0]
click at [339, 177] on span "button" at bounding box center [193, 179] width 335 height 335
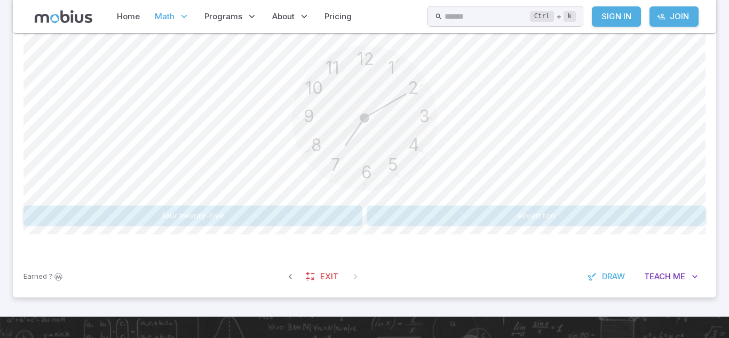
scroll to position [257, 0]
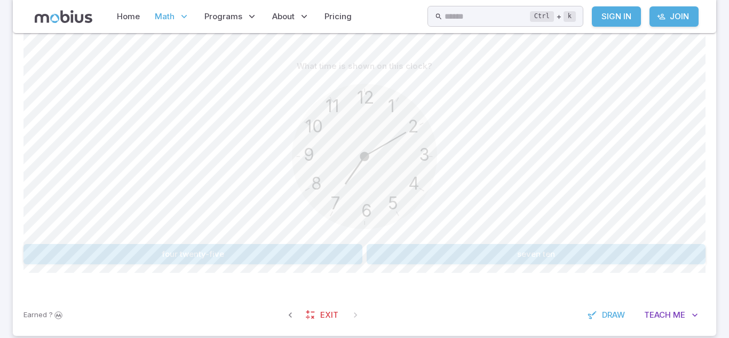
click at [285, 250] on button "four twenty-five" at bounding box center [192, 254] width 339 height 20
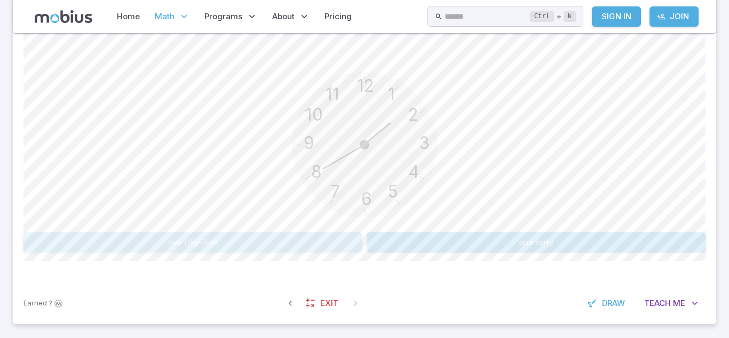
click at [348, 246] on button "two fifty-five" at bounding box center [192, 242] width 339 height 20
click at [281, 242] on button "eleven thirty" at bounding box center [192, 242] width 339 height 20
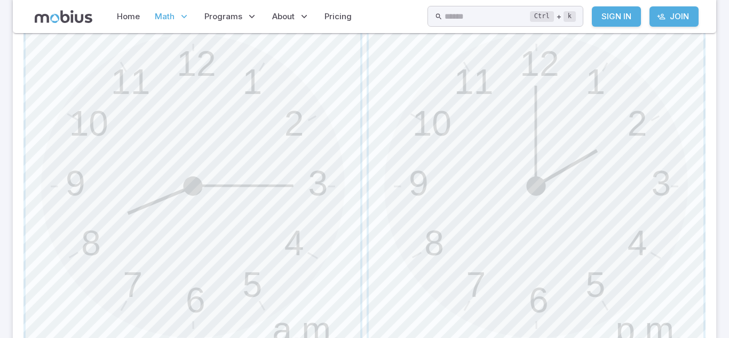
scroll to position [486, 0]
click at [306, 190] on span "button" at bounding box center [193, 185] width 335 height 335
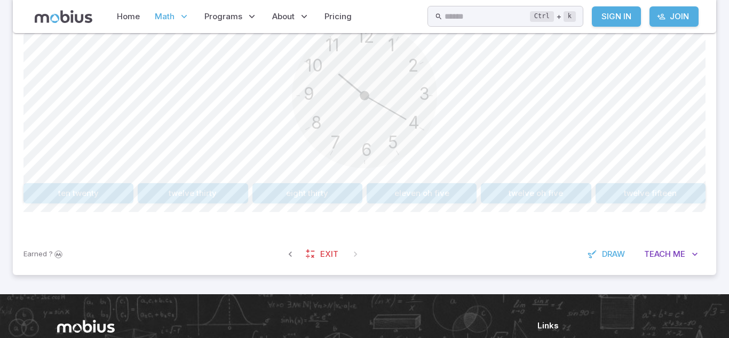
scroll to position [308, 0]
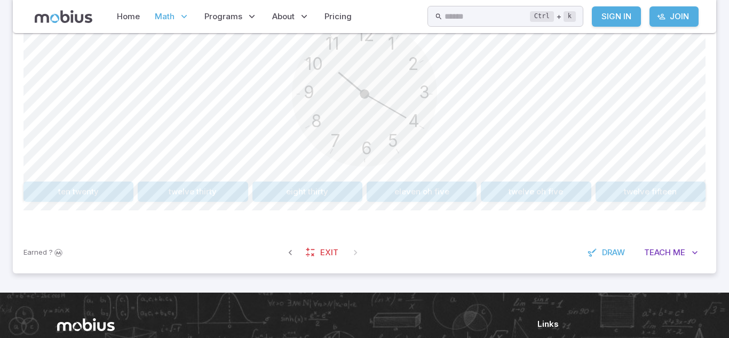
click at [103, 195] on button "ten twenty" at bounding box center [78, 191] width 110 height 20
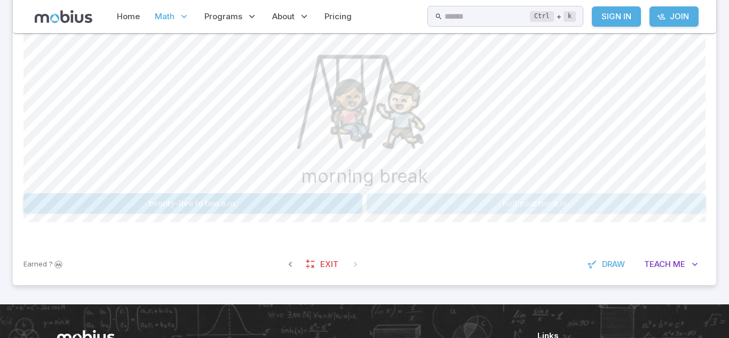
click at [394, 204] on button "half past ten a.m." at bounding box center [536, 203] width 339 height 20
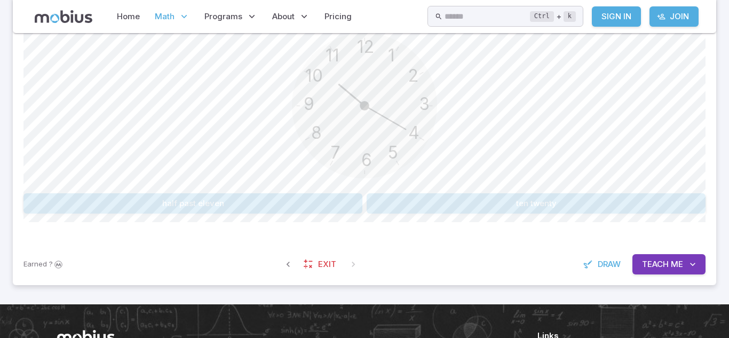
click at [260, 201] on button "half past eleven" at bounding box center [192, 203] width 339 height 20
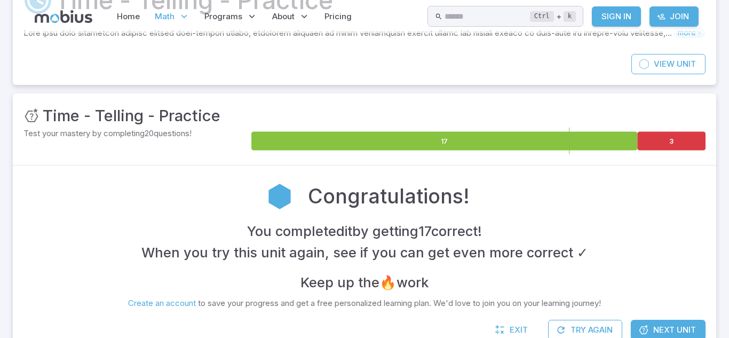
scroll to position [0, 0]
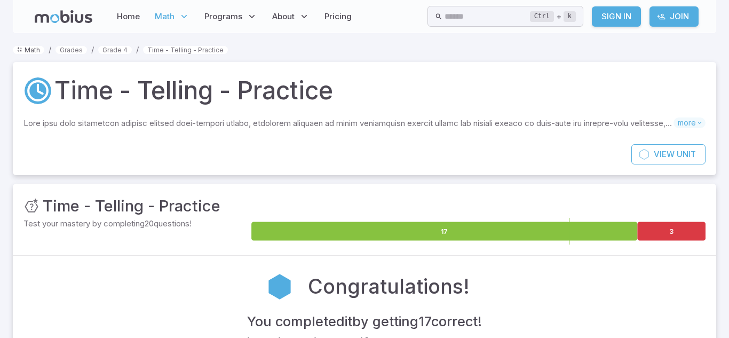
click at [37, 53] on link "Math" at bounding box center [28, 50] width 31 height 8
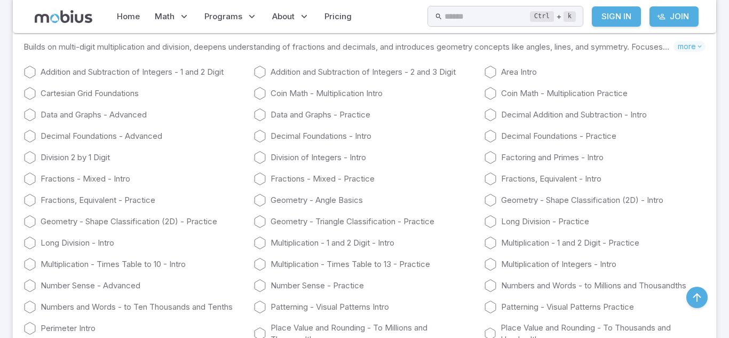
scroll to position [1165, 0]
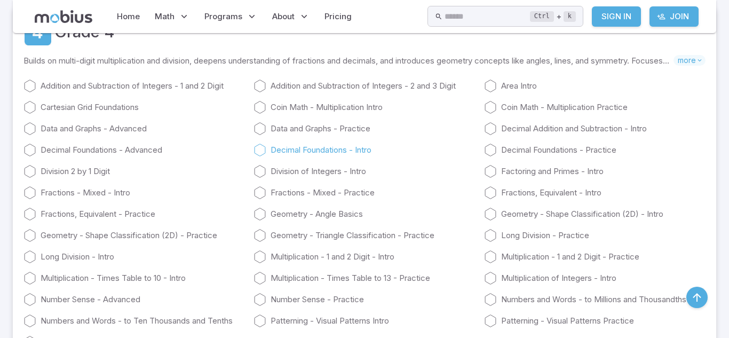
click at [255, 150] on icon at bounding box center [259, 150] width 13 height 13
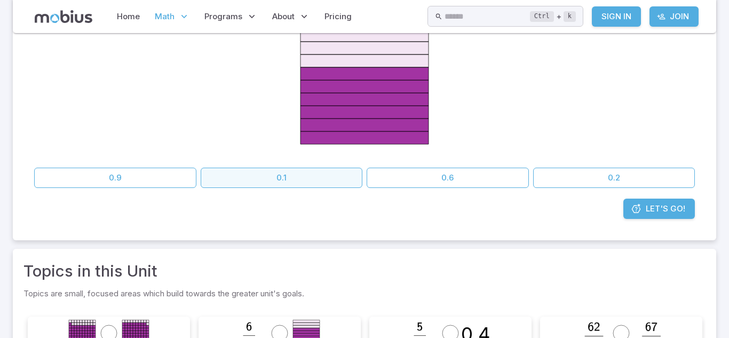
scroll to position [130, 0]
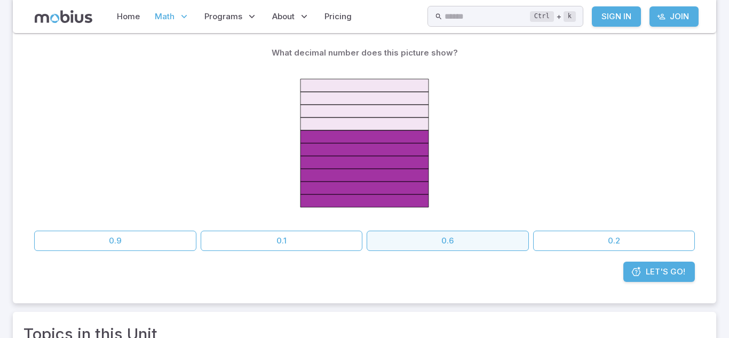
click at [453, 232] on button "0.6" at bounding box center [448, 240] width 162 height 20
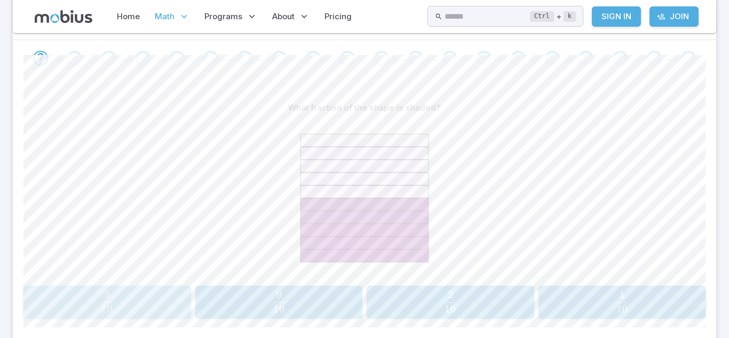
click at [160, 315] on button "5 10 \frac{5}{10} 10 5 ​" at bounding box center [107, 301] width 168 height 33
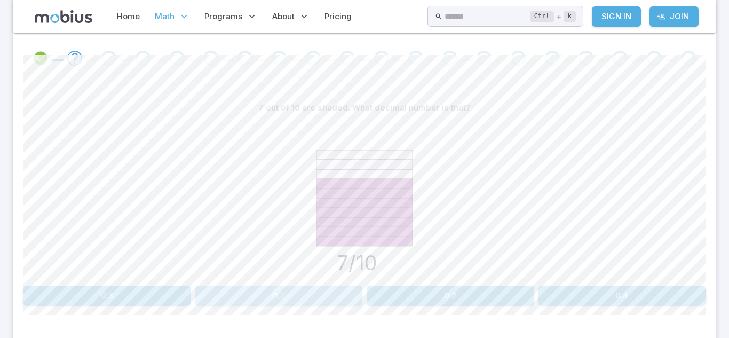
click at [347, 303] on button "0.7" at bounding box center [279, 295] width 168 height 20
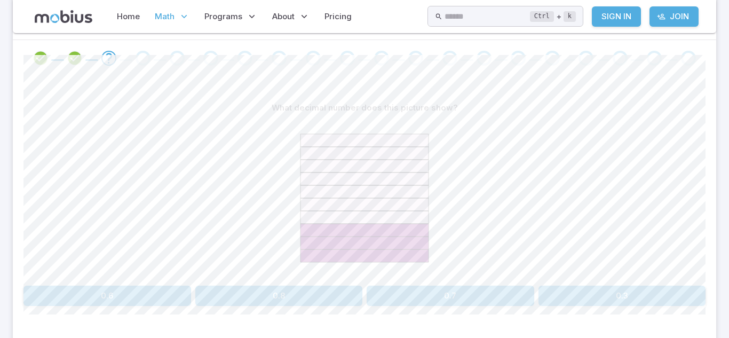
click at [570, 288] on button "0.3" at bounding box center [622, 295] width 168 height 20
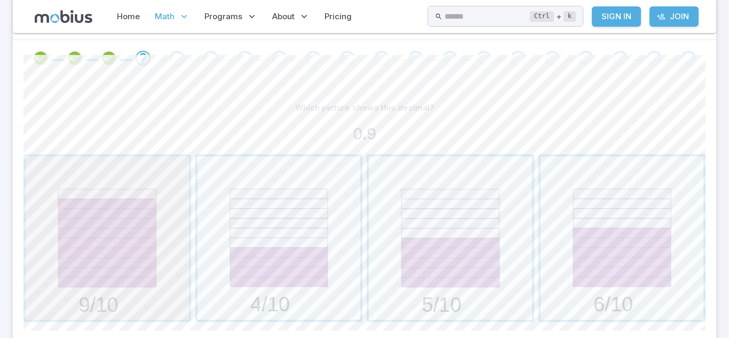
click at [86, 284] on span "button" at bounding box center [107, 237] width 163 height 163
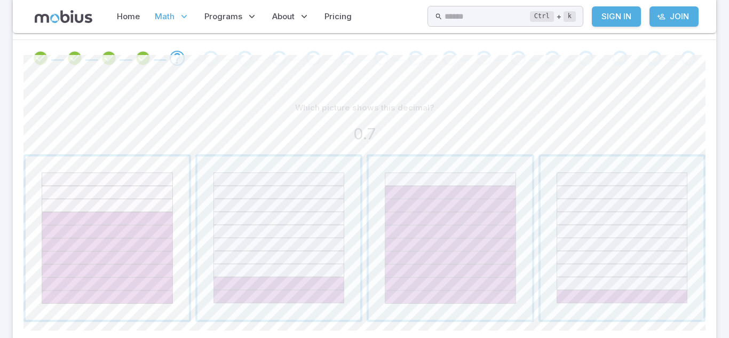
click at [145, 251] on span "button" at bounding box center [107, 237] width 163 height 163
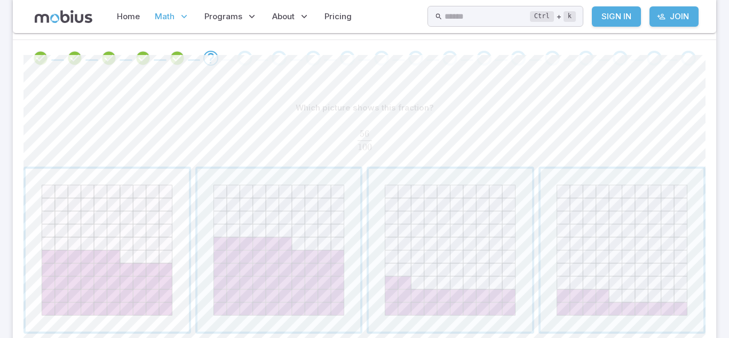
click at [165, 246] on span "button" at bounding box center [107, 250] width 163 height 163
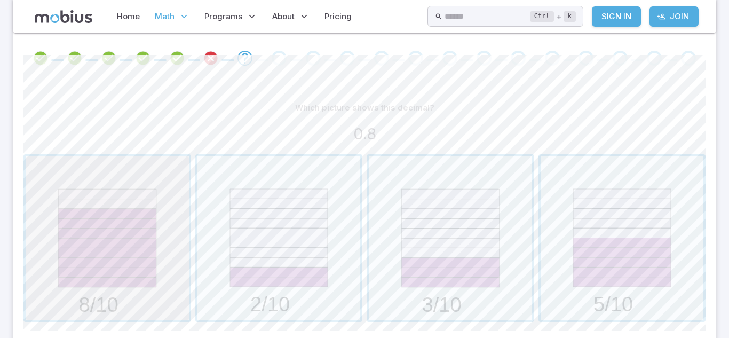
click at [176, 231] on span "button" at bounding box center [107, 237] width 163 height 163
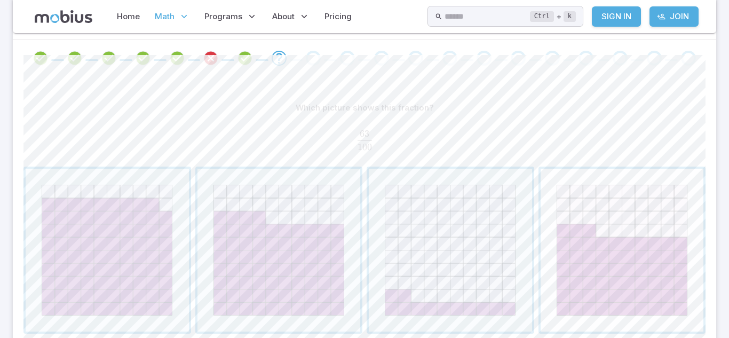
click at [605, 265] on span "button" at bounding box center [621, 250] width 163 height 163
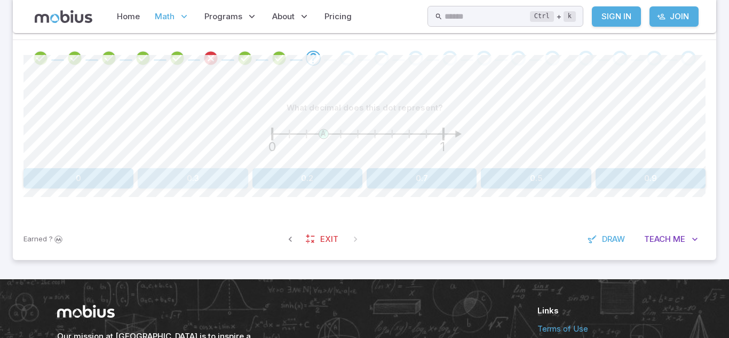
click at [241, 172] on button "0.3" at bounding box center [193, 178] width 110 height 20
click at [231, 181] on button "1.1" at bounding box center [193, 178] width 110 height 20
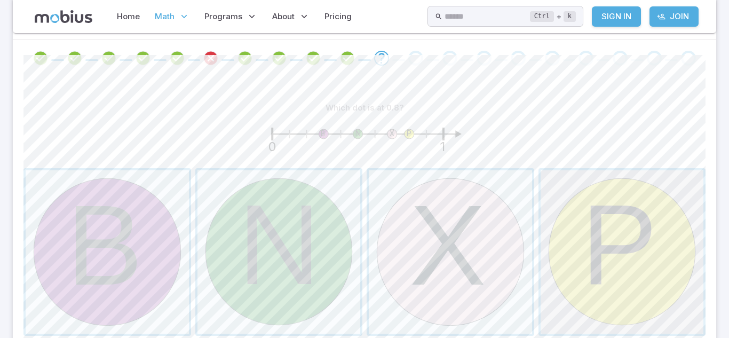
click at [620, 281] on span "button" at bounding box center [621, 251] width 163 height 163
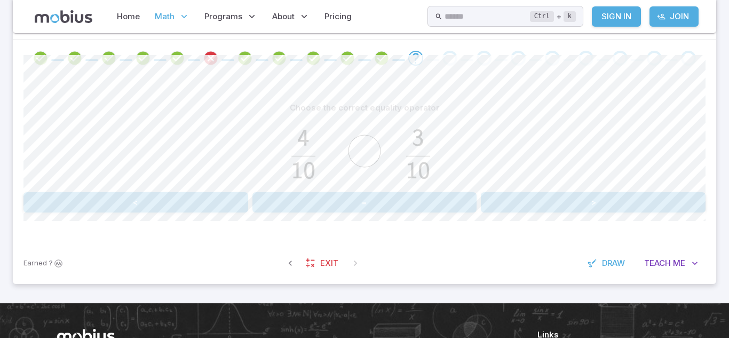
click at [180, 205] on button "<" at bounding box center [135, 202] width 225 height 20
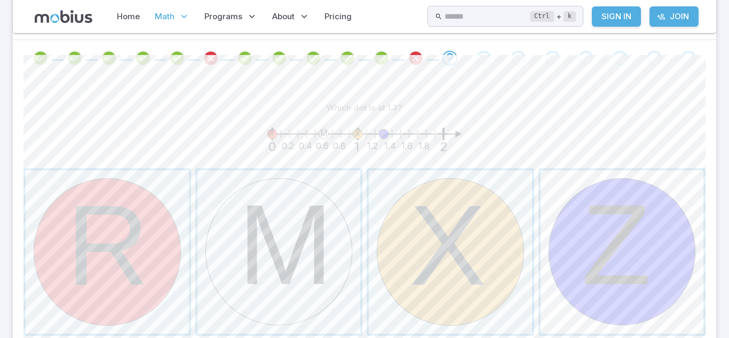
click at [621, 257] on span "button" at bounding box center [621, 251] width 163 height 163
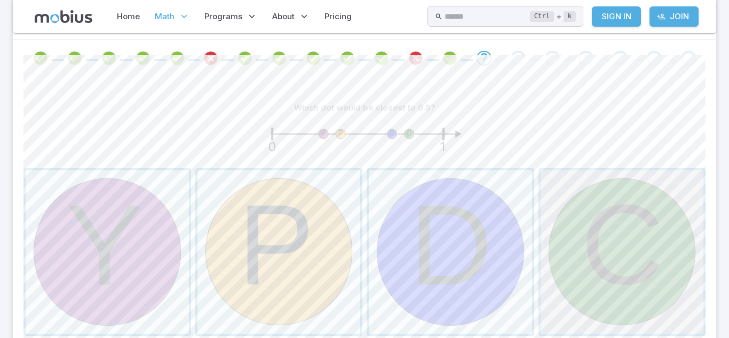
click at [588, 246] on span "button" at bounding box center [621, 251] width 163 height 163
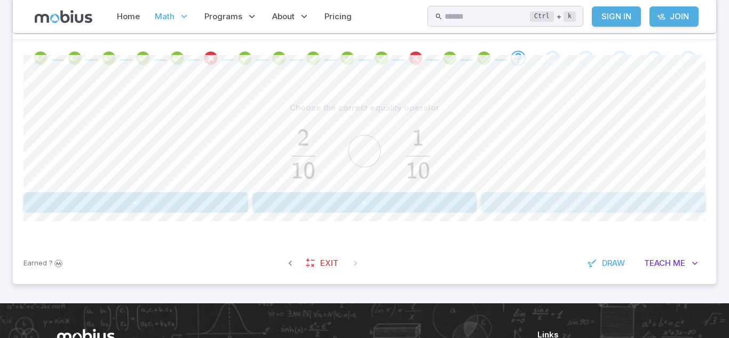
click at [523, 209] on button ">" at bounding box center [593, 202] width 225 height 20
click at [427, 203] on button "=" at bounding box center [364, 202] width 225 height 20
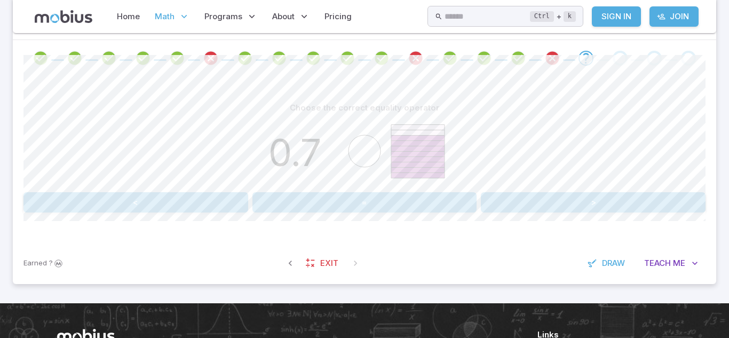
click at [551, 195] on button ">" at bounding box center [593, 202] width 225 height 20
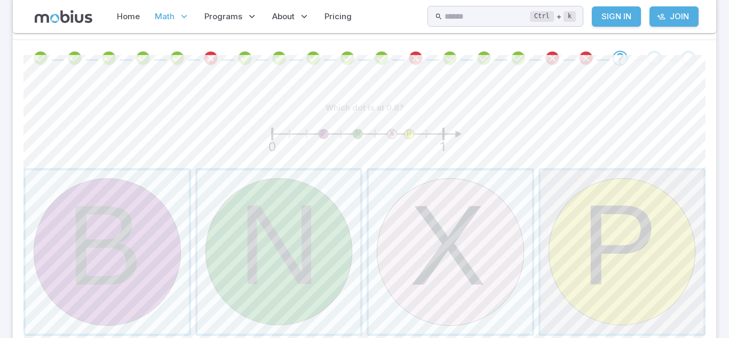
click at [590, 240] on span "button" at bounding box center [621, 251] width 163 height 163
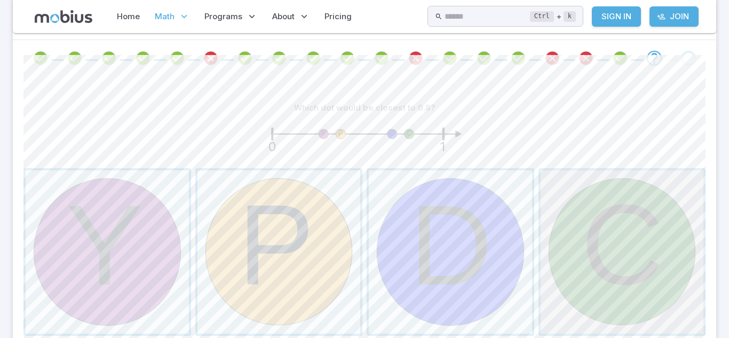
click at [586, 278] on span "button" at bounding box center [621, 251] width 163 height 163
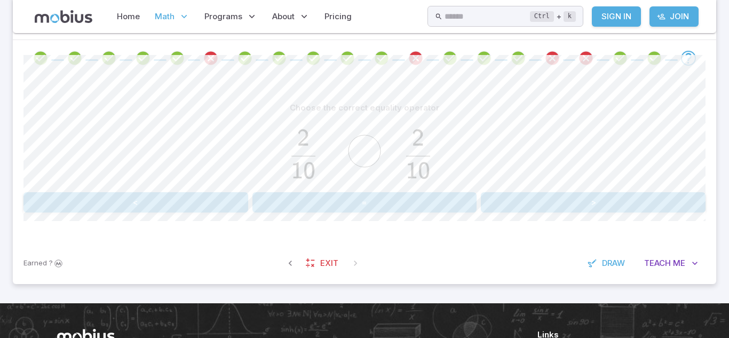
click at [411, 201] on button "=" at bounding box center [364, 202] width 225 height 20
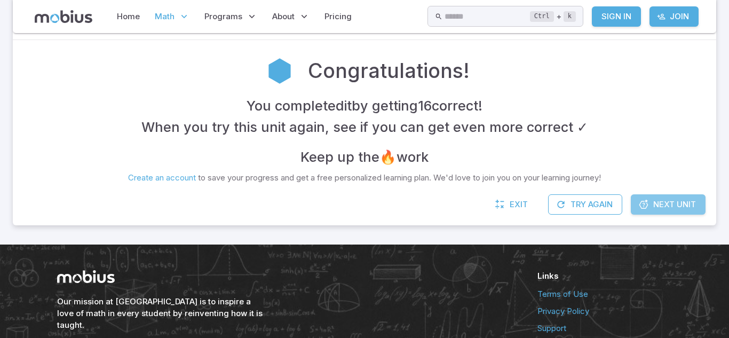
click at [647, 204] on icon at bounding box center [643, 204] width 11 height 11
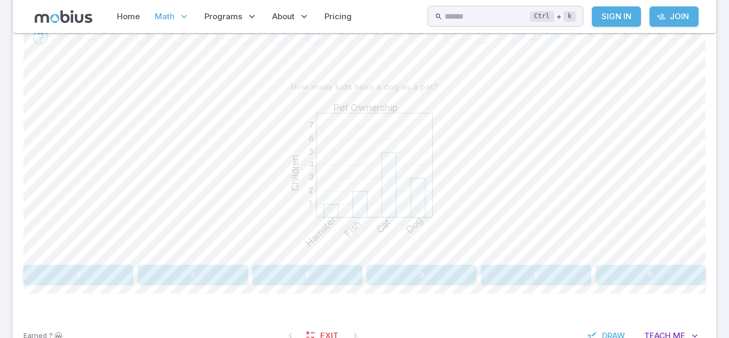
scroll to position [237, 0]
click at [431, 270] on button "3" at bounding box center [422, 274] width 110 height 20
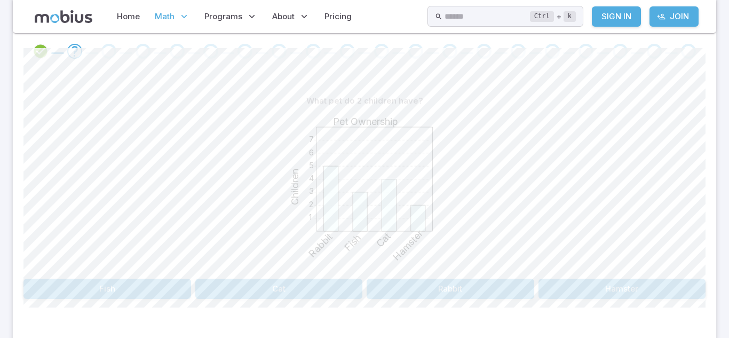
scroll to position [227, 0]
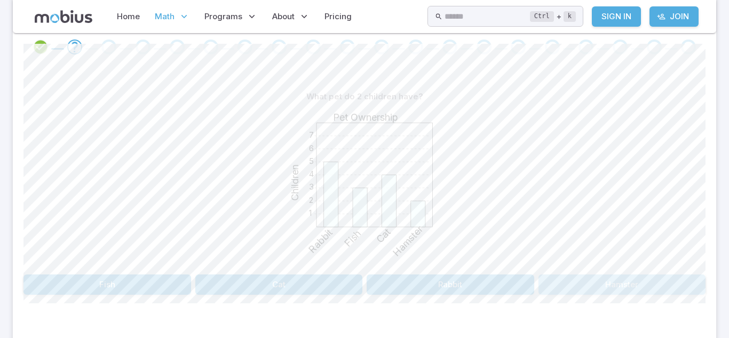
click at [620, 283] on button "Hamster" at bounding box center [622, 284] width 168 height 20
click at [106, 285] on button "Fish" at bounding box center [107, 284] width 168 height 20
click at [277, 281] on button "Cricket" at bounding box center [279, 284] width 168 height 20
click at [440, 280] on button "Lizard" at bounding box center [451, 284] width 168 height 20
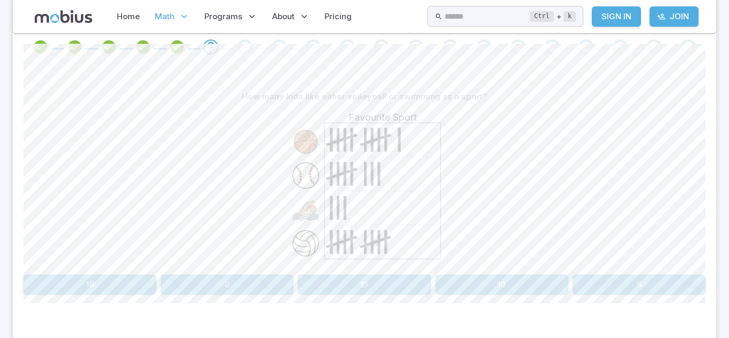
click at [352, 284] on button "13" at bounding box center [364, 284] width 133 height 20
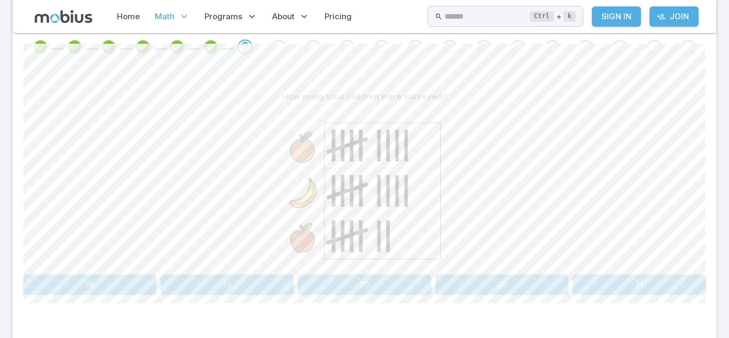
click at [367, 281] on button "25" at bounding box center [364, 284] width 133 height 20
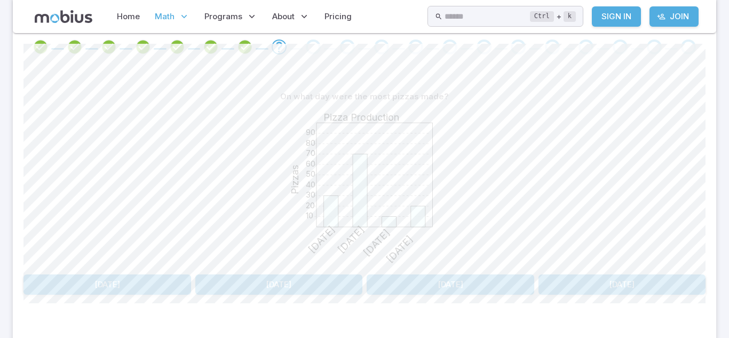
click at [311, 291] on button "[DATE]" at bounding box center [279, 284] width 168 height 20
click at [190, 277] on button "11" at bounding box center [193, 284] width 110 height 20
click at [385, 288] on button "Cat" at bounding box center [536, 284] width 339 height 20
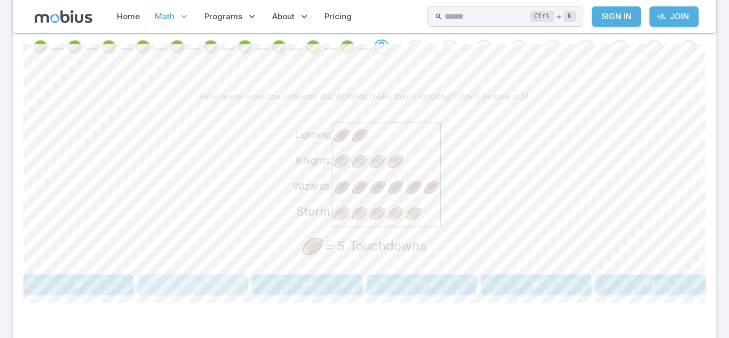
click at [193, 289] on button "25" at bounding box center [193, 284] width 110 height 20
click at [466, 286] on button "50" at bounding box center [422, 284] width 110 height 20
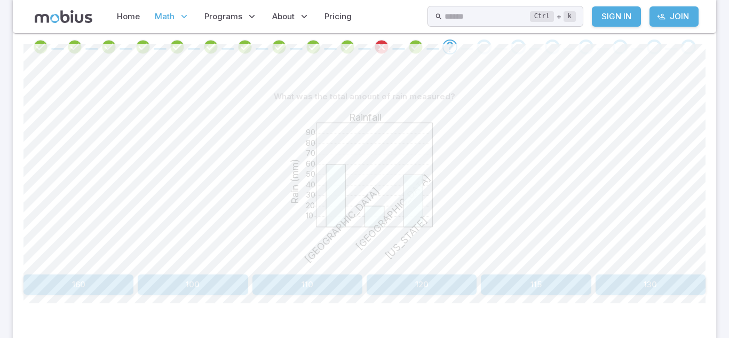
click at [623, 278] on button "130" at bounding box center [650, 284] width 110 height 20
click at [202, 275] on button "40" at bounding box center [193, 284] width 110 height 20
click at [585, 288] on button "60" at bounding box center [638, 284] width 133 height 20
click at [306, 274] on button "20" at bounding box center [364, 284] width 133 height 20
click at [356, 287] on button "65" at bounding box center [307, 284] width 110 height 20
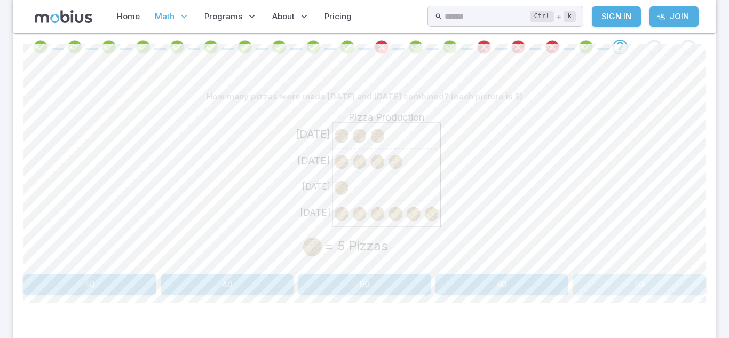
click at [582, 280] on button "20" at bounding box center [638, 284] width 133 height 20
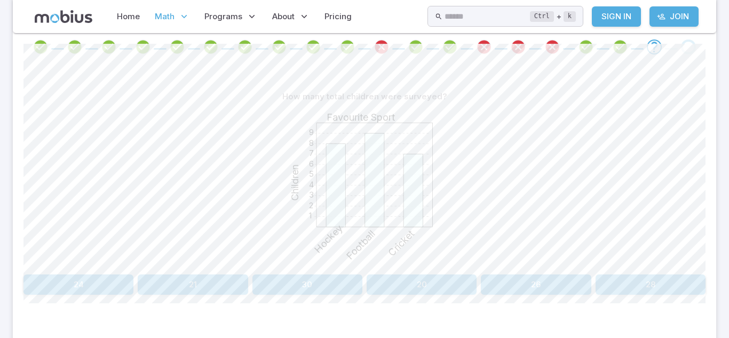
click at [561, 290] on button "26" at bounding box center [536, 284] width 110 height 20
click at [327, 283] on button "Hamster" at bounding box center [192, 284] width 339 height 20
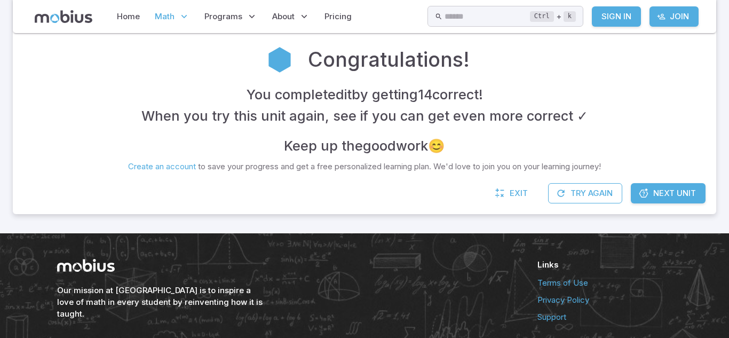
click at [684, 191] on span "Next Unit" at bounding box center [674, 193] width 43 height 12
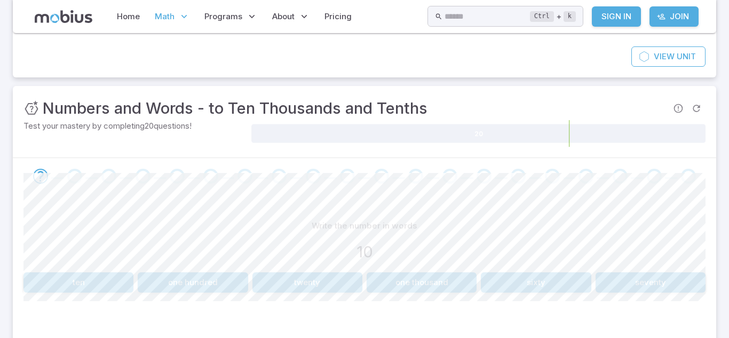
scroll to position [95, 0]
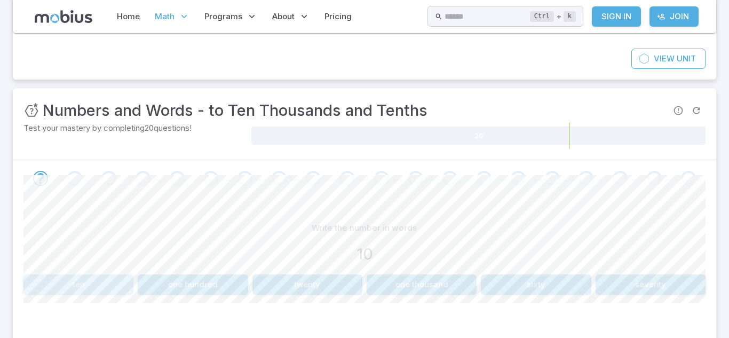
click at [41, 285] on button "ten" at bounding box center [78, 284] width 110 height 20
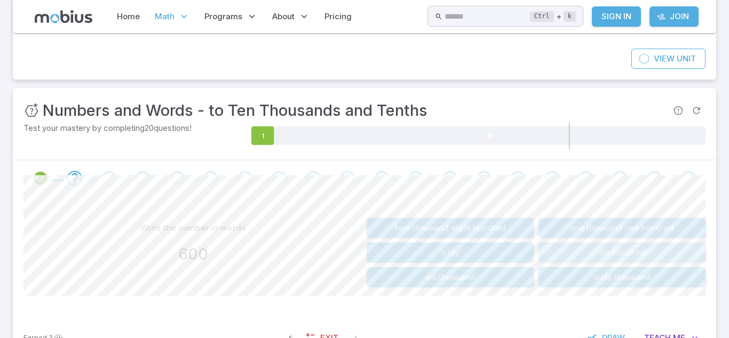
click at [568, 254] on button "six hundred" at bounding box center [622, 252] width 168 height 20
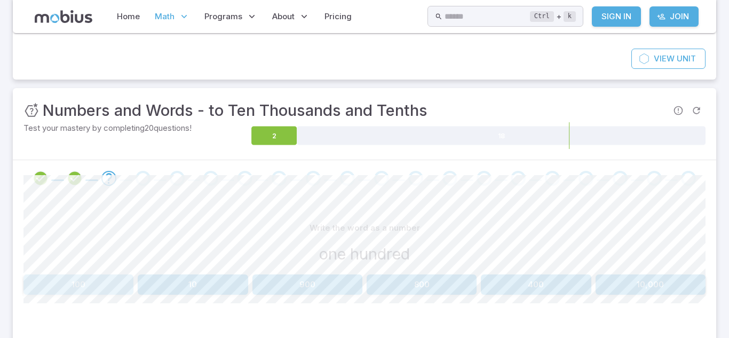
click at [42, 283] on button "100" at bounding box center [78, 284] width 110 height 20
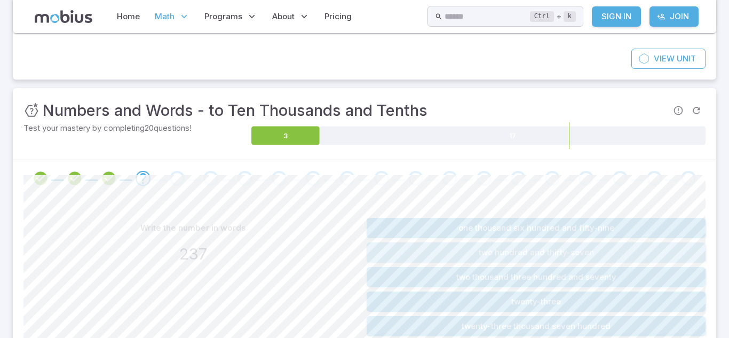
click at [551, 255] on button "two hundred and thirty-seven" at bounding box center [536, 252] width 339 height 20
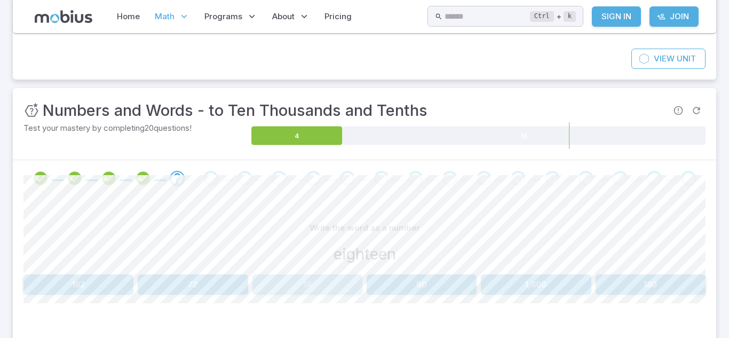
click at [315, 280] on button "18" at bounding box center [307, 284] width 110 height 20
click at [388, 284] on button "four thousand" at bounding box center [422, 284] width 110 height 20
click at [187, 290] on button "6,000" at bounding box center [193, 284] width 110 height 20
click at [272, 278] on button "2,772" at bounding box center [307, 284] width 110 height 20
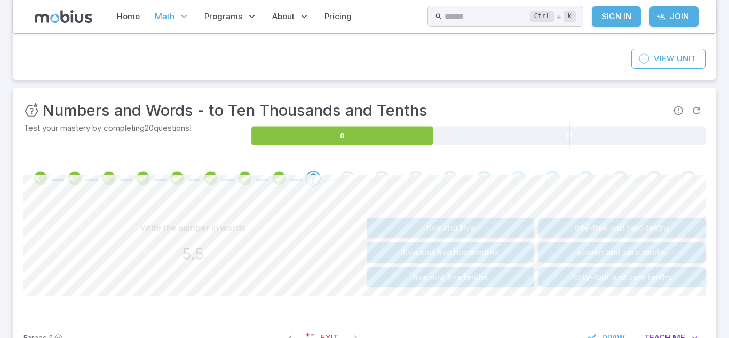
click at [406, 280] on button "five and five tenths" at bounding box center [451, 277] width 168 height 20
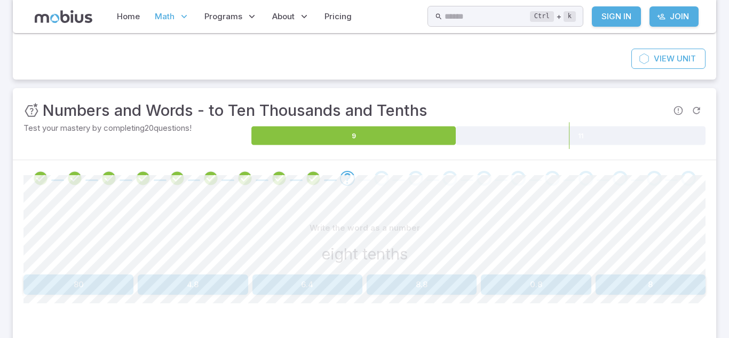
click at [395, 284] on button "8.8" at bounding box center [422, 284] width 110 height 20
click at [177, 284] on button "23,138" at bounding box center [193, 284] width 110 height 20
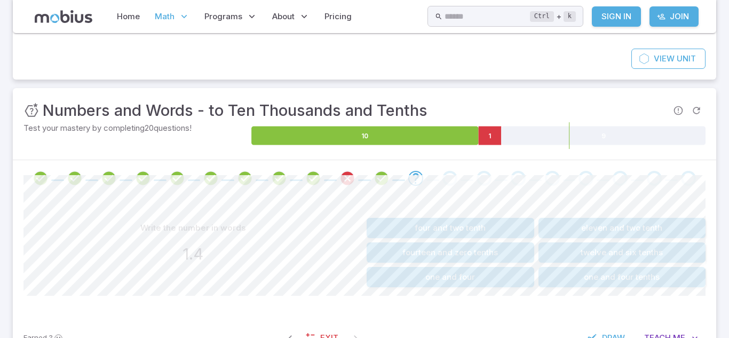
drag, startPoint x: 437, startPoint y: 229, endPoint x: 566, endPoint y: 203, distance: 131.2
click at [566, 203] on div "Write the number in words 1.4 four and two tenth fourteen and zero tenths one a…" at bounding box center [364, 256] width 682 height 121
click at [549, 270] on button "one and four tenths" at bounding box center [622, 277] width 168 height 20
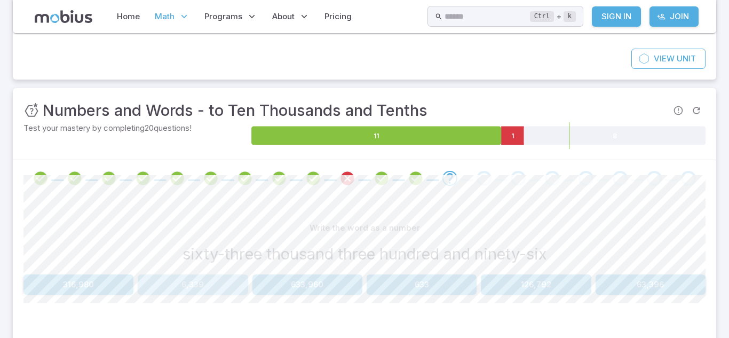
click at [231, 286] on button "6,339" at bounding box center [193, 284] width 110 height 20
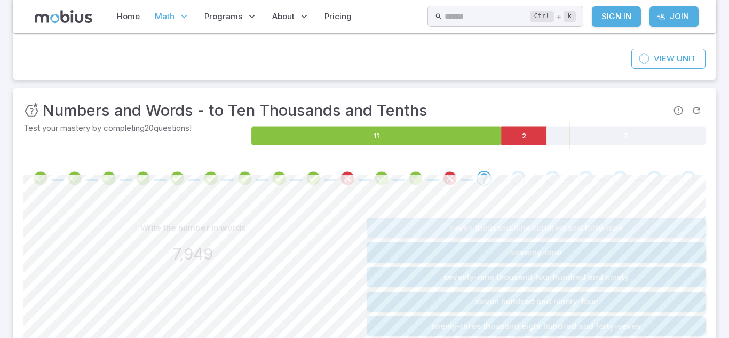
click at [413, 227] on button "seven thousand nine hundred and forty-nine" at bounding box center [536, 228] width 339 height 20
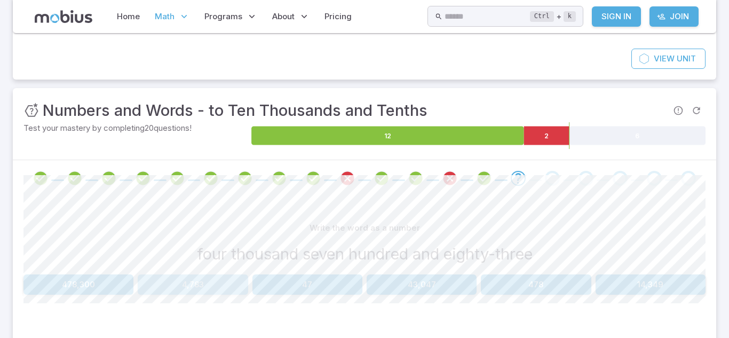
click at [161, 280] on button "4,783" at bounding box center [193, 284] width 110 height 20
click at [52, 293] on button "0.8" at bounding box center [78, 284] width 110 height 20
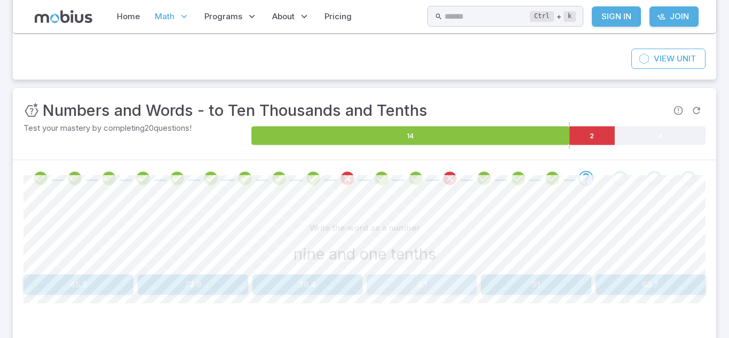
click at [396, 288] on button "9.1" at bounding box center [422, 284] width 110 height 20
click at [331, 278] on button "6.2" at bounding box center [307, 284] width 110 height 20
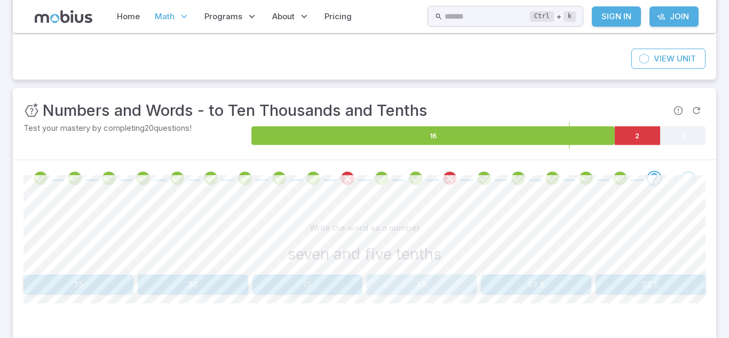
click at [390, 288] on button "7.5" at bounding box center [422, 284] width 110 height 20
click at [332, 286] on button "2.9" at bounding box center [307, 284] width 110 height 20
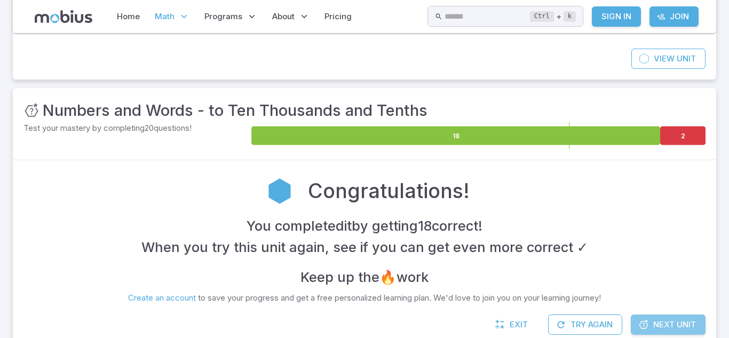
click at [647, 325] on icon at bounding box center [643, 324] width 11 height 11
